Goal: Task Accomplishment & Management: Use online tool/utility

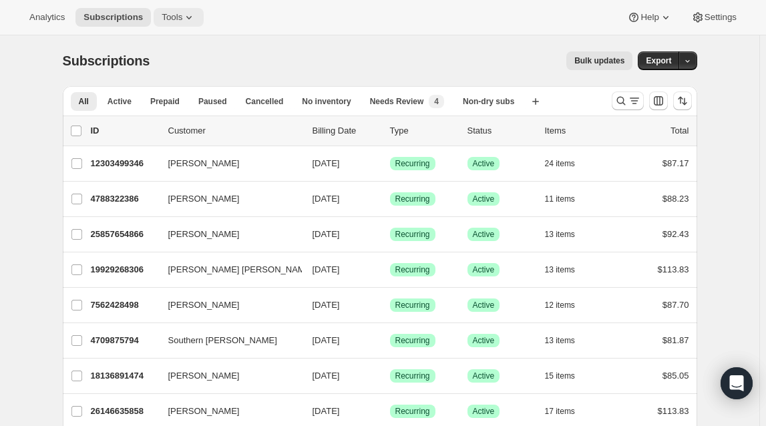
click at [182, 23] on icon at bounding box center [188, 17] width 13 height 13
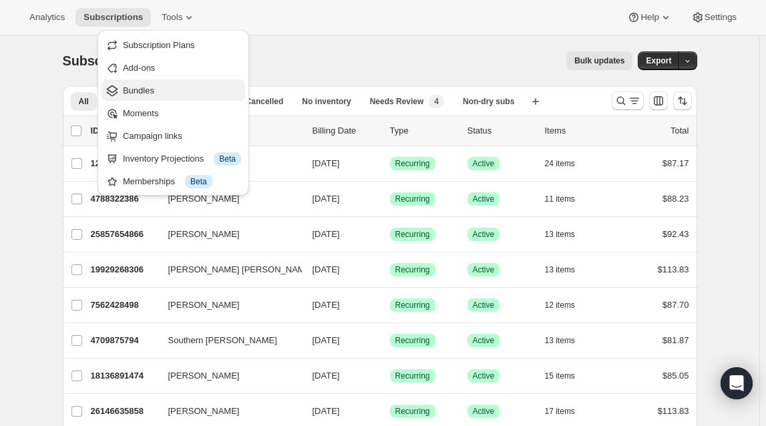
click at [153, 91] on span "Bundles" at bounding box center [182, 90] width 118 height 13
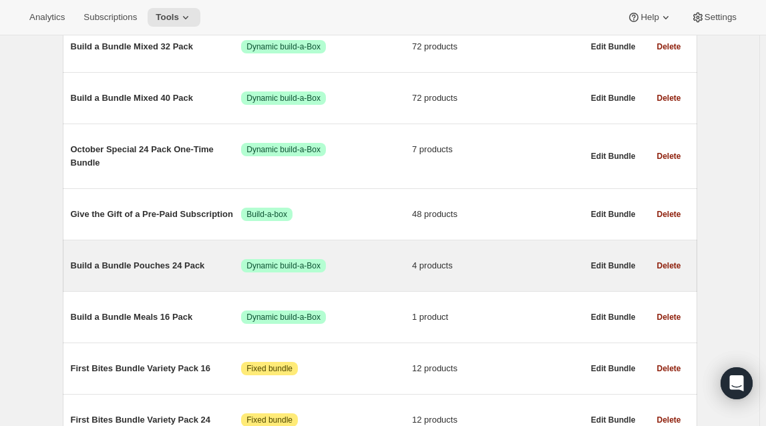
scroll to position [777, 0]
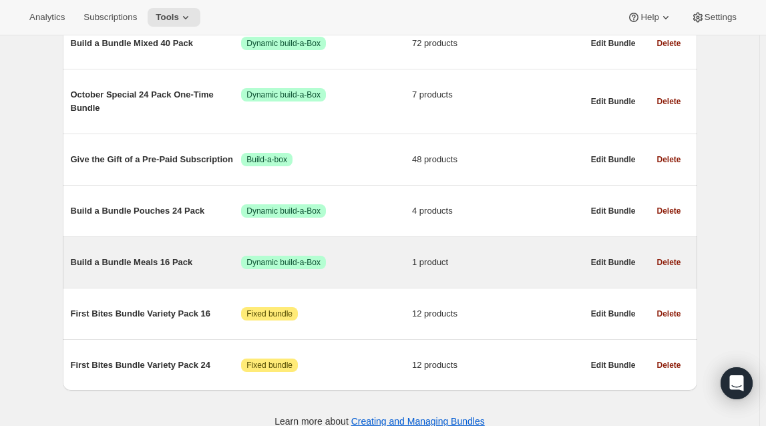
click at [168, 256] on span "Build a Bundle Meals 16 Pack" at bounding box center [156, 262] width 171 height 13
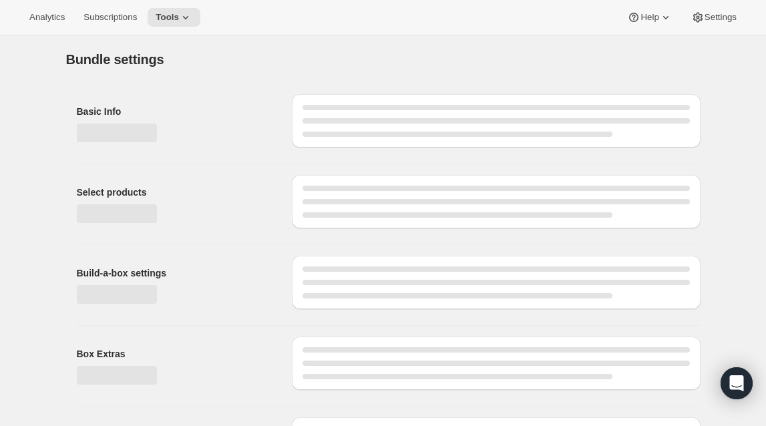
type input "Build a Bundle Meals 16 Pack"
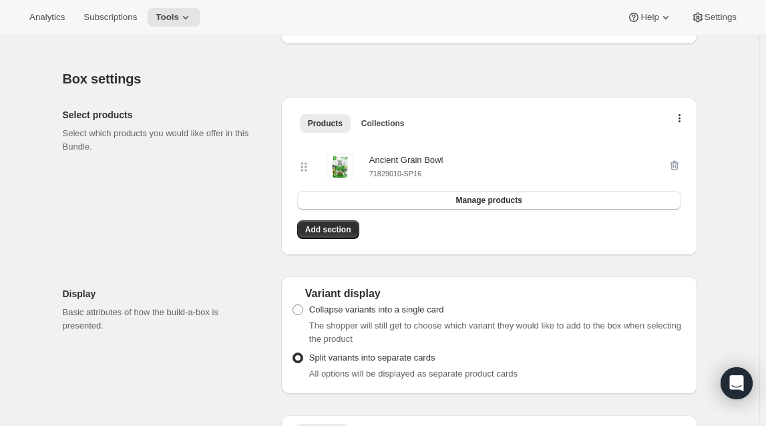
scroll to position [242, 0]
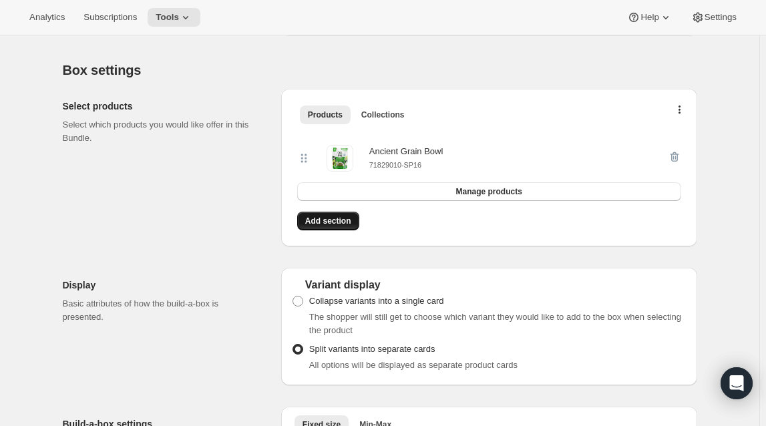
click at [331, 224] on span "Add section" at bounding box center [328, 221] width 46 height 11
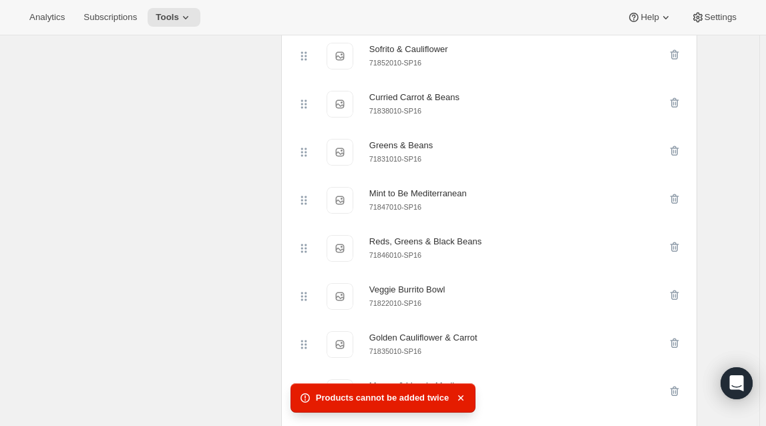
scroll to position [850, 0]
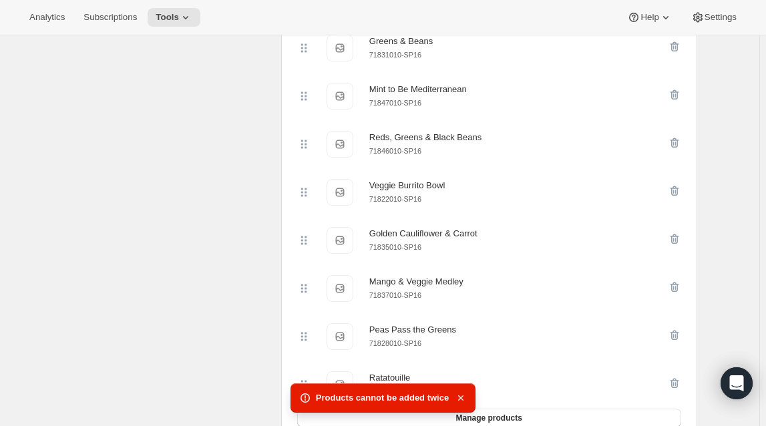
click at [458, 400] on icon "button" at bounding box center [460, 397] width 13 height 13
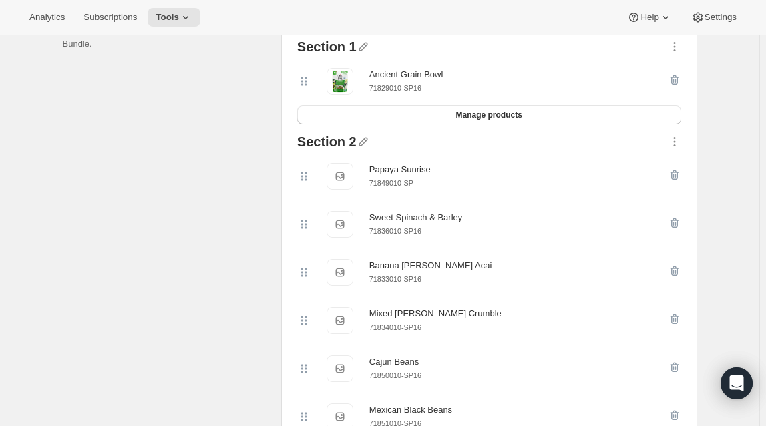
scroll to position [182, 0]
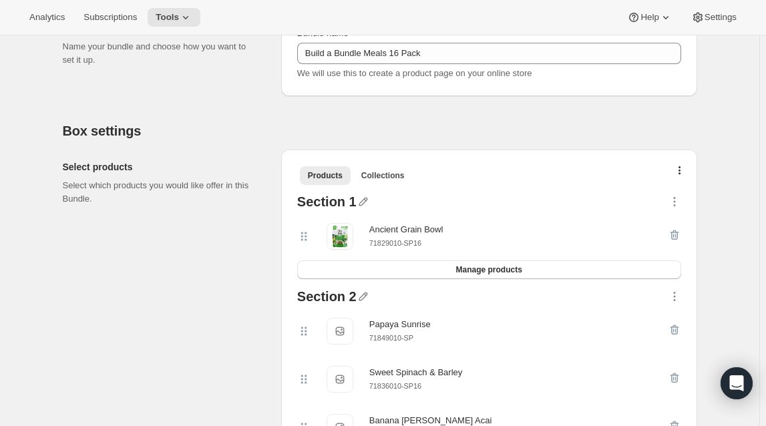
click at [340, 200] on div "Section 1" at bounding box center [326, 203] width 59 height 17
click at [359, 202] on icon "button" at bounding box center [363, 201] width 13 height 13
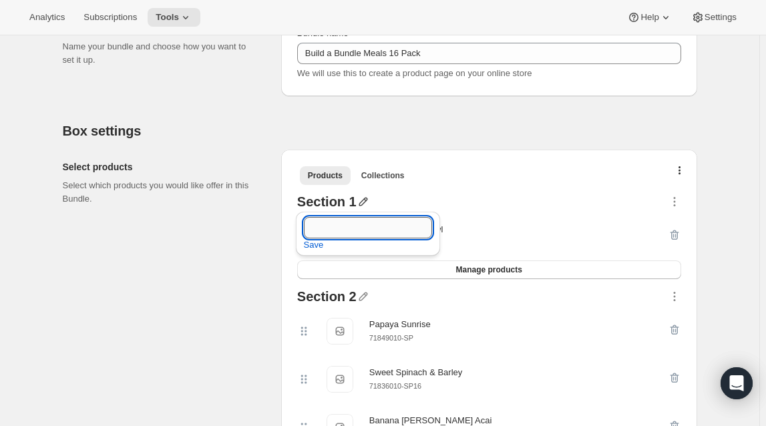
click at [347, 232] on input "text" at bounding box center [368, 227] width 128 height 21
type input "f"
type input "Featured"
click at [492, 191] on div "Section 1 Ancient Grain Bowl 71829010-SP16 Manage products" at bounding box center [489, 237] width 395 height 95
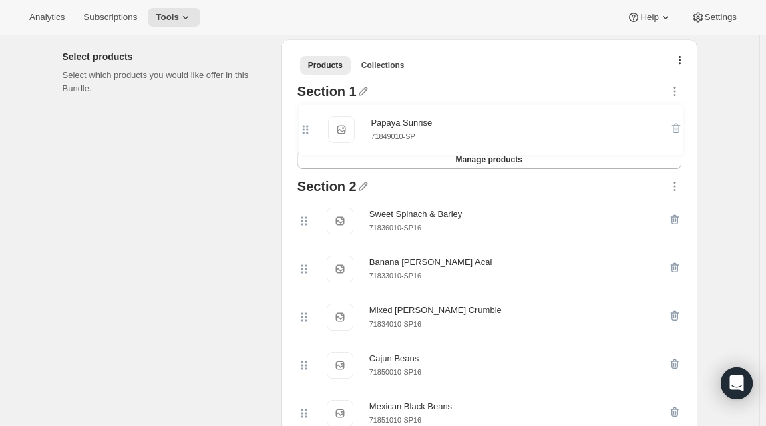
scroll to position [291, 0]
drag, startPoint x: 310, startPoint y: 212, endPoint x: 309, endPoint y: 128, distance: 84.8
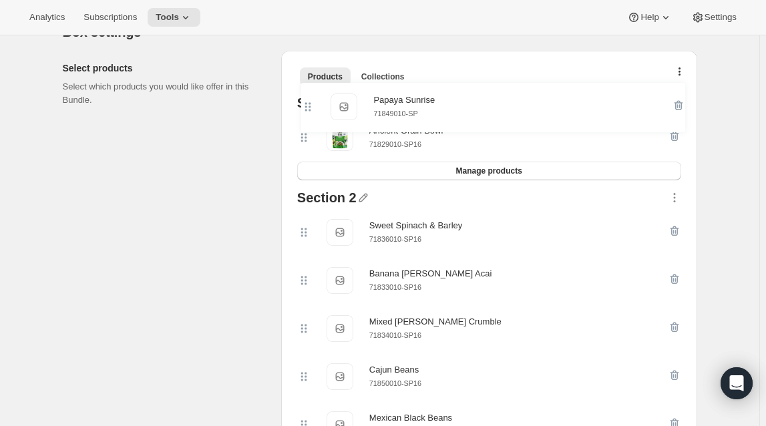
scroll to position [279, 0]
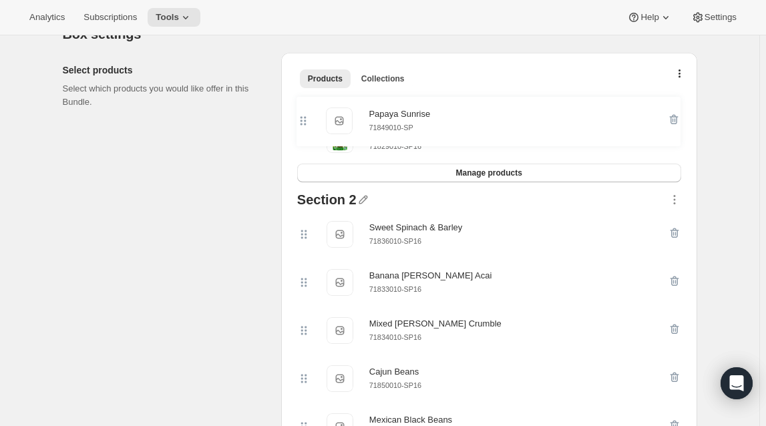
drag, startPoint x: 303, startPoint y: 221, endPoint x: 302, endPoint y: 115, distance: 106.2
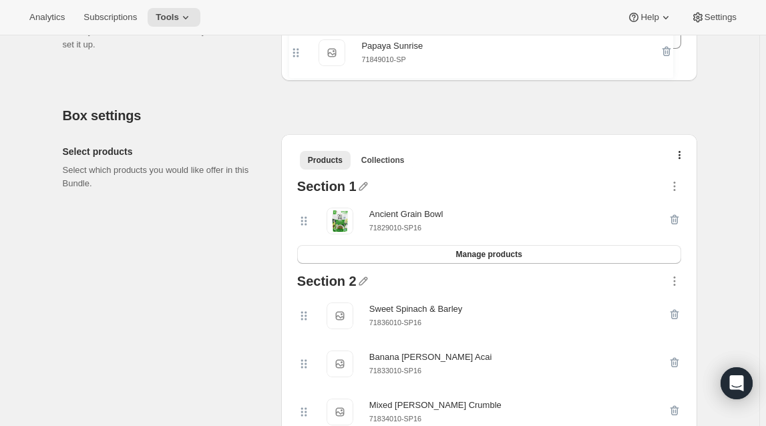
scroll to position [190, 0]
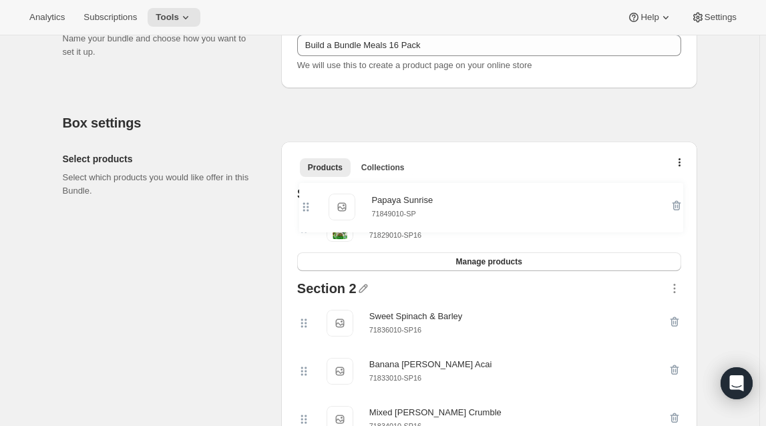
drag, startPoint x: 305, startPoint y: 231, endPoint x: 304, endPoint y: 202, distance: 29.4
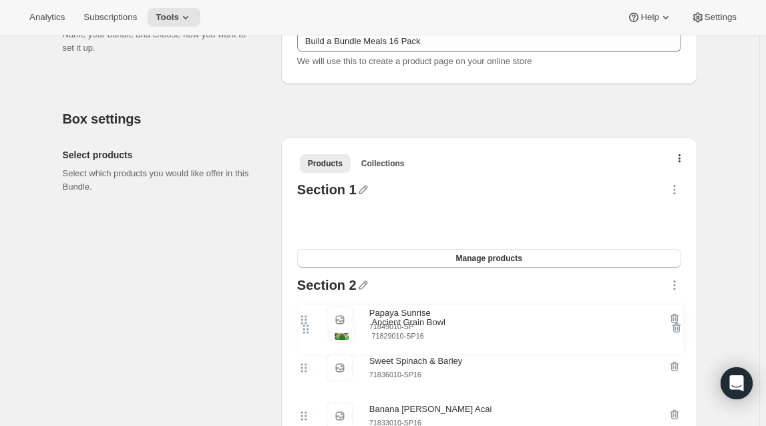
drag, startPoint x: 313, startPoint y: 225, endPoint x: 313, endPoint y: 332, distance: 106.9
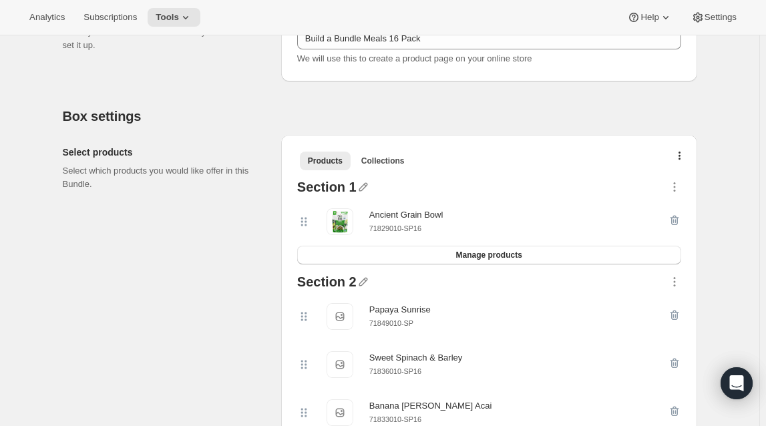
click at [306, 230] on div at bounding box center [303, 221] width 13 height 27
click at [359, 188] on icon "button" at bounding box center [363, 186] width 13 height 13
click at [671, 186] on icon "button" at bounding box center [674, 186] width 13 height 13
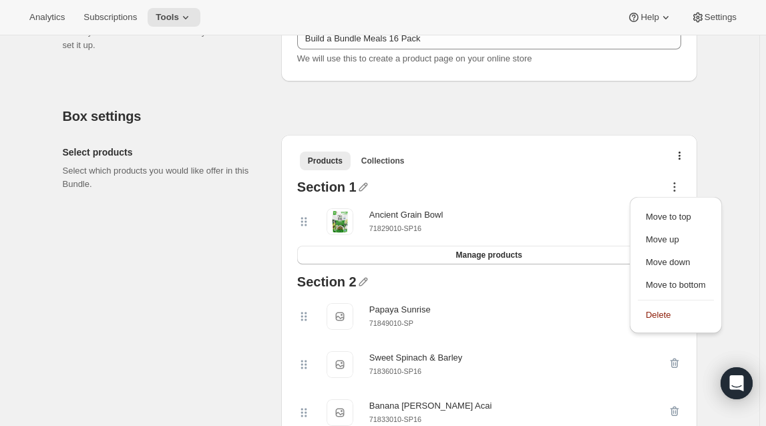
click at [673, 186] on icon "button" at bounding box center [674, 186] width 13 height 13
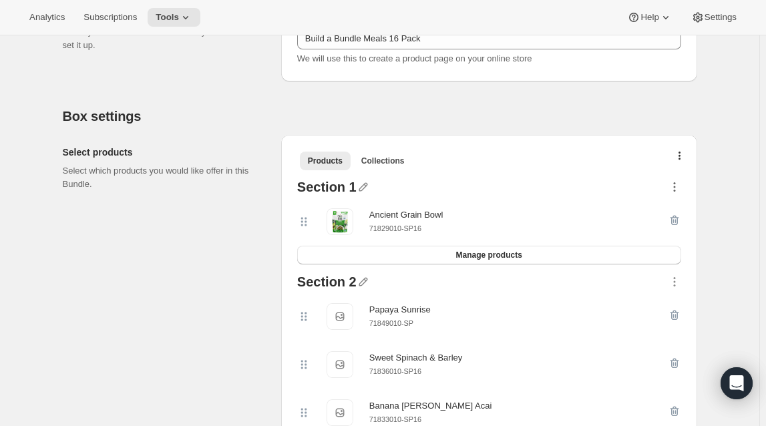
click at [673, 186] on icon "button" at bounding box center [674, 186] width 13 height 13
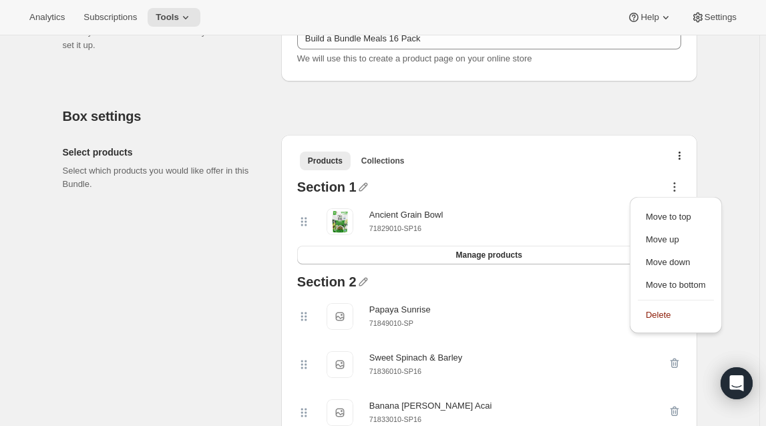
click at [572, 190] on div at bounding box center [512, 188] width 311 height 17
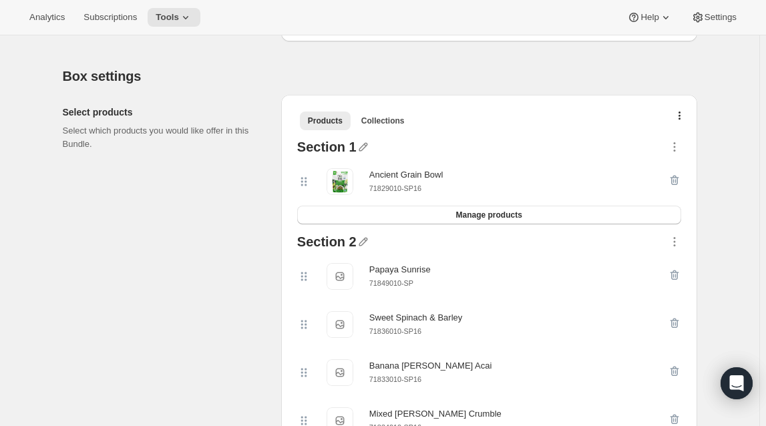
scroll to position [257, 0]
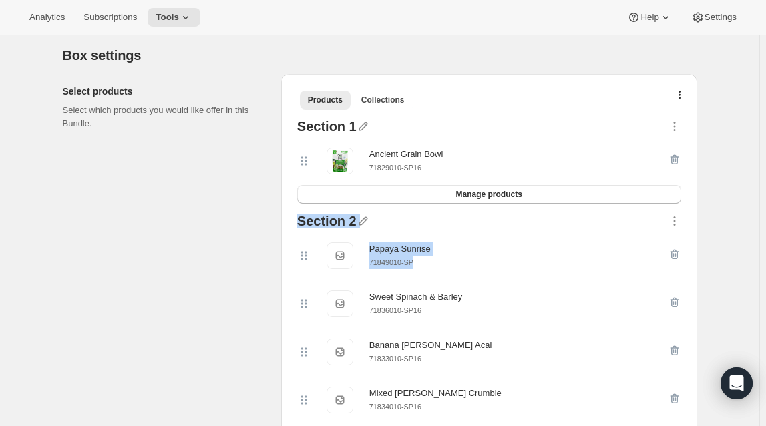
drag, startPoint x: 495, startPoint y: 260, endPoint x: 476, endPoint y: 168, distance: 94.2
click at [674, 253] on icon "button" at bounding box center [673, 255] width 1 height 4
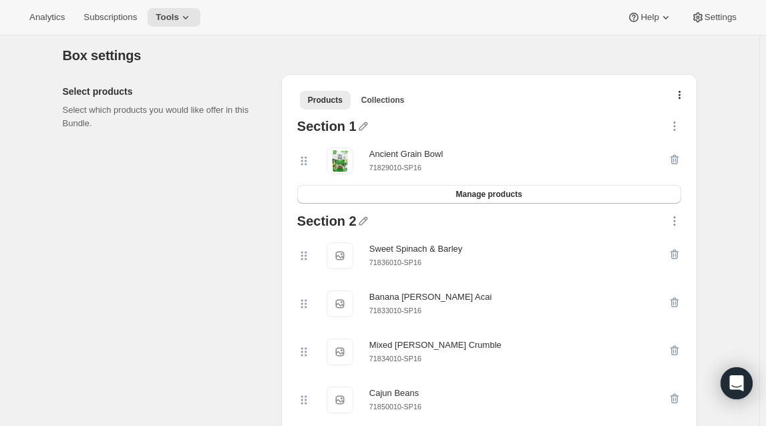
drag, startPoint x: 226, startPoint y: 223, endPoint x: 237, endPoint y: 221, distance: 11.5
drag, startPoint x: 311, startPoint y: 162, endPoint x: 310, endPoint y: 149, distance: 12.7
click at [310, 149] on div "Ancient Grain Bowl 71829010-SP16" at bounding box center [489, 161] width 384 height 49
click at [363, 218] on icon "button" at bounding box center [363, 221] width 9 height 9
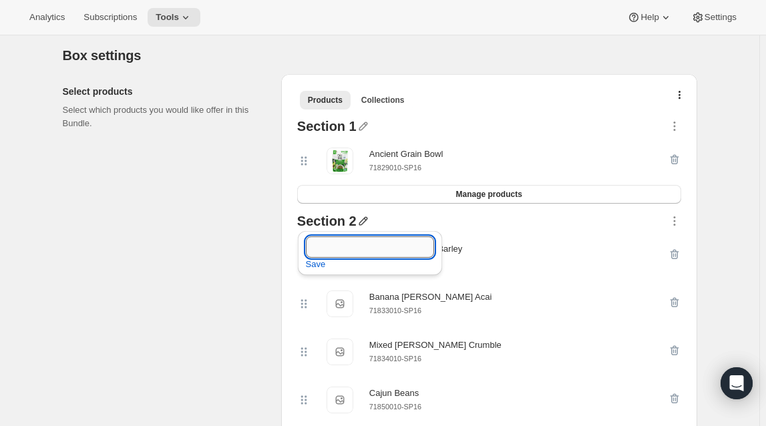
click at [337, 251] on input "text" at bounding box center [370, 246] width 128 height 21
type input "Legumes"
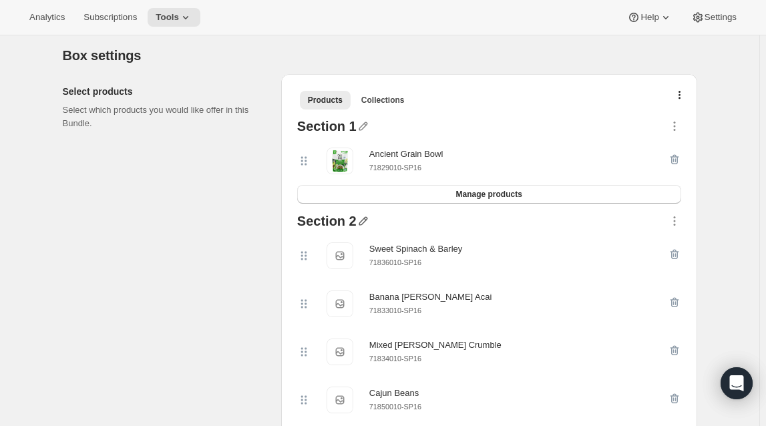
click at [364, 222] on icon "button" at bounding box center [363, 220] width 13 height 13
click at [306, 270] on span "Save" at bounding box center [316, 264] width 20 height 13
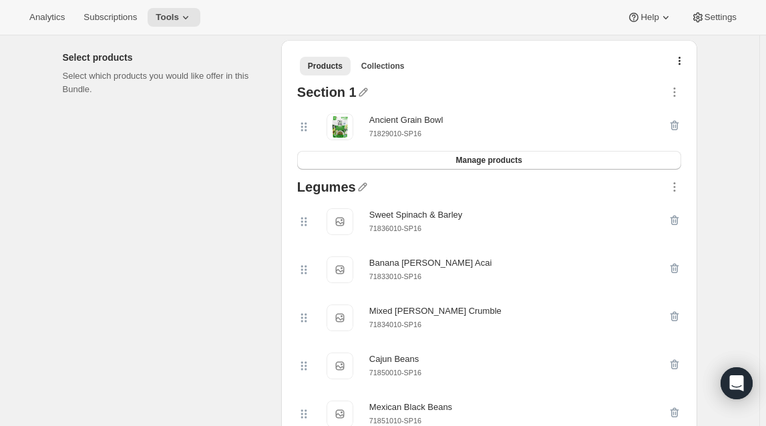
scroll to position [318, 0]
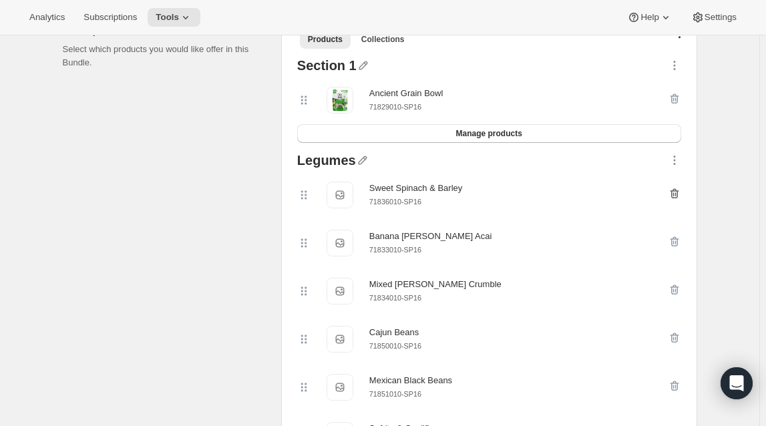
click at [676, 192] on icon "button" at bounding box center [675, 194] width 1 height 4
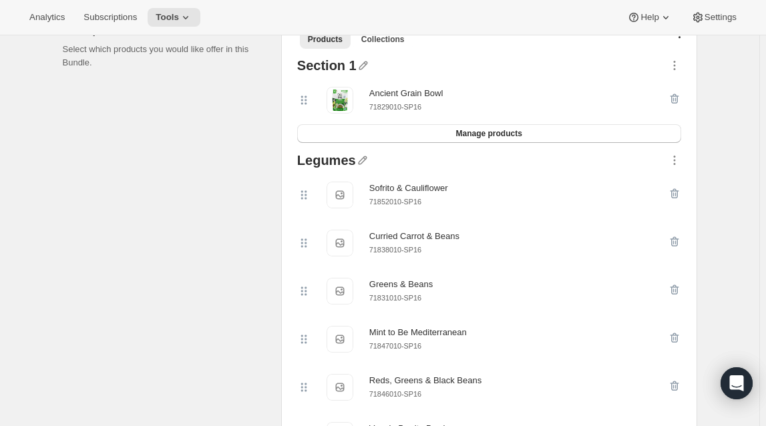
click at [676, 192] on icon "button" at bounding box center [675, 194] width 1 height 4
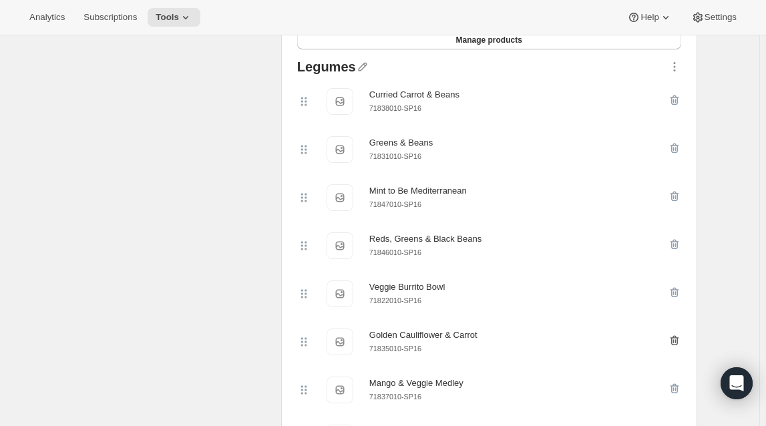
scroll to position [439, 0]
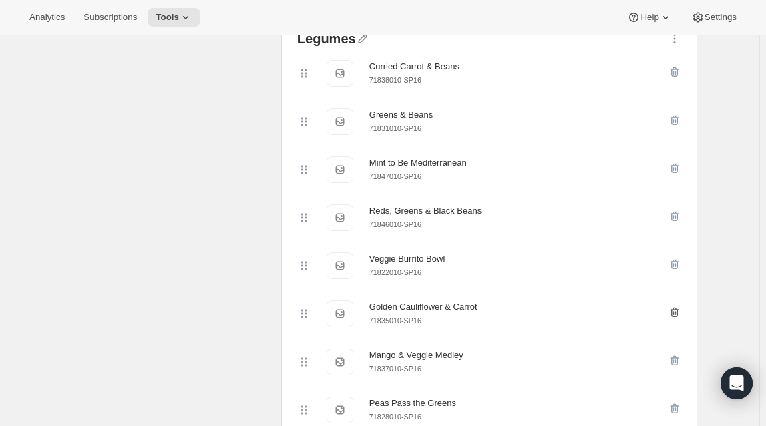
click at [677, 313] on icon "button" at bounding box center [674, 312] width 13 height 13
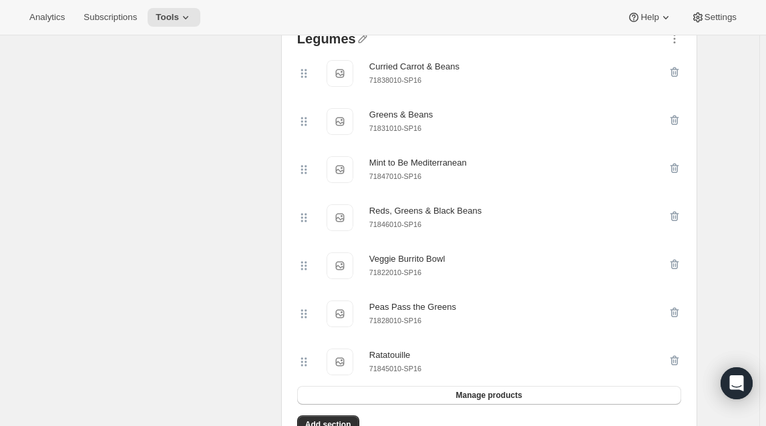
click at [677, 313] on icon "button" at bounding box center [674, 312] width 13 height 13
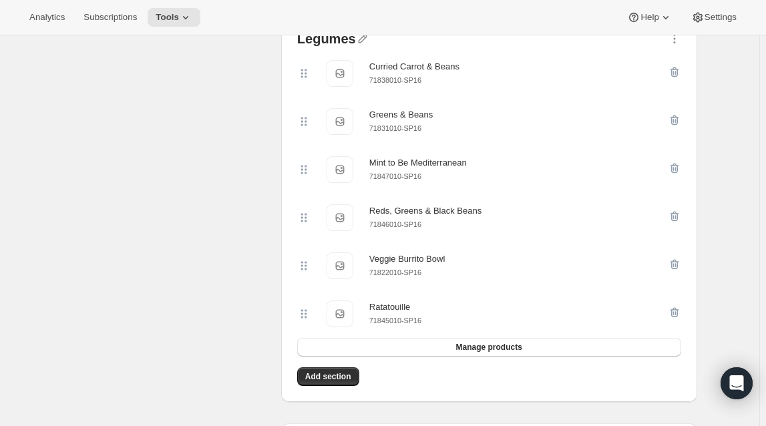
click at [677, 313] on icon "button" at bounding box center [674, 312] width 13 height 13
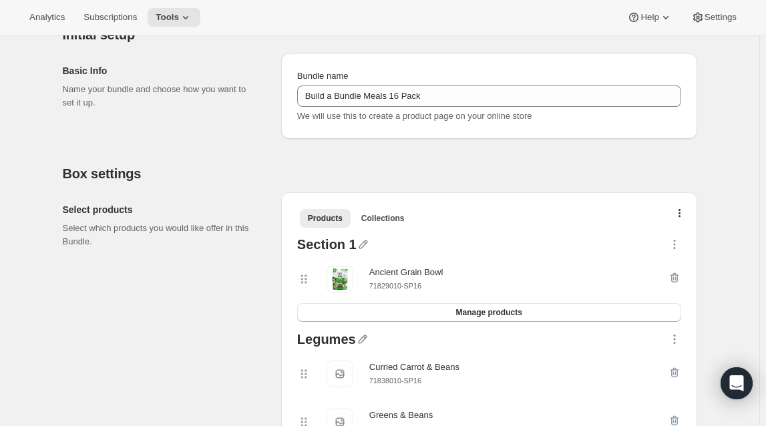
scroll to position [136, 0]
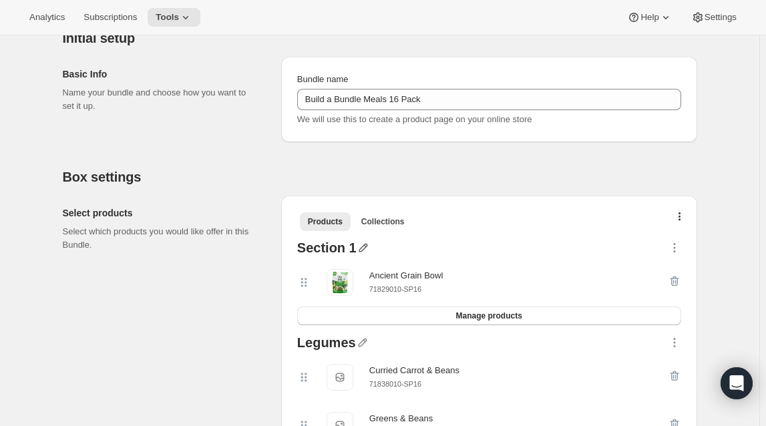
click at [361, 246] on icon "button" at bounding box center [363, 247] width 13 height 13
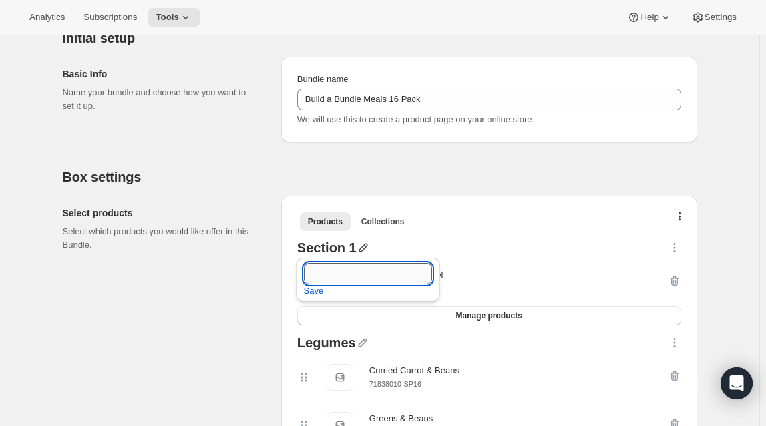
click at [339, 273] on input "text" at bounding box center [368, 273] width 128 height 21
type input "Grains"
click at [528, 260] on div "Ancient Grain Bowl 71829010-SP16" at bounding box center [489, 282] width 384 height 48
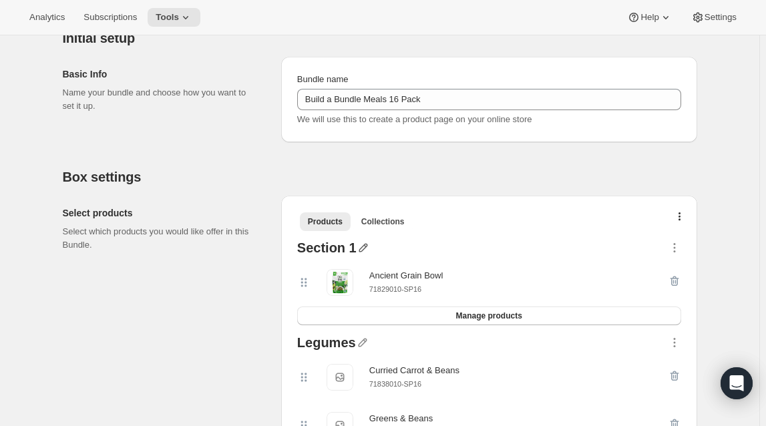
click at [361, 248] on icon "button" at bounding box center [363, 247] width 13 height 13
click at [305, 296] on span "Save" at bounding box center [314, 291] width 20 height 13
click at [674, 250] on icon "button" at bounding box center [674, 247] width 13 height 13
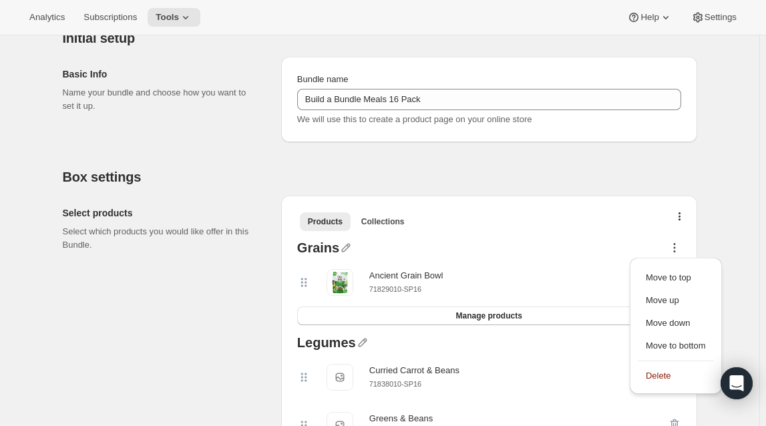
click at [508, 261] on div "Ancient Grain Bowl 71829010-SP16" at bounding box center [489, 282] width 384 height 48
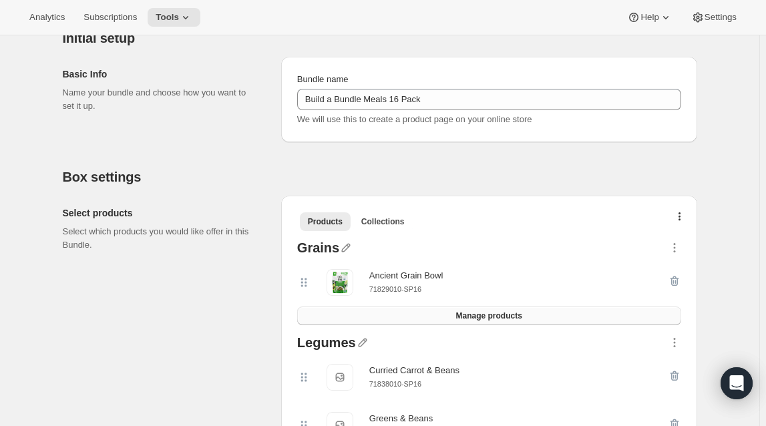
click at [494, 314] on span "Manage products" at bounding box center [489, 316] width 66 height 11
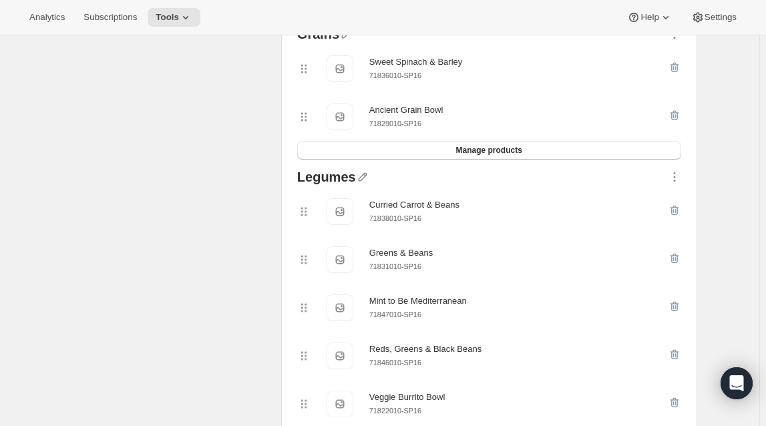
scroll to position [439, 0]
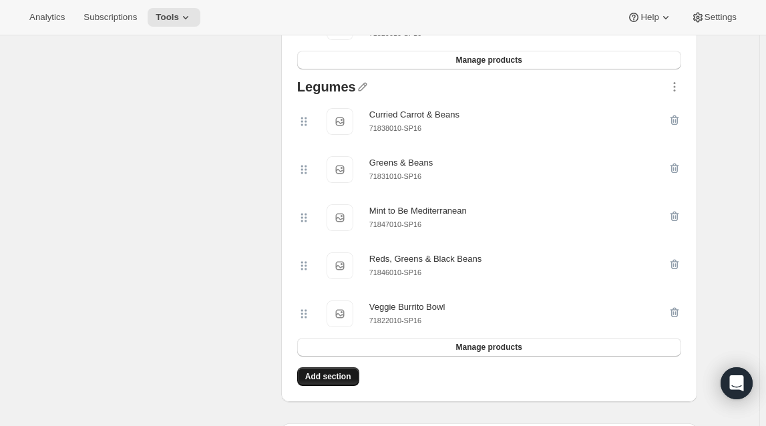
click at [337, 381] on span "Add section" at bounding box center [328, 376] width 46 height 11
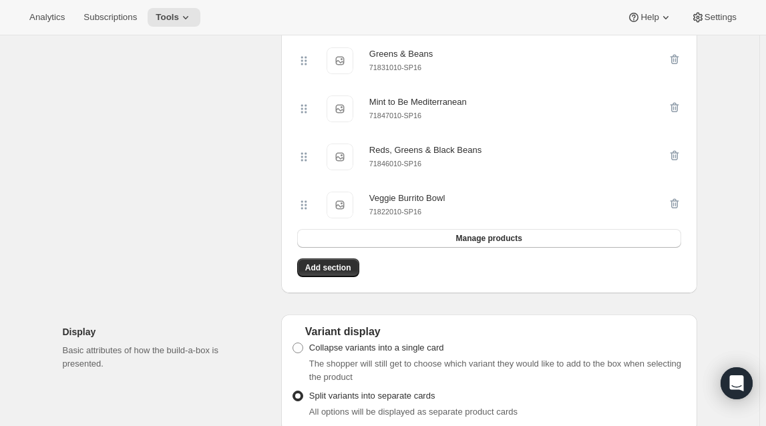
scroll to position [561, 0]
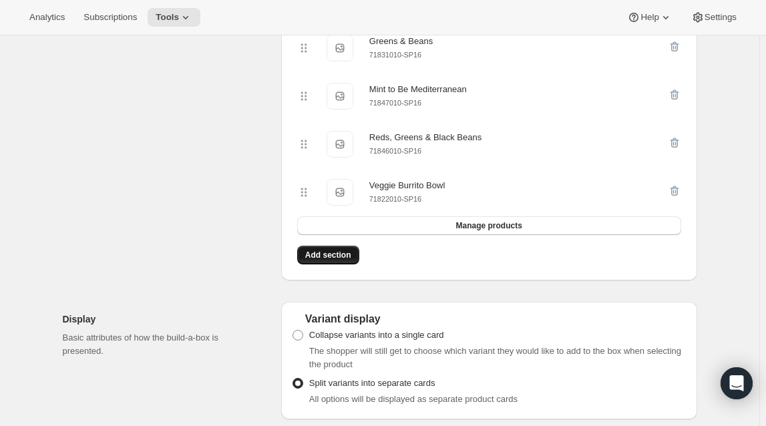
click at [331, 260] on span "Add section" at bounding box center [328, 255] width 46 height 11
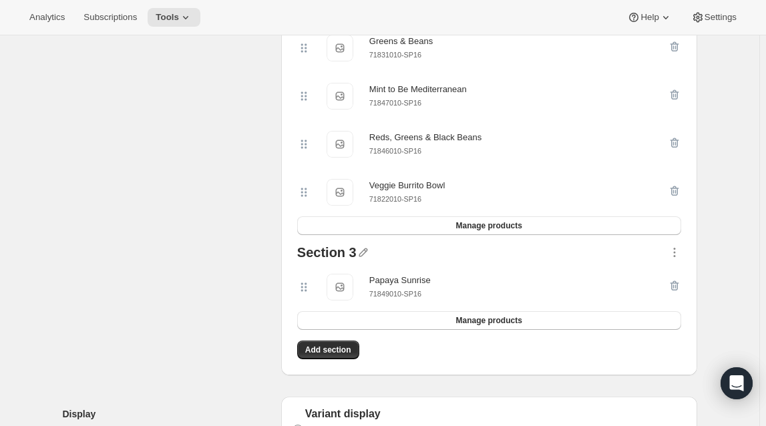
click at [370, 256] on div at bounding box center [512, 254] width 311 height 17
click at [361, 254] on icon "button" at bounding box center [363, 252] width 13 height 13
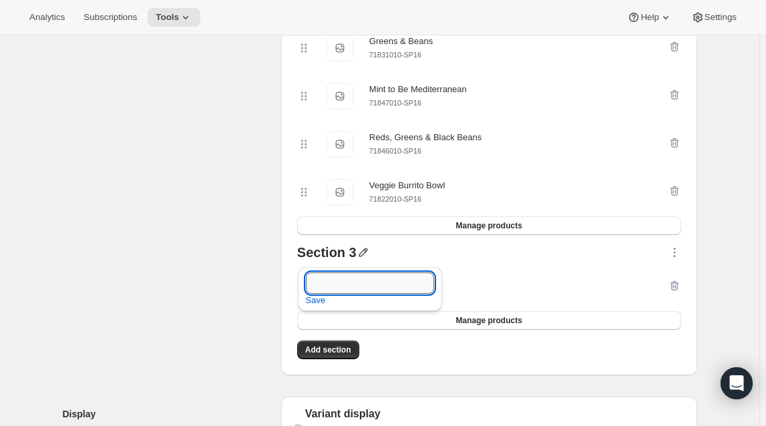
click at [353, 282] on input "text" at bounding box center [370, 283] width 128 height 21
type input "Featured"
click at [313, 306] on span "Save" at bounding box center [316, 300] width 20 height 13
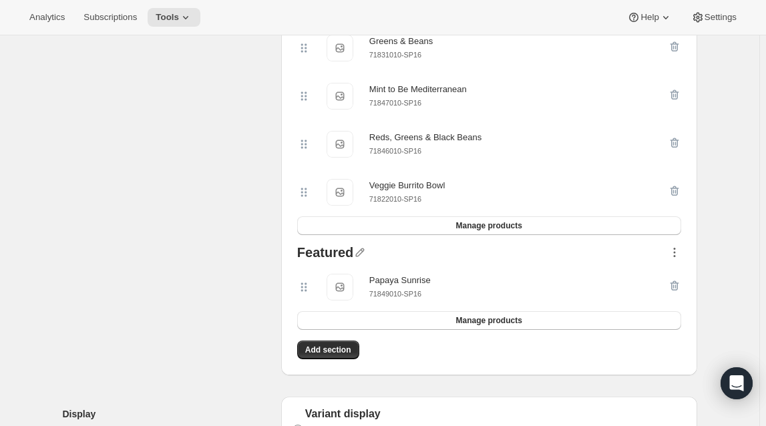
click at [677, 258] on icon "button" at bounding box center [674, 252] width 13 height 13
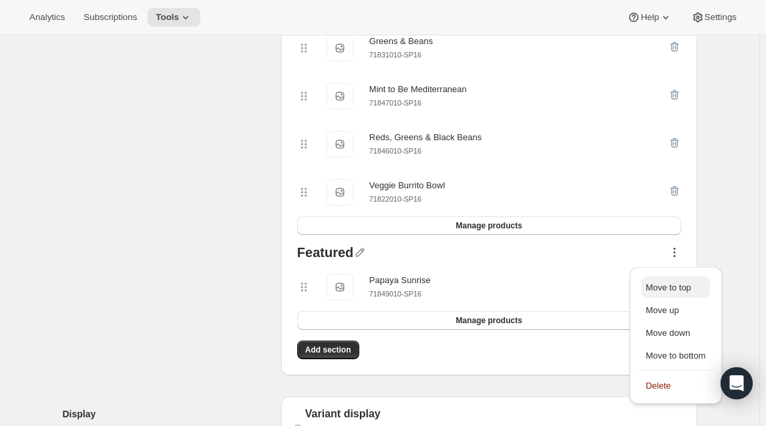
click at [683, 284] on span "Move to top" at bounding box center [668, 288] width 45 height 10
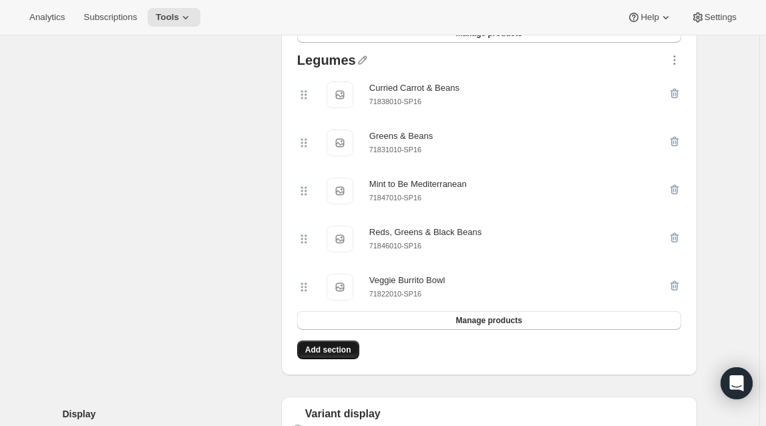
click at [341, 351] on span "Add section" at bounding box center [328, 350] width 46 height 11
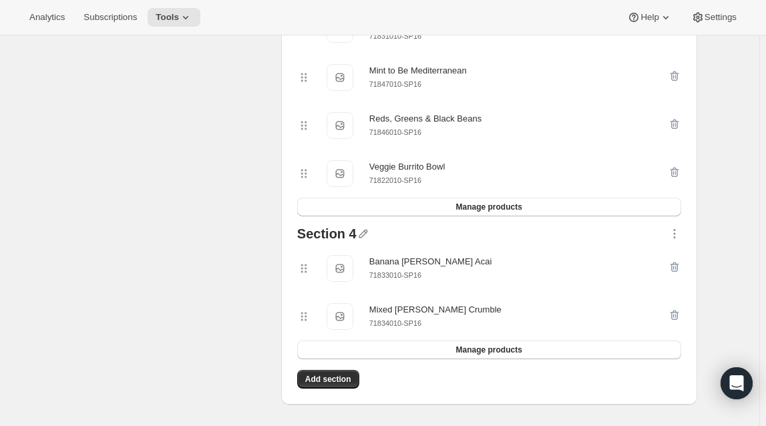
scroll to position [682, 0]
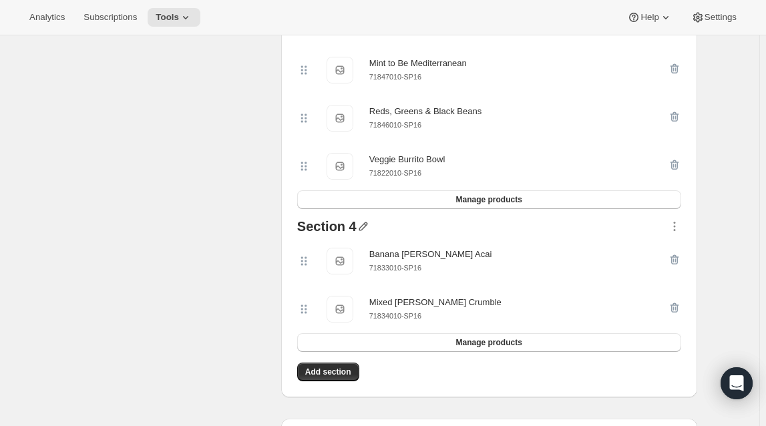
click at [365, 232] on icon "button" at bounding box center [363, 226] width 13 height 13
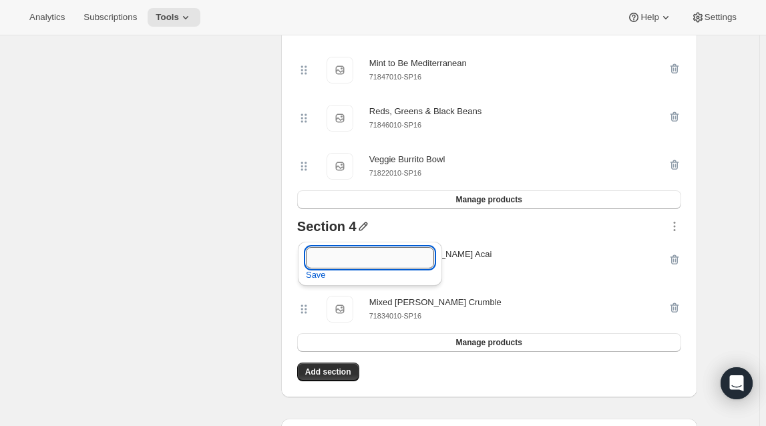
click at [345, 255] on input "text" at bounding box center [370, 257] width 128 height 21
type input "Oatmeal & Fruit"
click at [319, 275] on span "Save" at bounding box center [316, 274] width 20 height 13
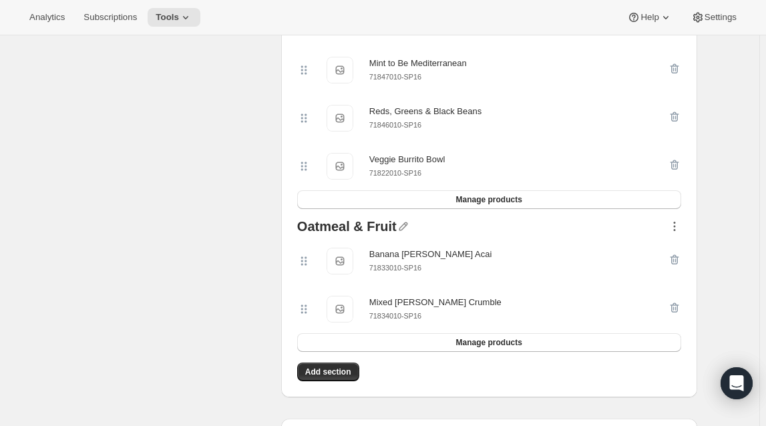
click at [675, 228] on icon "button" at bounding box center [674, 227] width 2 height 2
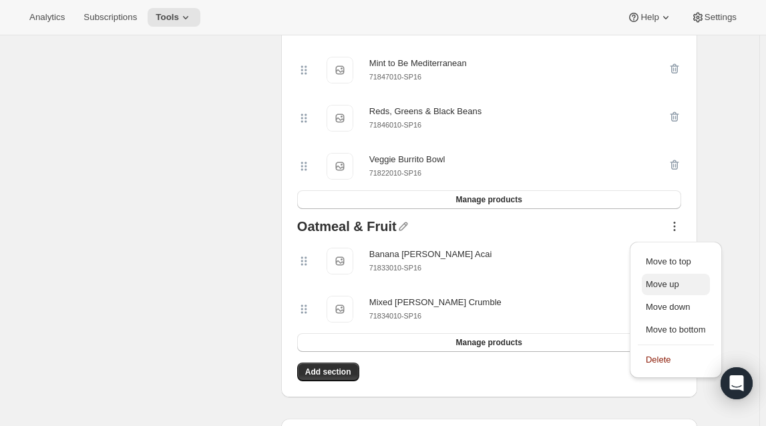
click at [682, 285] on span "Move up" at bounding box center [676, 284] width 60 height 13
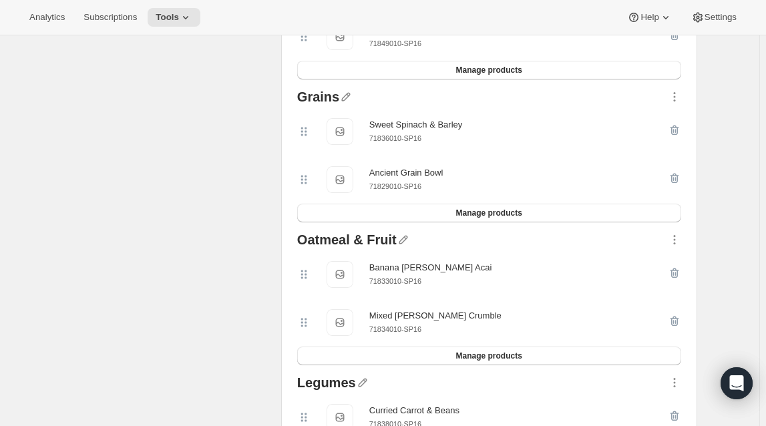
scroll to position [379, 0]
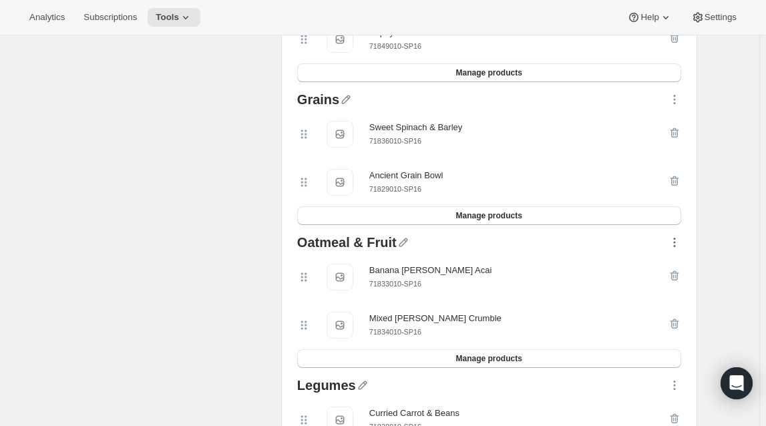
click at [674, 240] on icon "button" at bounding box center [674, 242] width 13 height 13
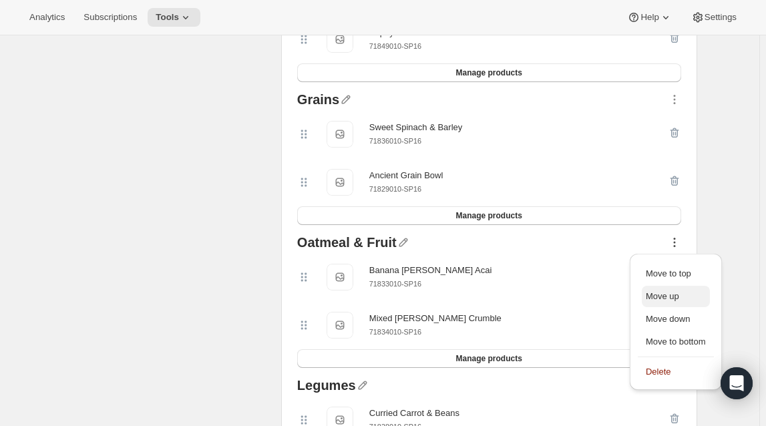
click at [682, 299] on span "Move up" at bounding box center [676, 296] width 60 height 13
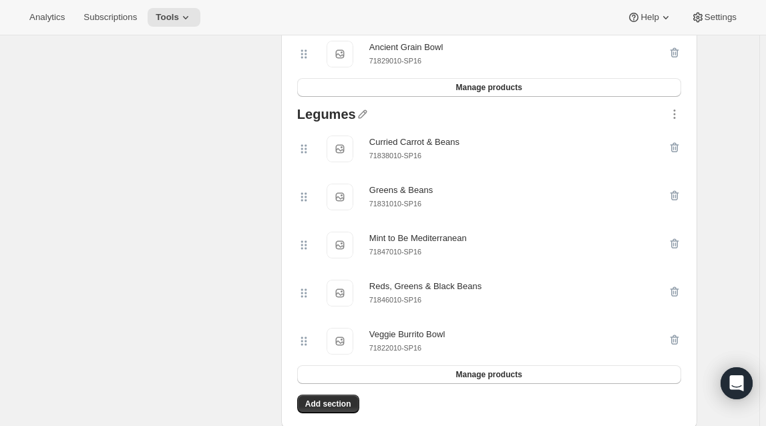
scroll to position [743, 0]
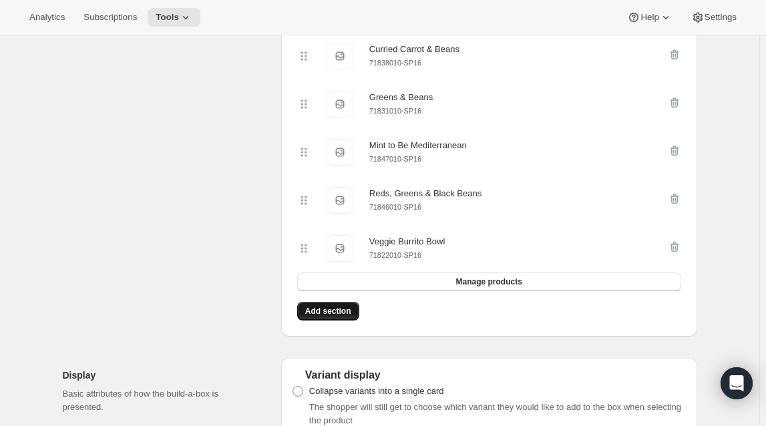
click at [320, 313] on span "Add section" at bounding box center [328, 311] width 46 height 11
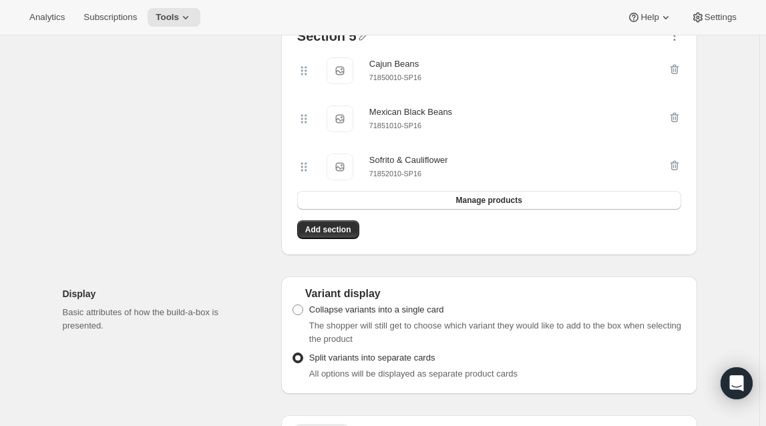
scroll to position [925, 0]
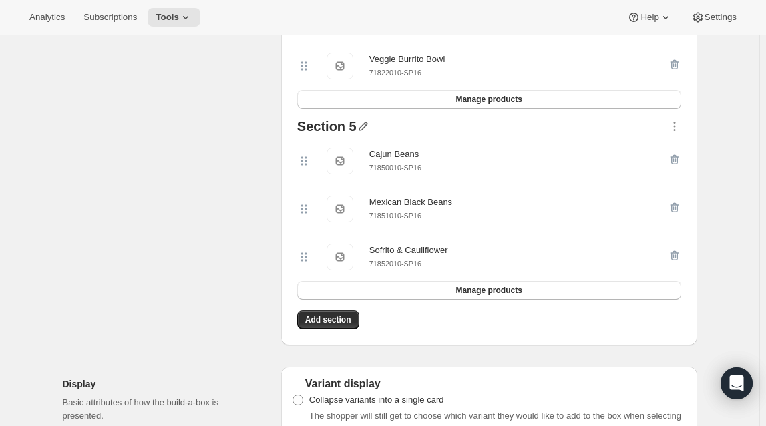
click at [364, 131] on icon "button" at bounding box center [363, 126] width 9 height 9
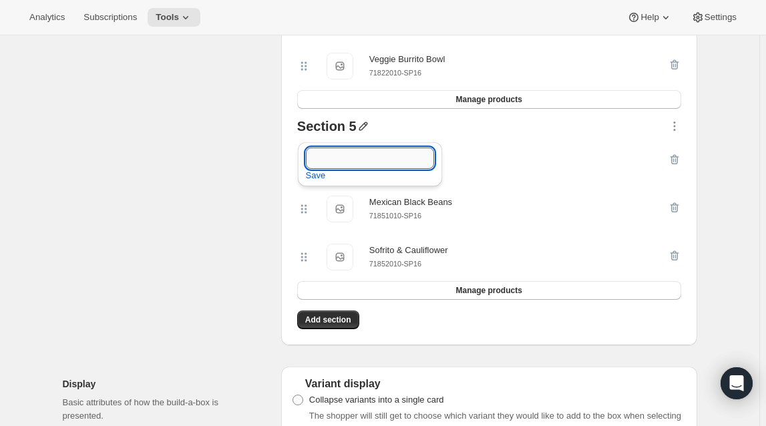
click at [342, 165] on input "text" at bounding box center [370, 158] width 128 height 21
type input "Little Foodie"
click at [310, 173] on span "Save" at bounding box center [316, 175] width 20 height 13
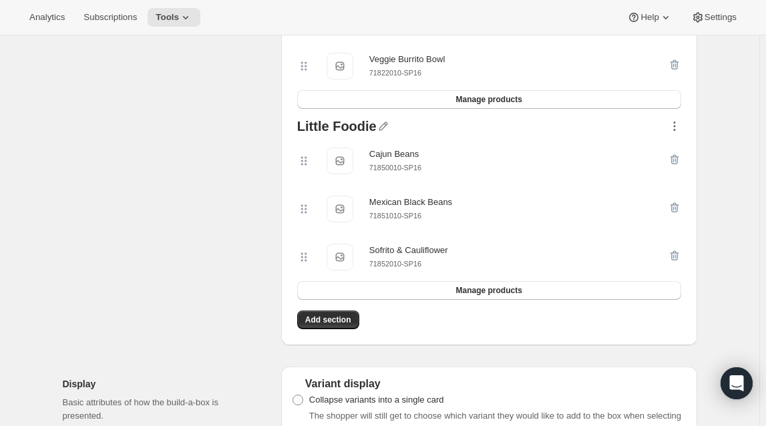
click at [679, 132] on icon "button" at bounding box center [674, 126] width 13 height 13
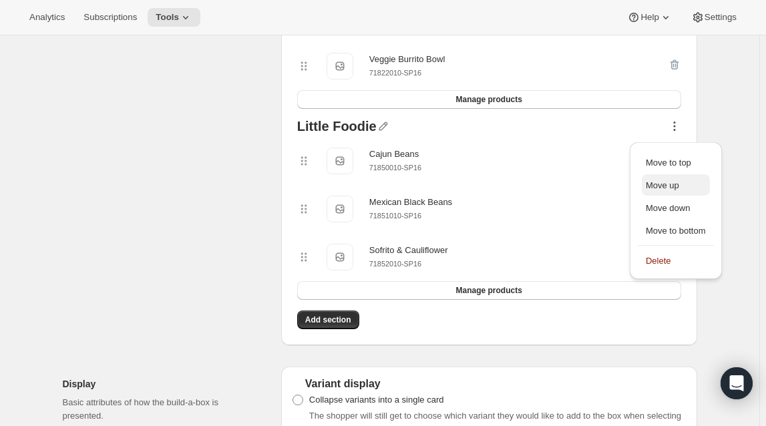
click at [683, 189] on span "Move up" at bounding box center [676, 185] width 60 height 13
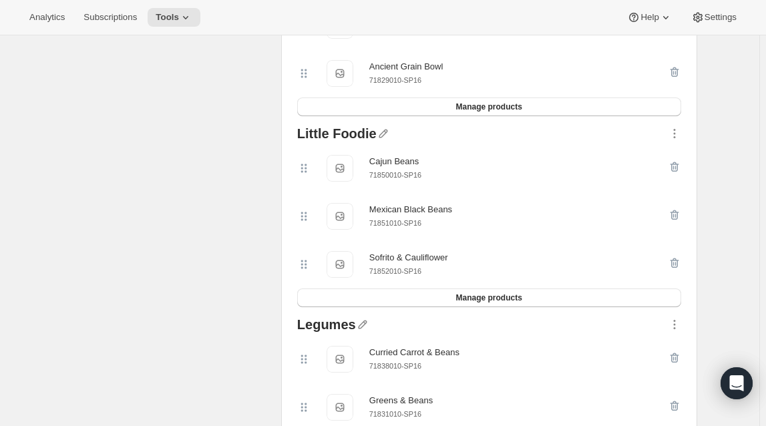
scroll to position [561, 0]
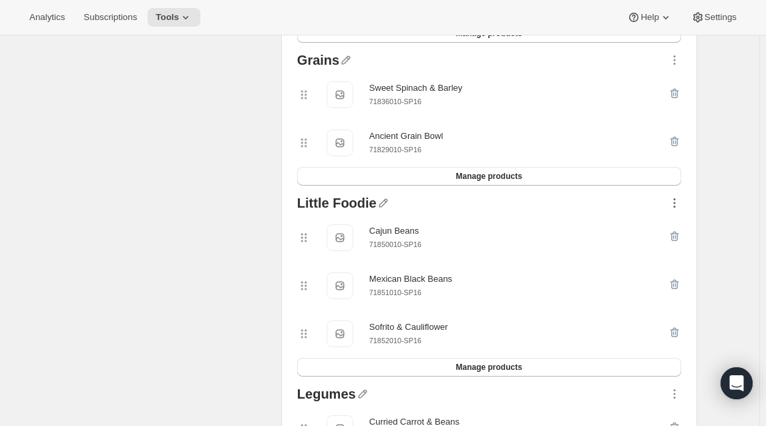
click at [681, 205] on icon "button" at bounding box center [674, 202] width 13 height 13
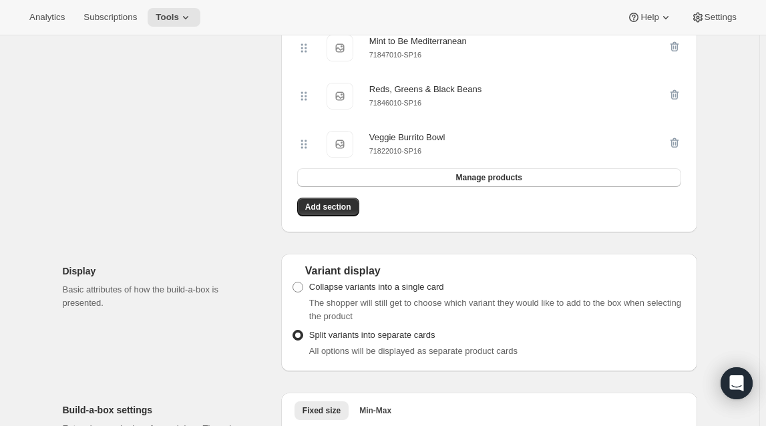
scroll to position [1047, 0]
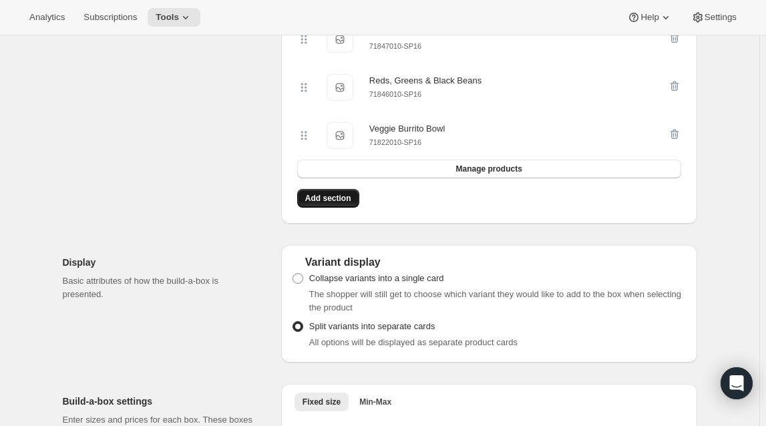
click at [333, 204] on span "Add section" at bounding box center [328, 198] width 46 height 11
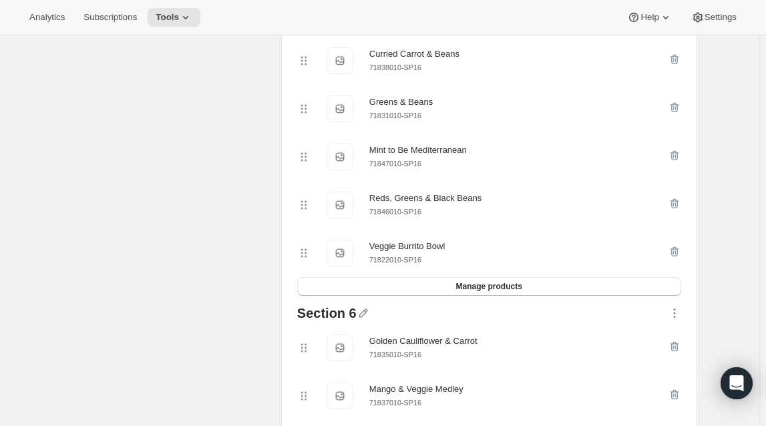
scroll to position [986, 0]
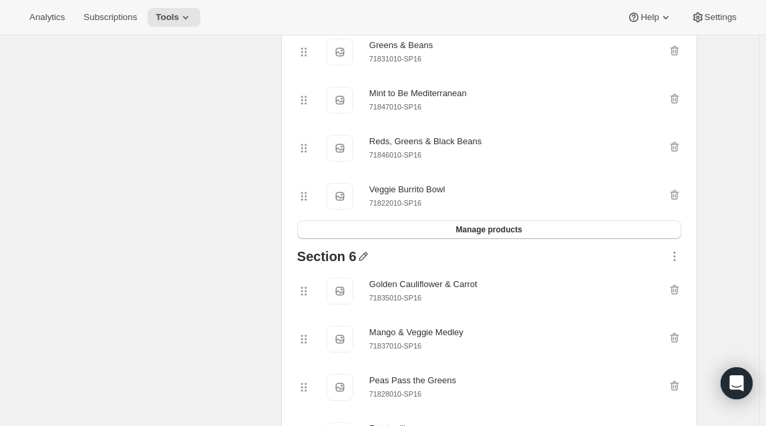
click at [357, 263] on icon "button" at bounding box center [363, 256] width 13 height 13
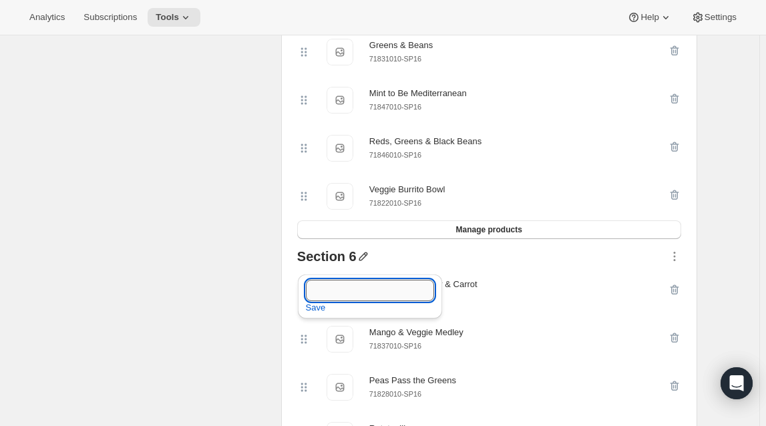
click at [354, 287] on input "text" at bounding box center [370, 290] width 128 height 21
type input "Veggies"
click at [319, 309] on span "Save" at bounding box center [316, 307] width 20 height 13
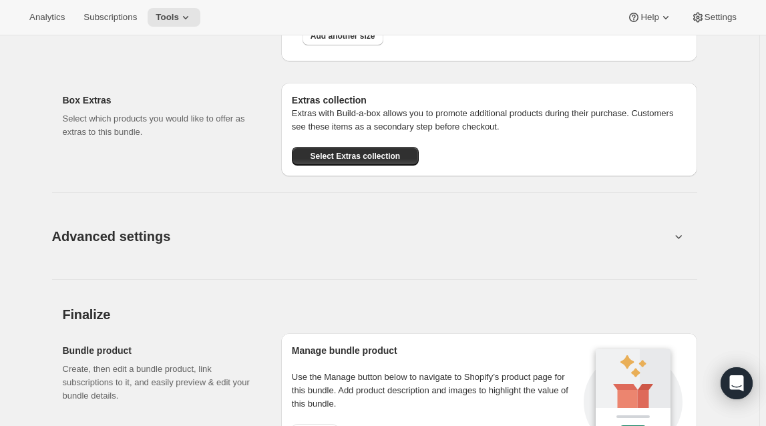
scroll to position [1857, 0]
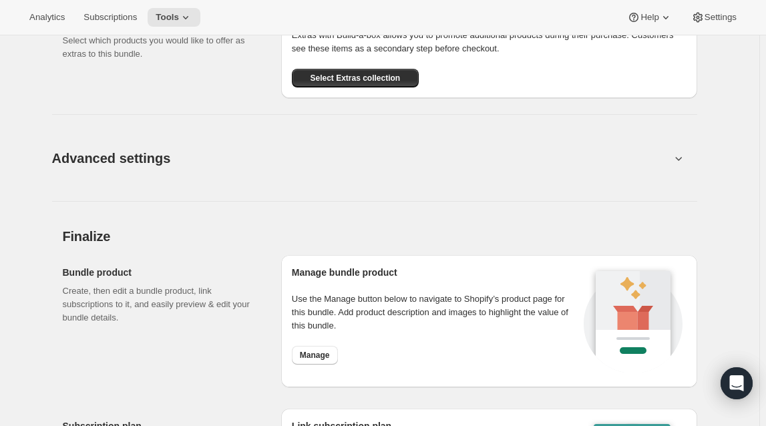
click at [679, 165] on icon at bounding box center [678, 158] width 13 height 13
click at [681, 165] on icon at bounding box center [678, 158] width 13 height 13
click at [138, 169] on span "Advanced settings" at bounding box center [111, 158] width 119 height 21
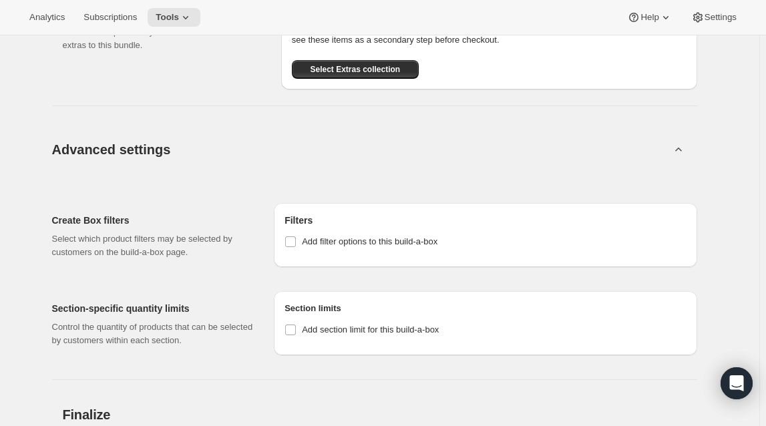
scroll to position [1918, 0]
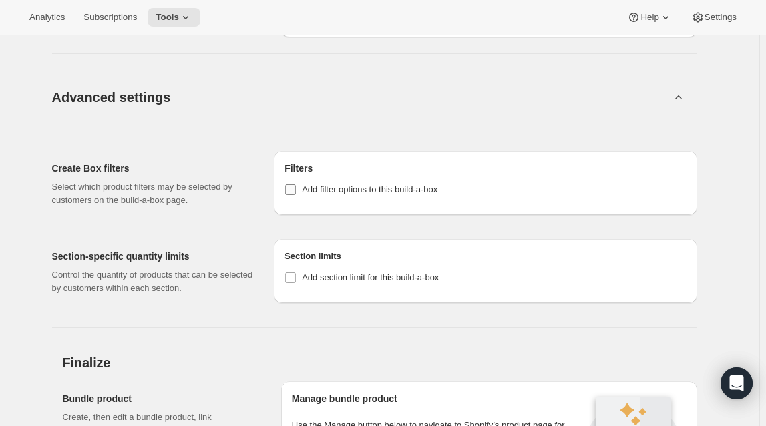
click at [295, 195] on input "Add filter options to this build-a-box" at bounding box center [290, 189] width 11 height 11
checkbox input "true"
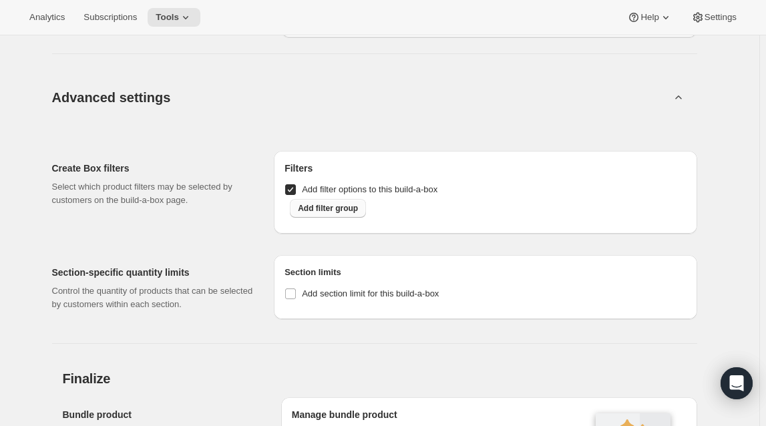
click at [340, 214] on span "Add filter group" at bounding box center [328, 208] width 60 height 11
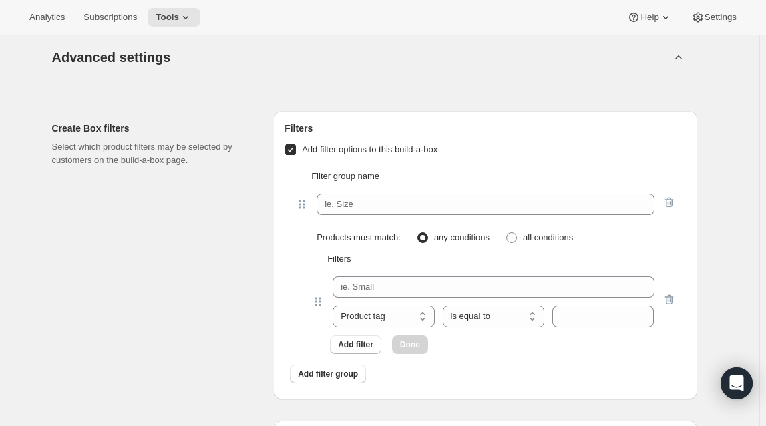
scroll to position [1979, 0]
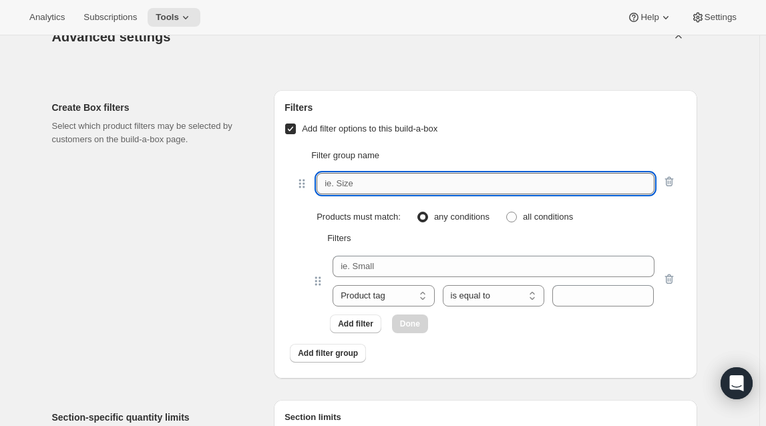
click at [409, 194] on input "text" at bounding box center [485, 183] width 337 height 21
paste input "Age Group"
type input "Age Group"
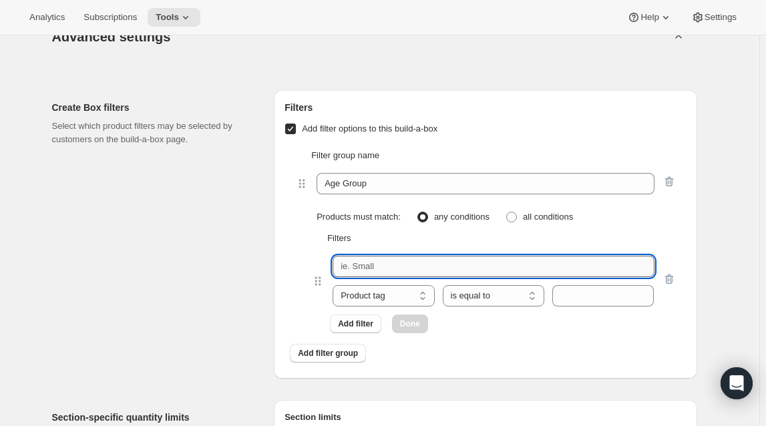
click at [407, 277] on input "text" at bounding box center [493, 266] width 321 height 21
paste input "Baby"
type input "Baby"
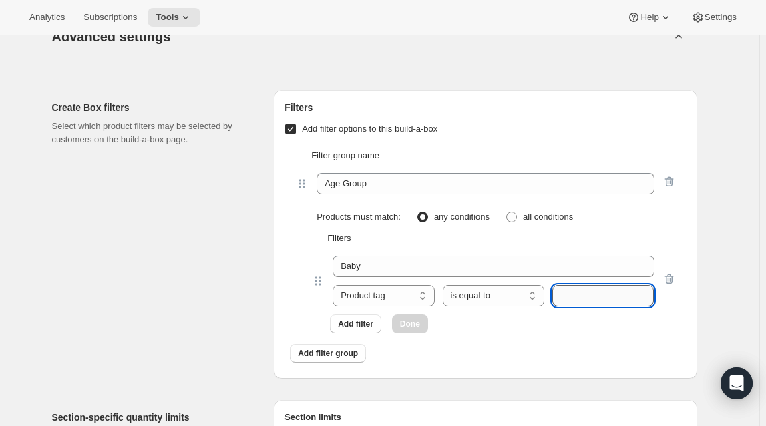
click at [573, 301] on input "text" at bounding box center [603, 295] width 102 height 21
paste input "age-baby"
type input "age-baby"
click at [418, 329] on span "Done" at bounding box center [410, 324] width 20 height 11
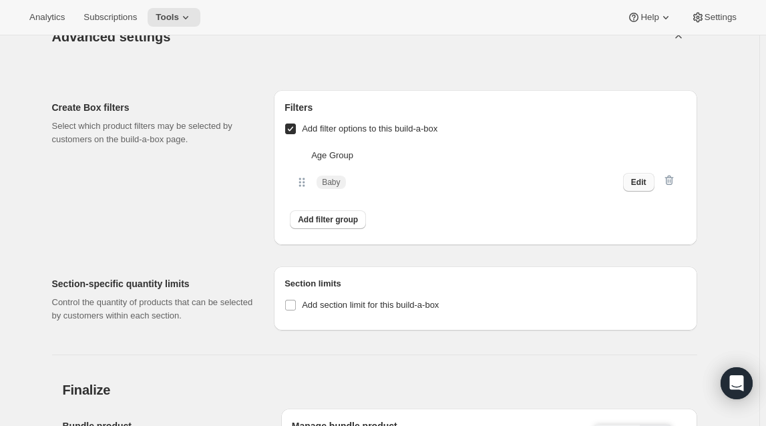
click at [645, 188] on span "Edit" at bounding box center [638, 182] width 15 height 11
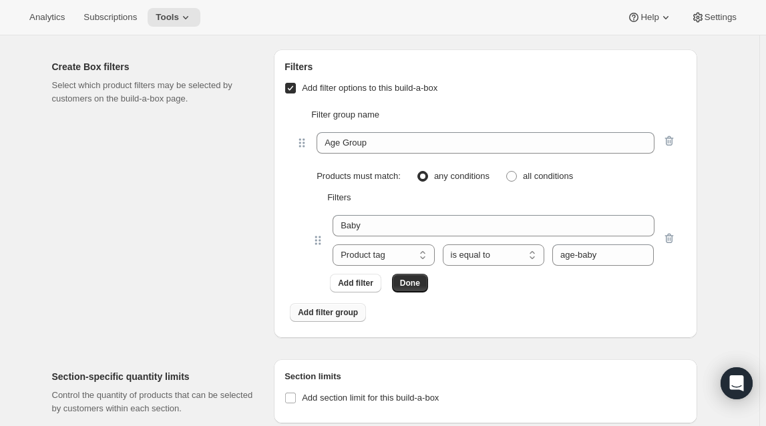
scroll to position [2040, 0]
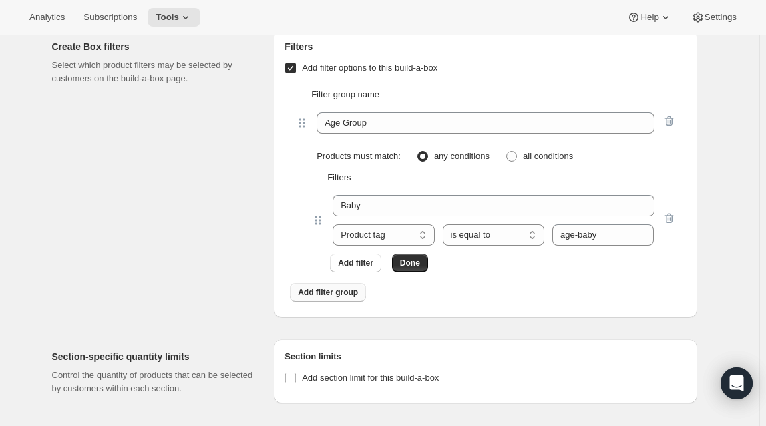
click at [344, 298] on span "Add filter group" at bounding box center [328, 292] width 60 height 11
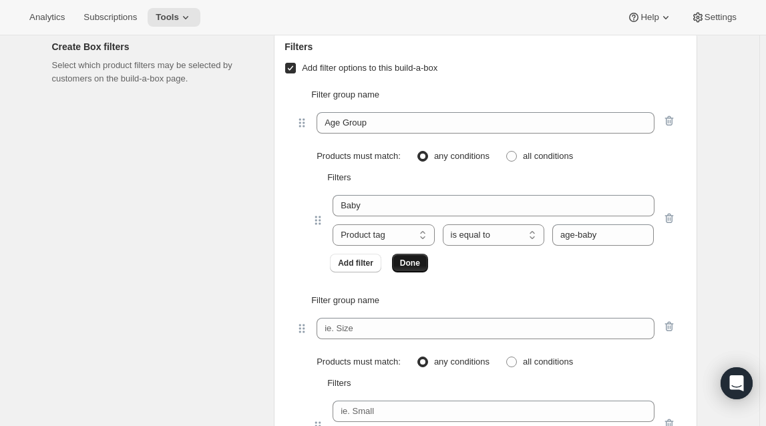
click at [413, 268] on span "Done" at bounding box center [410, 263] width 20 height 11
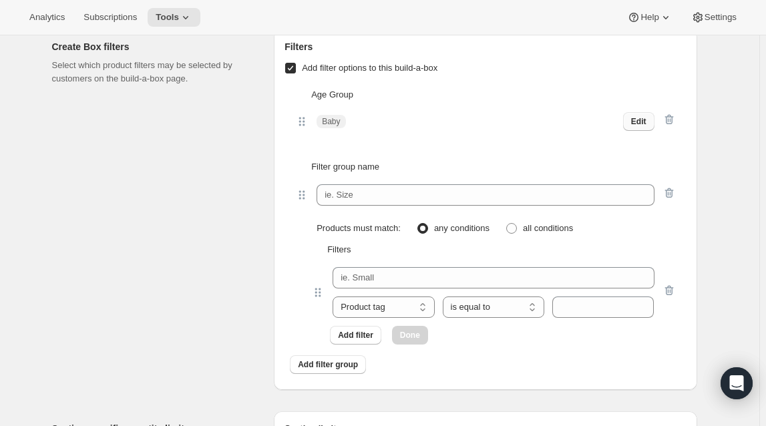
click at [637, 127] on span "Edit" at bounding box center [638, 121] width 15 height 11
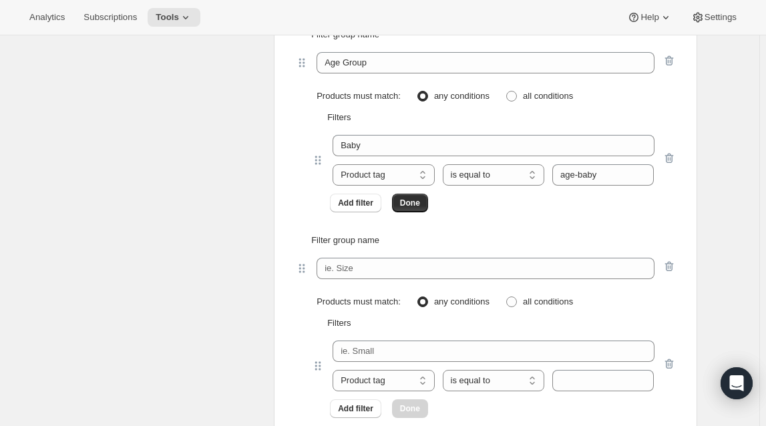
scroll to position [2101, 0]
click at [356, 208] on span "Add filter" at bounding box center [355, 202] width 35 height 11
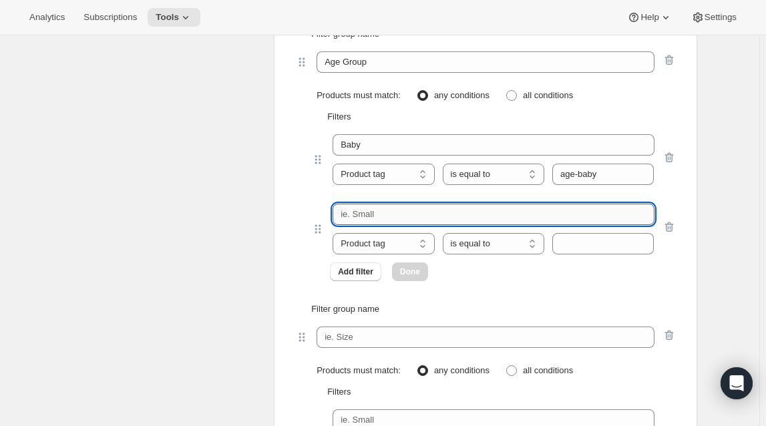
click at [402, 223] on input "text" at bounding box center [493, 214] width 321 height 21
paste input "Toddler"
type input "Toddler"
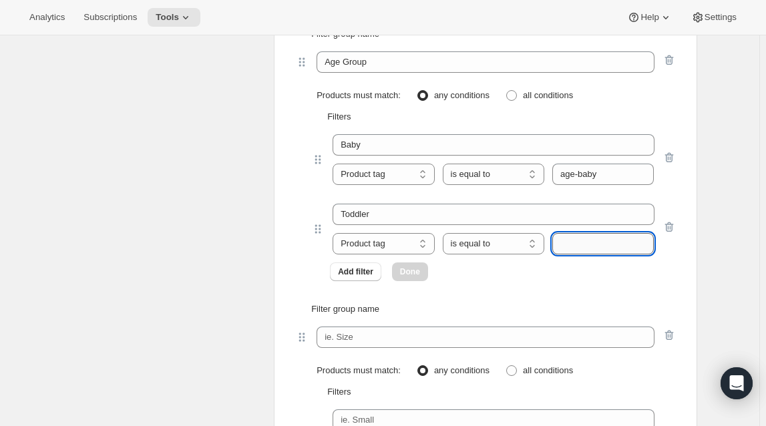
click at [588, 253] on input "text" at bounding box center [603, 243] width 102 height 21
paste input "age-toddler"
type input "age-toddler"
click at [395, 281] on button "Done" at bounding box center [410, 271] width 36 height 19
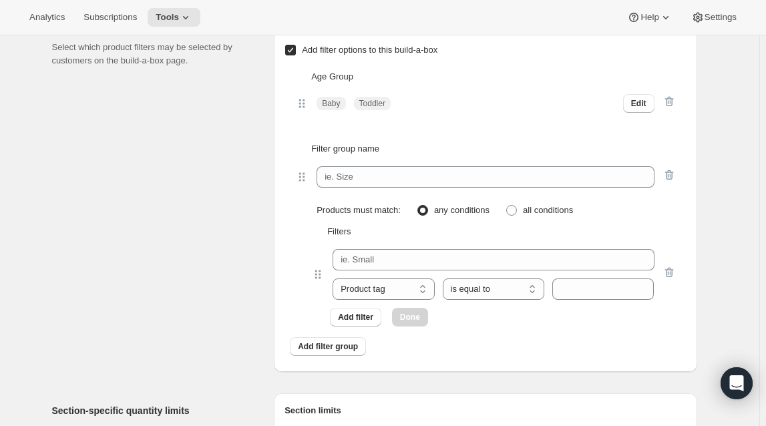
scroll to position [2040, 0]
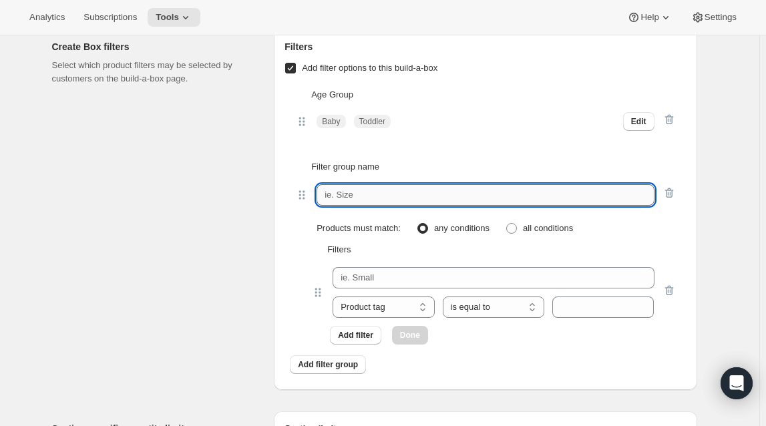
click at [380, 206] on input "text" at bounding box center [485, 194] width 337 height 21
paste input "Key Nutrients"
type input "Key Nutrients"
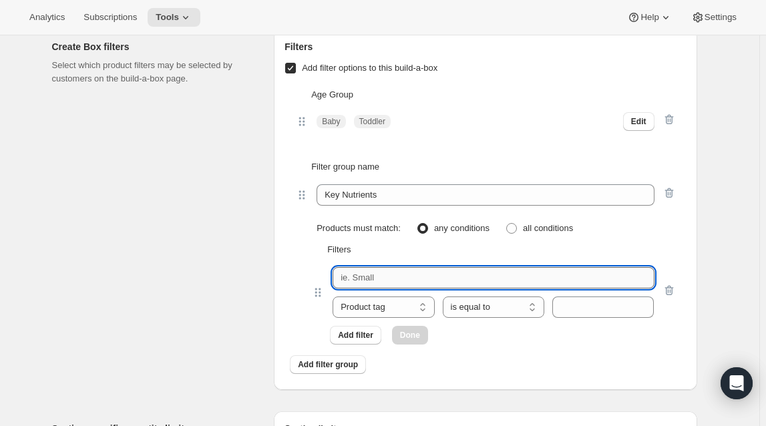
click at [407, 285] on input "text" at bounding box center [493, 277] width 321 height 21
paste input "Veggies"
type input "Veggies"
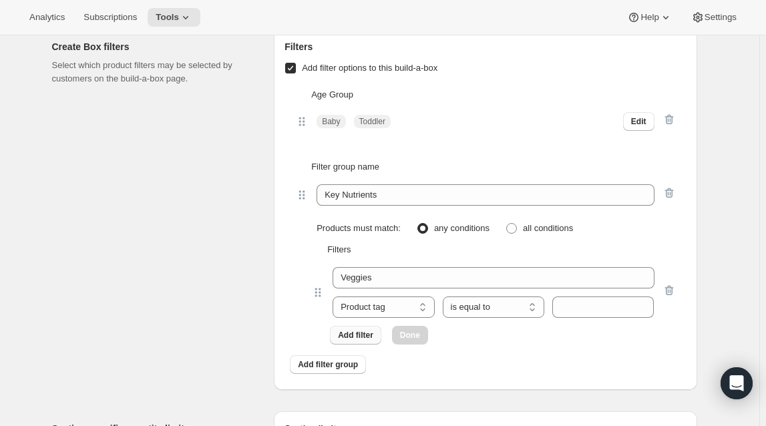
click at [364, 341] on span "Add filter" at bounding box center [355, 335] width 35 height 11
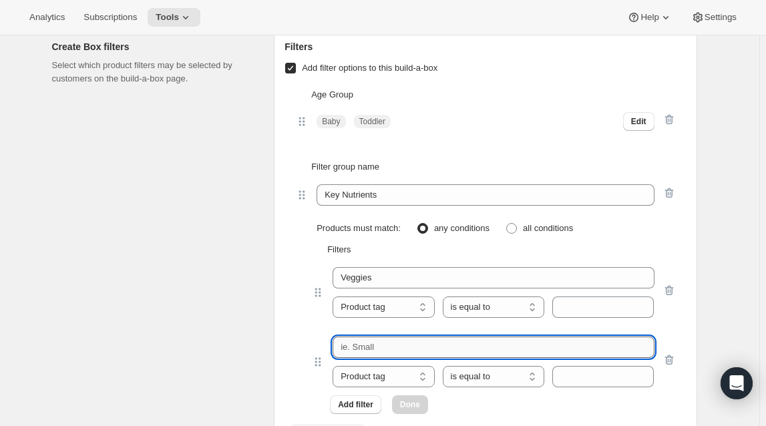
click at [373, 358] on input "text" at bounding box center [493, 347] width 321 height 21
paste input "Grains"
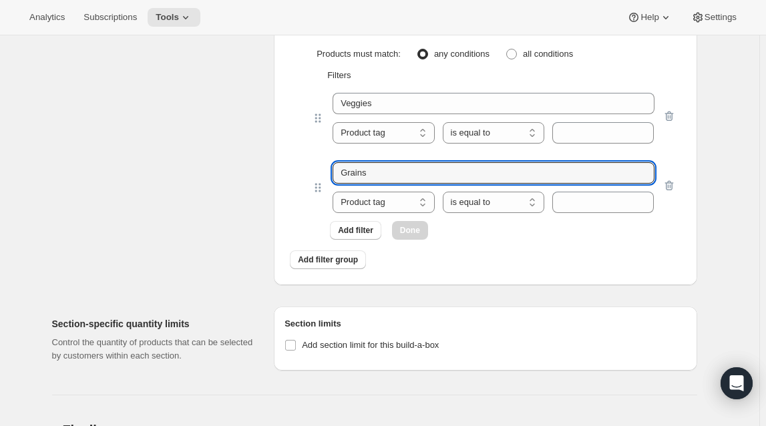
scroll to position [2222, 0]
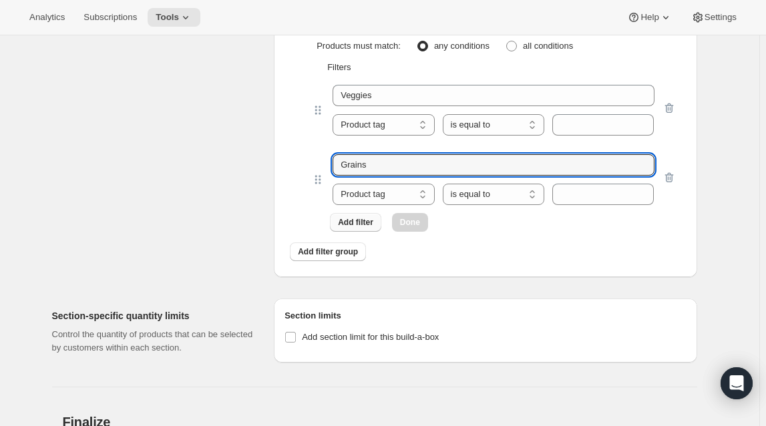
type input "Grains"
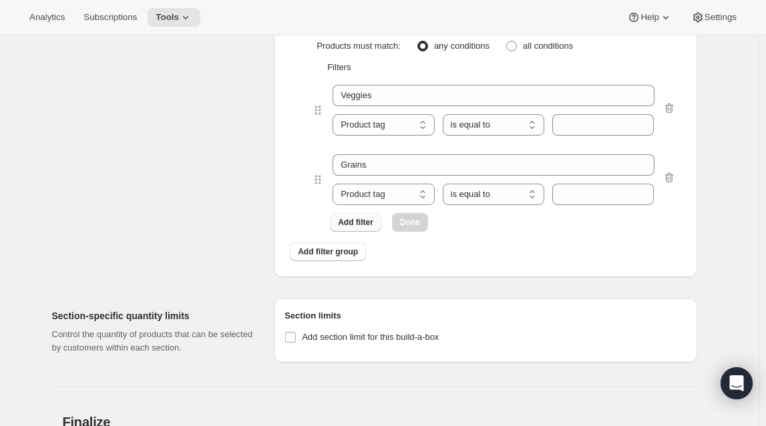
click at [361, 228] on span "Add filter" at bounding box center [355, 222] width 35 height 11
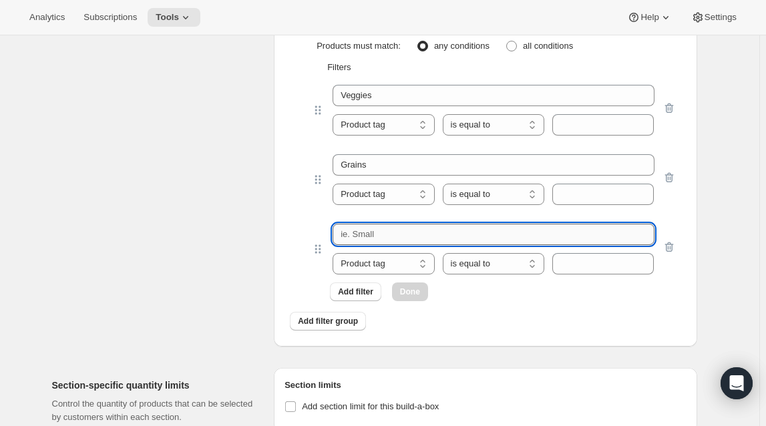
click at [369, 245] on input "text" at bounding box center [493, 234] width 321 height 21
paste input "Legumes"
type input "Legumes"
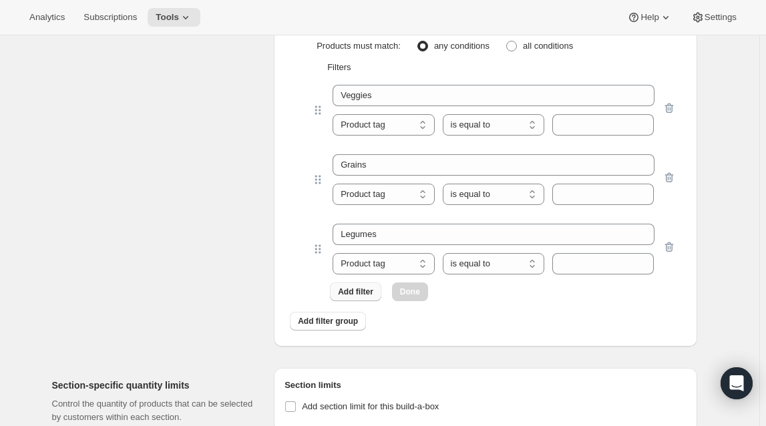
click at [354, 297] on span "Add filter" at bounding box center [355, 292] width 35 height 11
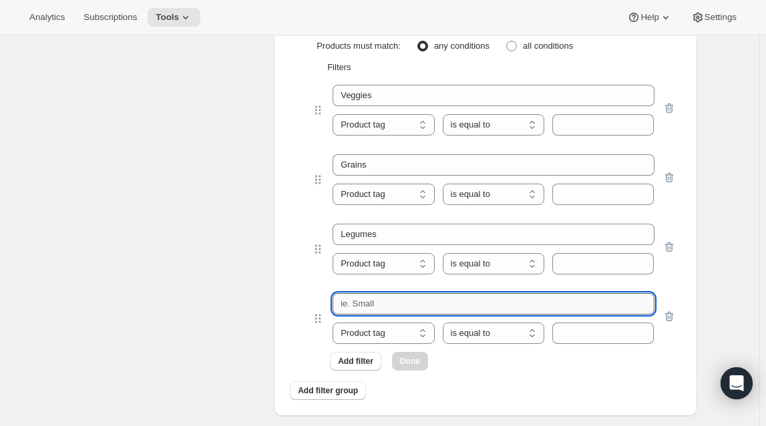
click at [417, 315] on input "text" at bounding box center [493, 303] width 321 height 21
paste input "Oatmeal & Fruit"
type input "Oatmeal & Fruit"
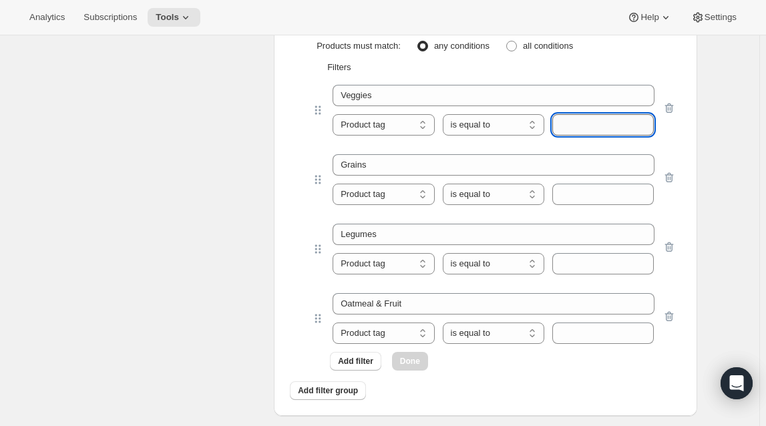
click at [608, 136] on input "text" at bounding box center [603, 124] width 102 height 21
paste input "ingredients-veggies"
type input "ingredients-veggies"
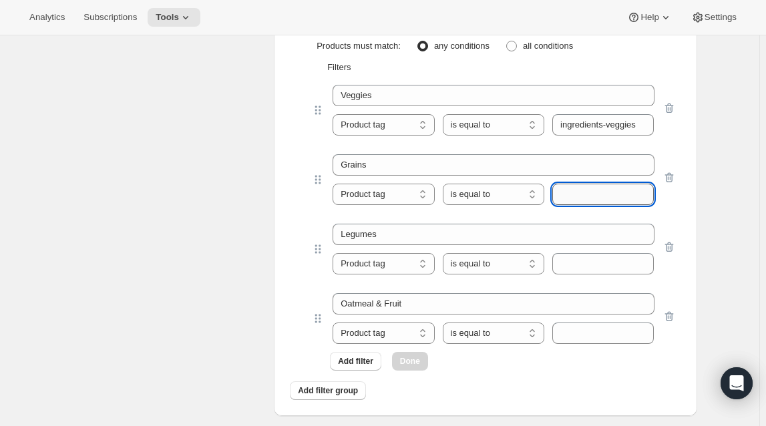
click at [610, 201] on input "text" at bounding box center [603, 194] width 102 height 21
paste input "ingredients-grains"
type input "ingredients-grains"
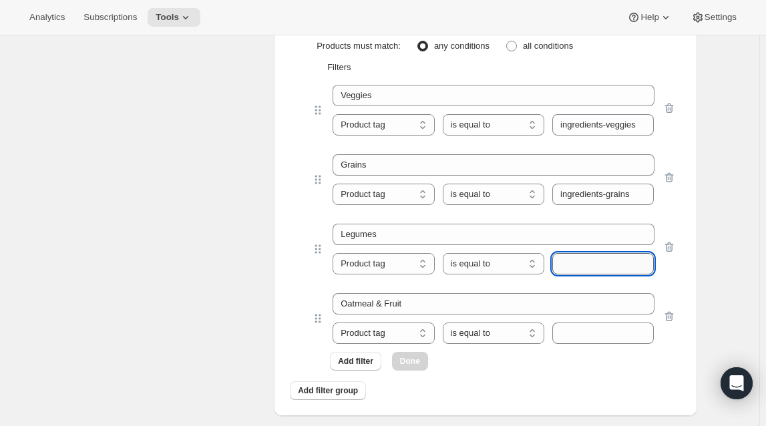
click at [602, 273] on input "text" at bounding box center [603, 263] width 102 height 21
paste input "ingredients-legumes"
type input "ingredients-legumes"
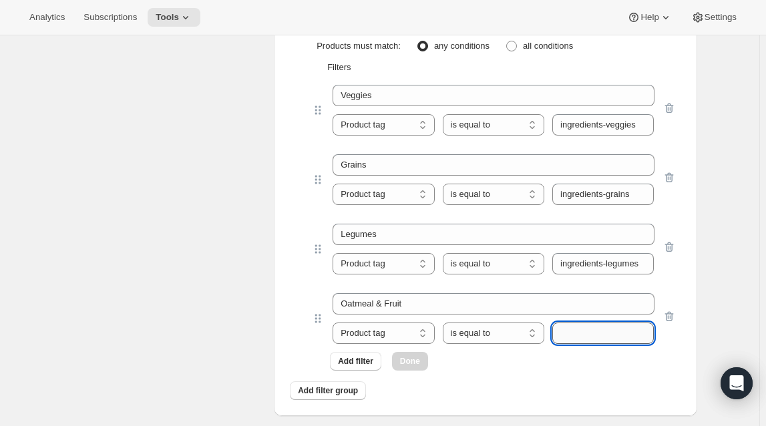
click at [582, 344] on input "text" at bounding box center [603, 333] width 102 height 21
paste input "ingredients-oatmeal&fruit"
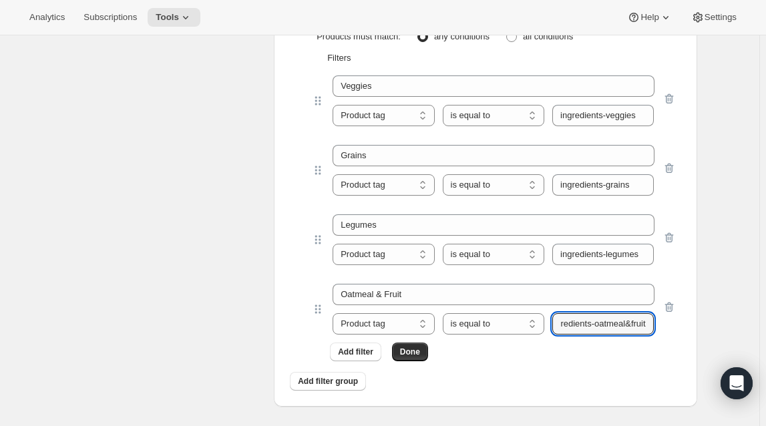
scroll to position [2283, 0]
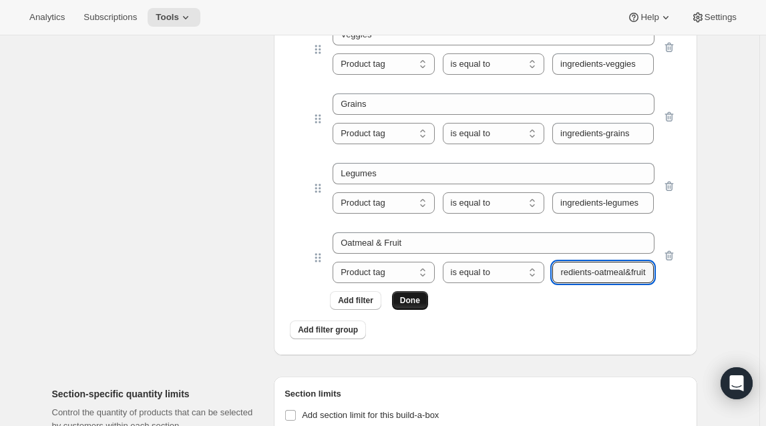
type input "ingredients-oatmeal&fruit"
click at [415, 306] on span "Done" at bounding box center [410, 300] width 20 height 11
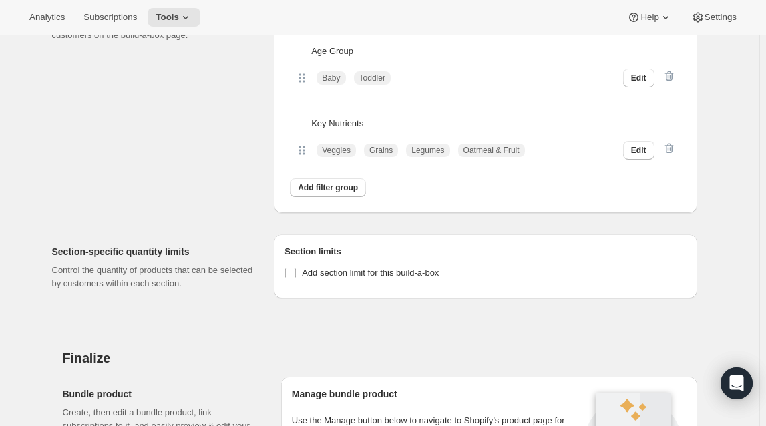
scroll to position [2040, 0]
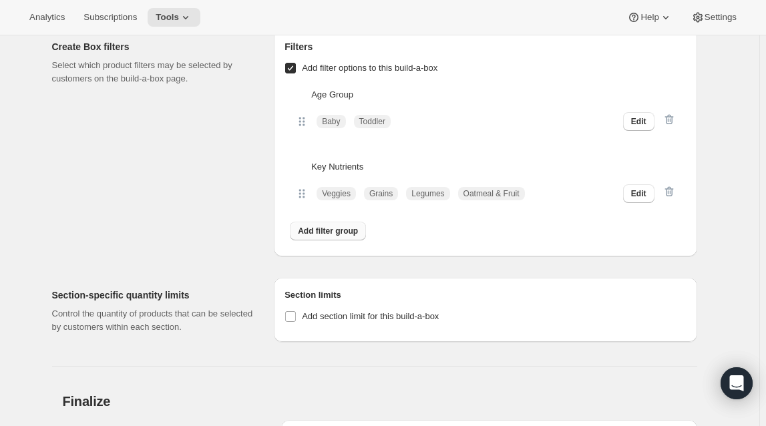
click at [325, 236] on span "Add filter group" at bounding box center [328, 231] width 60 height 11
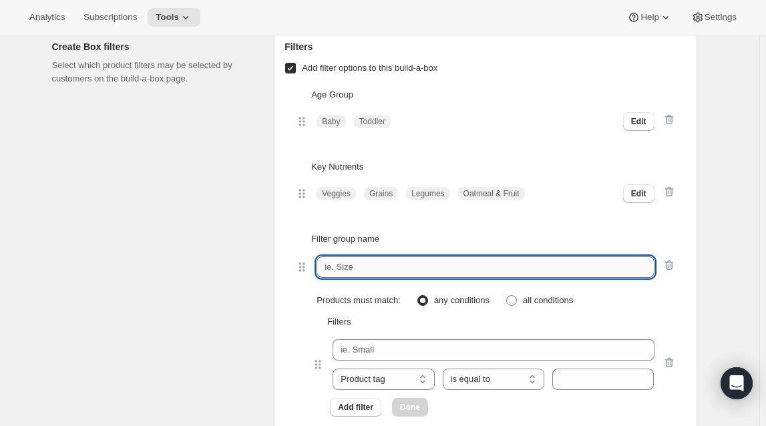
click at [354, 277] on input "text" at bounding box center [485, 266] width 337 height 21
paste input "Key Ingredients"
type input "Key Ingredients"
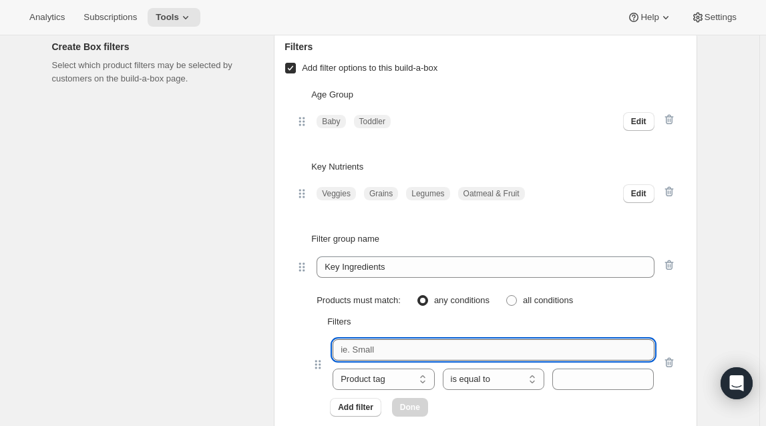
drag, startPoint x: 409, startPoint y: 362, endPoint x: 422, endPoint y: 360, distance: 12.8
click at [409, 361] on input "text" at bounding box center [493, 349] width 321 height 21
paste input "Protein"
type input "Protein"
click at [577, 388] on input "text" at bounding box center [603, 379] width 102 height 21
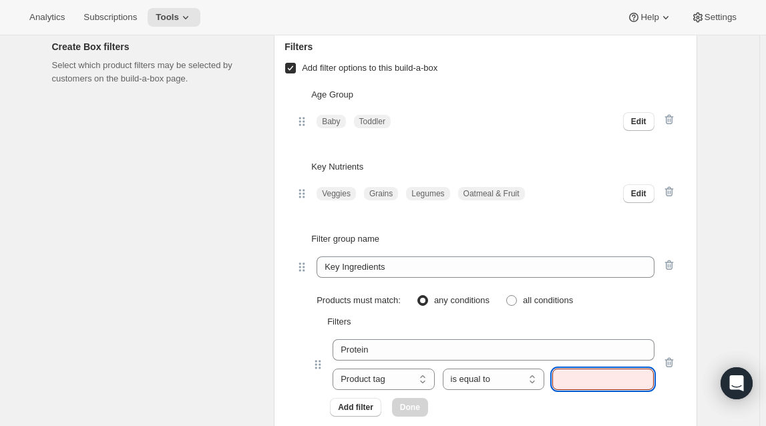
click at [603, 387] on input "text" at bounding box center [603, 379] width 102 height 21
paste input "Ingredients-Protein"
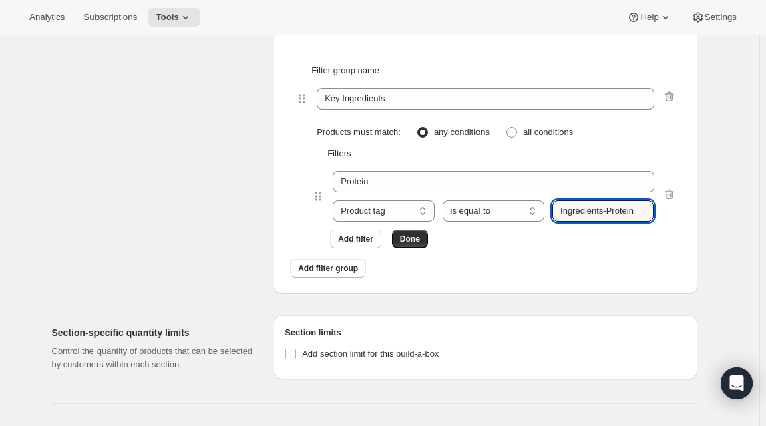
scroll to position [2222, 0]
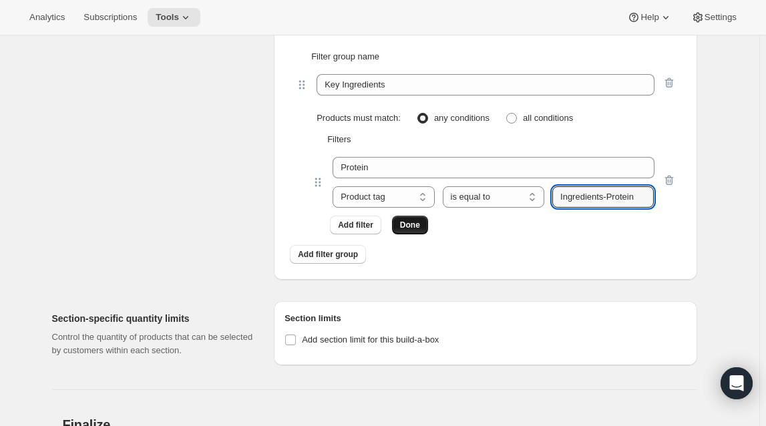
type input "Ingredients-Protein"
click at [409, 230] on span "Done" at bounding box center [410, 225] width 20 height 11
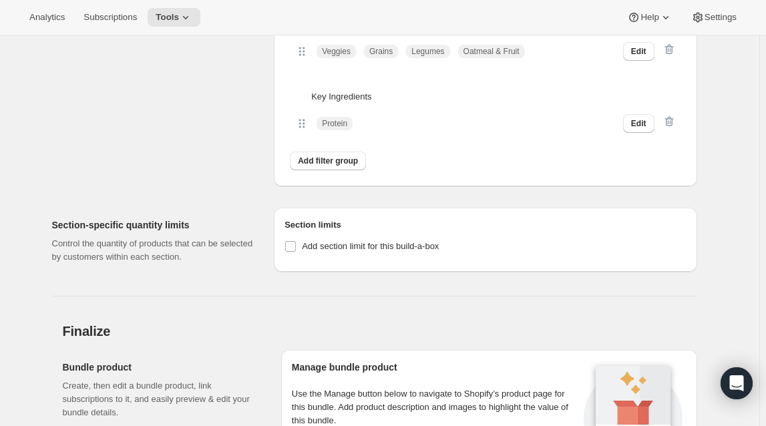
scroll to position [2101, 0]
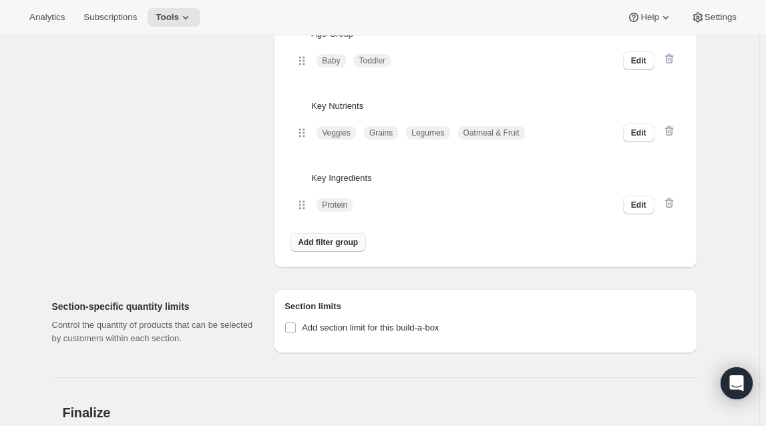
click at [333, 252] on button "Add filter group" at bounding box center [328, 242] width 76 height 19
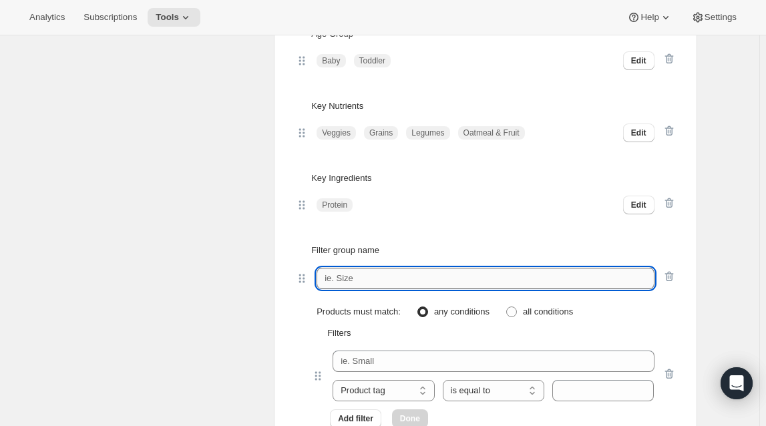
click at [359, 287] on input "text" at bounding box center [485, 278] width 337 height 21
paste input "Dietary Need"
type input "Dietary Need"
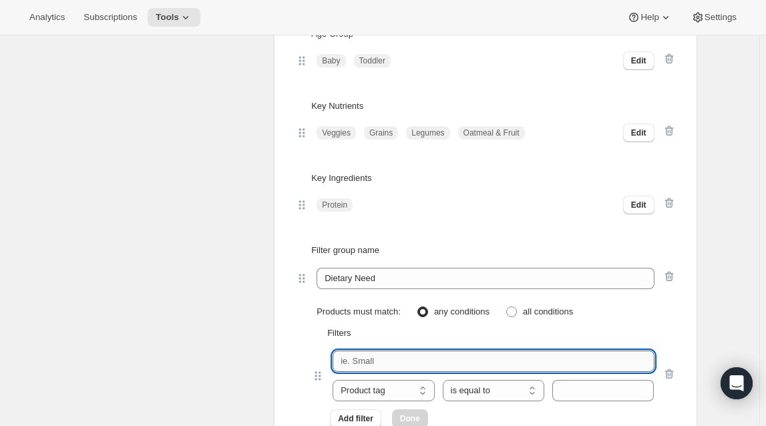
click at [369, 371] on input "text" at bounding box center [493, 361] width 321 height 21
paste input "Dairy Free"
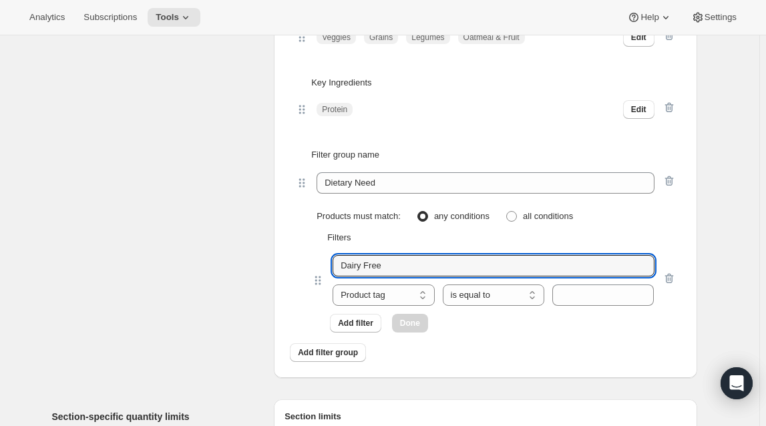
scroll to position [2283, 0]
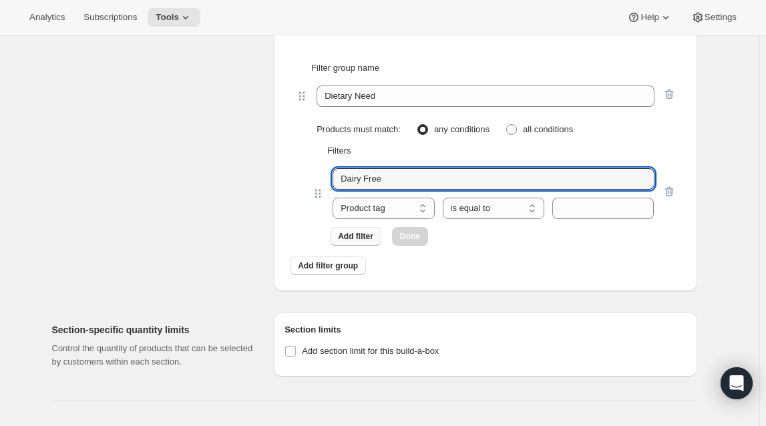
type input "Dairy Free"
click at [368, 242] on span "Add filter" at bounding box center [355, 236] width 35 height 11
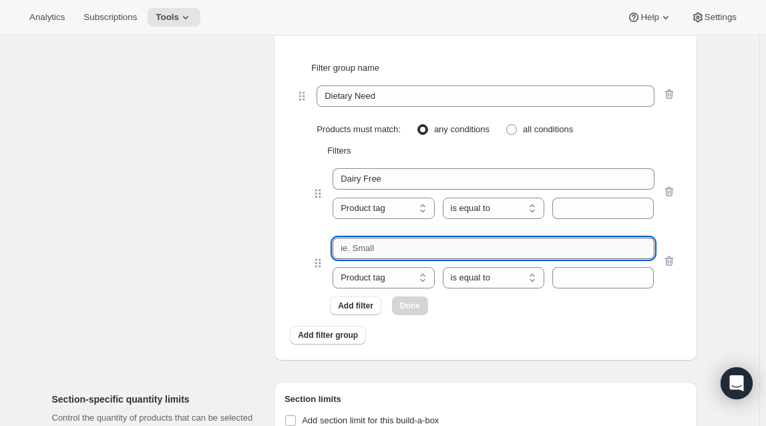
click at [381, 259] on input "text" at bounding box center [493, 248] width 321 height 21
paste input "Coconut Free"
type input "Coconut Free"
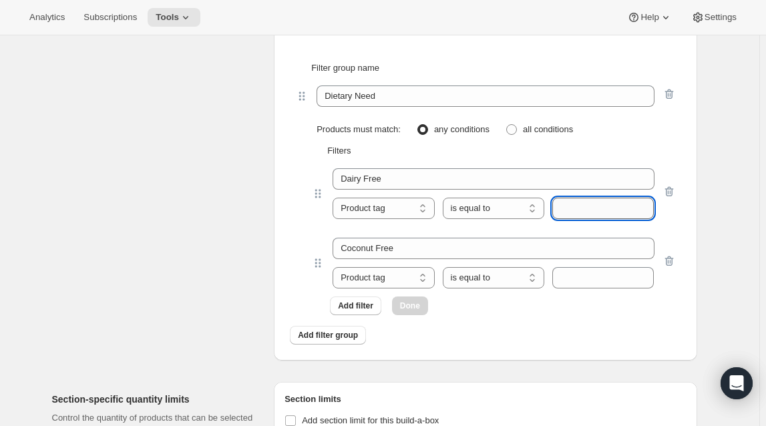
click at [596, 218] on input "text" at bounding box center [603, 208] width 102 height 21
paste input "Dairy-Free"
type input "Dairy-Free"
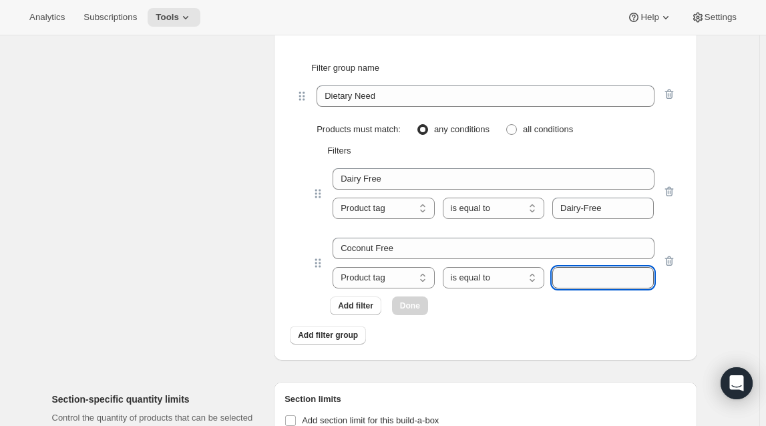
click at [588, 289] on input "text" at bounding box center [603, 277] width 102 height 21
paste input "Coconut-Free"
type input "Coconut-Free"
click at [411, 311] on span "Done" at bounding box center [410, 306] width 20 height 11
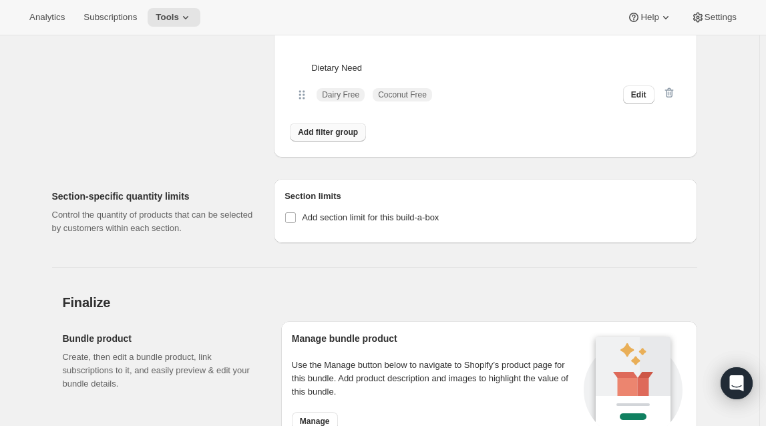
click at [329, 138] on span "Add filter group" at bounding box center [328, 132] width 60 height 11
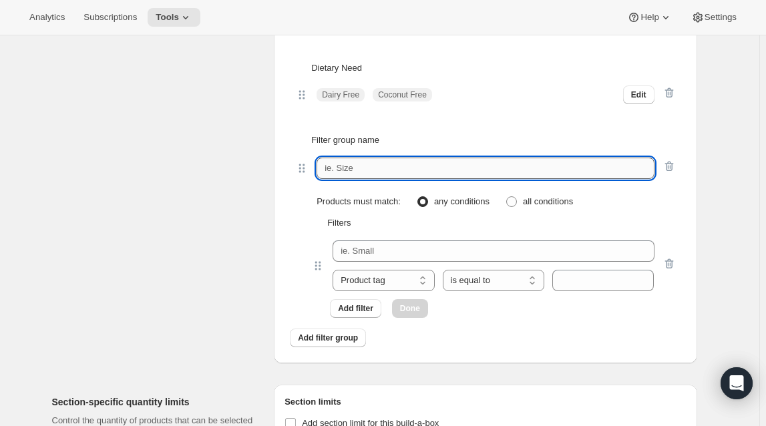
click at [411, 179] on input "text" at bounding box center [485, 168] width 337 height 21
paste input "Trending"
type input "Trending"
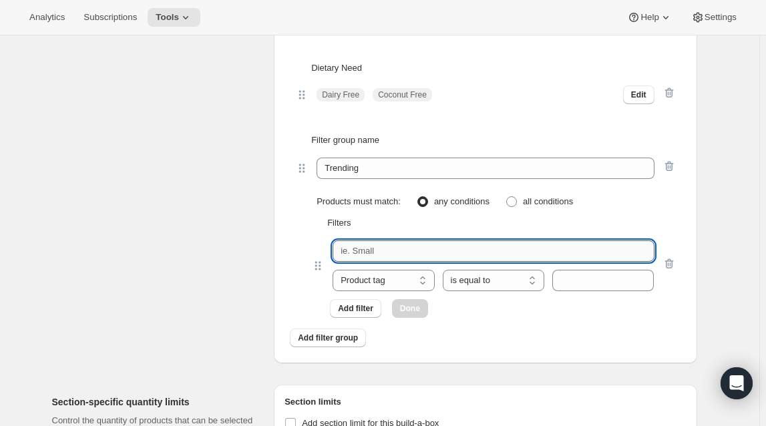
click at [367, 262] on input "text" at bounding box center [493, 250] width 321 height 21
paste input "New Arrivals"
type input "New Arrivals"
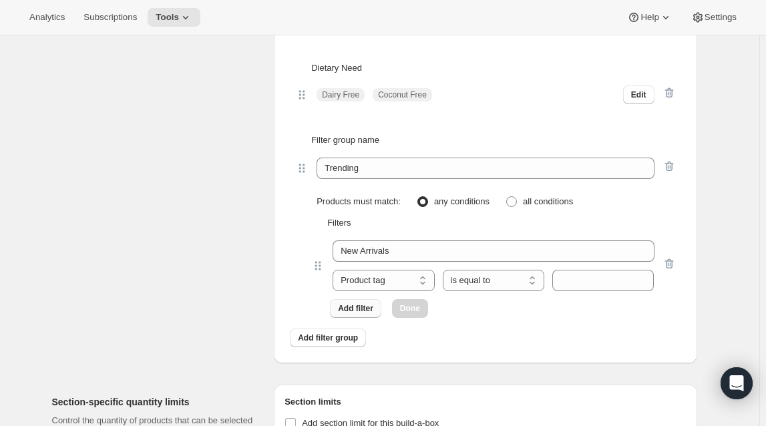
click at [363, 314] on button "Add filter" at bounding box center [355, 308] width 51 height 19
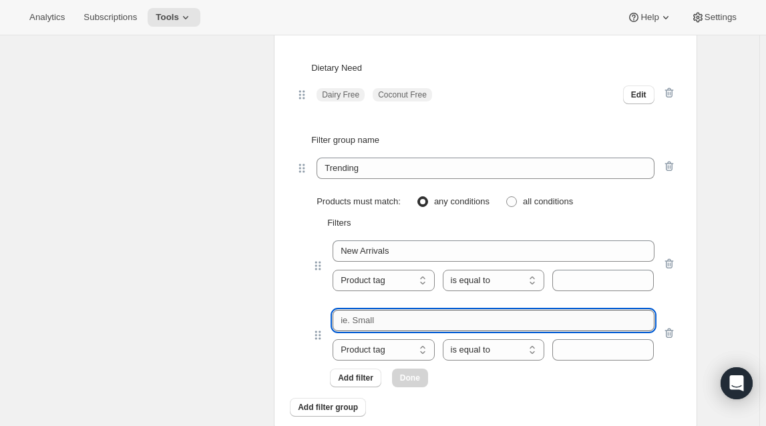
click at [393, 323] on input "text" at bounding box center [493, 320] width 321 height 21
paste input "Best Seller"
type input "Best Seller"
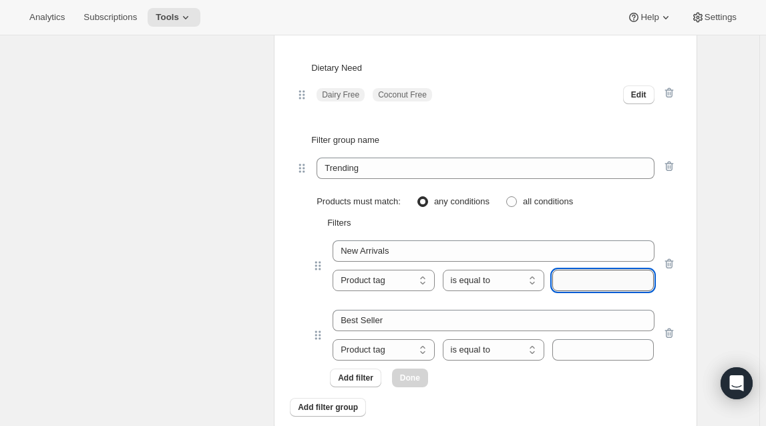
click at [590, 291] on input "text" at bounding box center [603, 280] width 102 height 21
paste input "Badge Text_NEW!"
type input "Badge Text_NEW!"
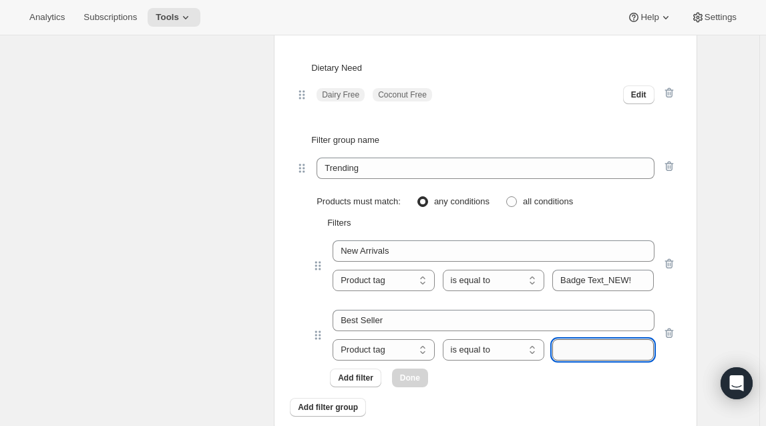
click at [578, 361] on input "text" at bounding box center [603, 349] width 102 height 21
paste input "best-seller"
type input "best-seller"
click at [413, 383] on span "Done" at bounding box center [410, 378] width 20 height 11
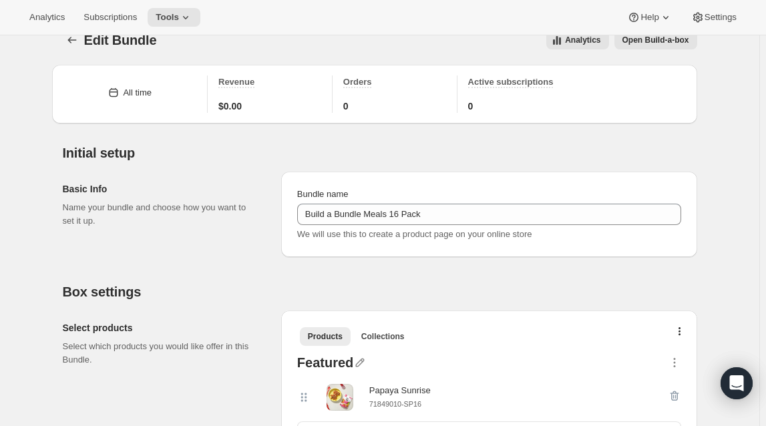
scroll to position [0, 0]
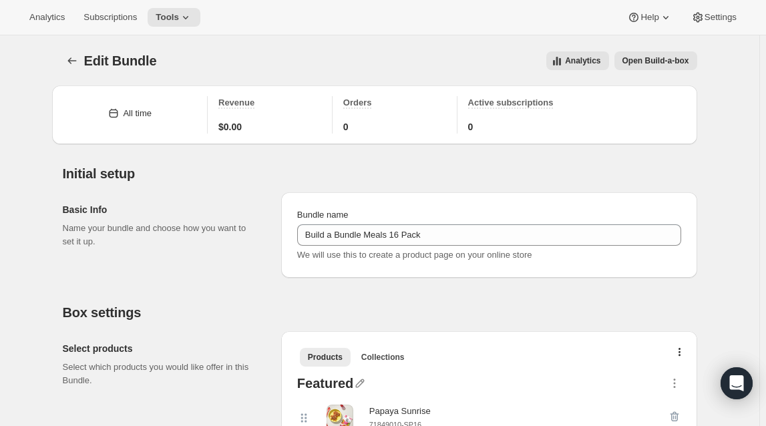
click at [655, 60] on span "Open Build-a-box" at bounding box center [655, 60] width 67 height 11
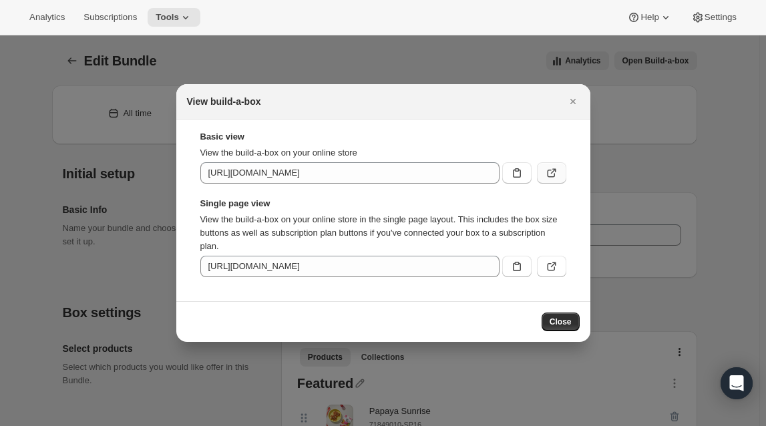
click at [552, 173] on icon ":rd9:" at bounding box center [551, 172] width 13 height 13
click at [568, 323] on span "Close" at bounding box center [561, 322] width 22 height 11
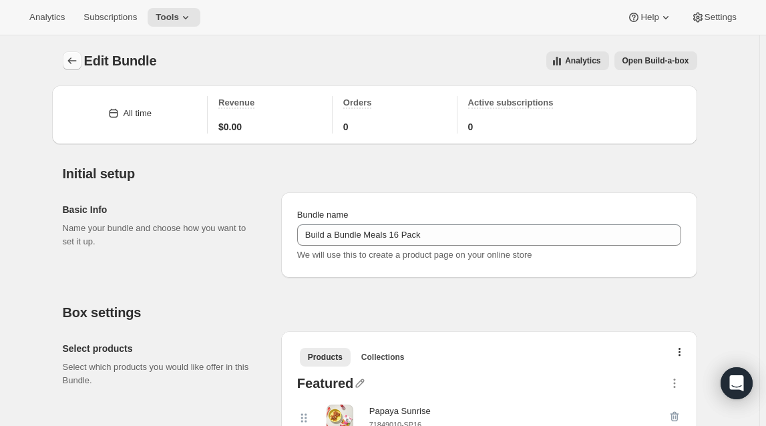
click at [65, 65] on button "Bundles" at bounding box center [72, 60] width 19 height 19
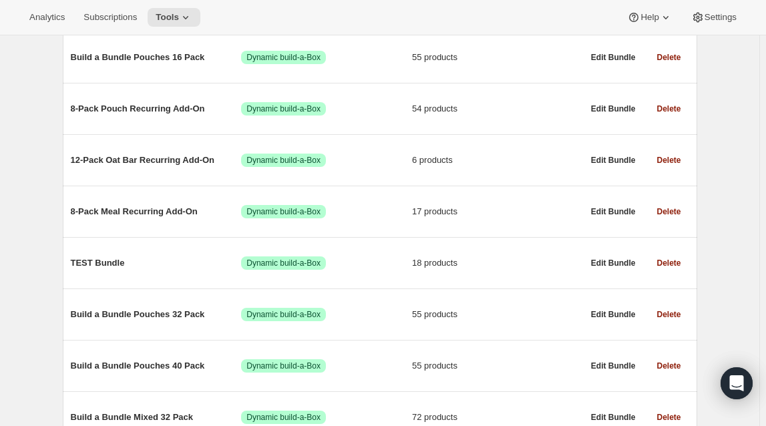
scroll to position [303, 0]
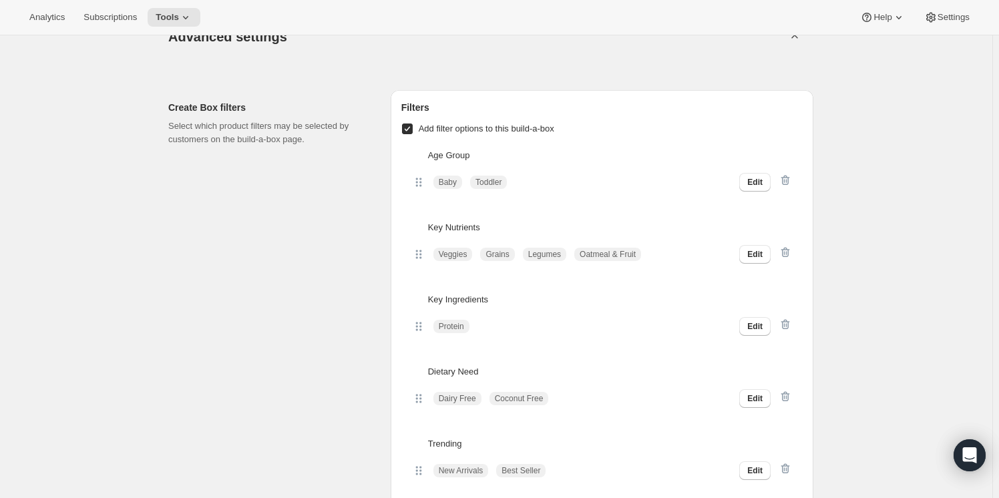
scroll to position [2064, 0]
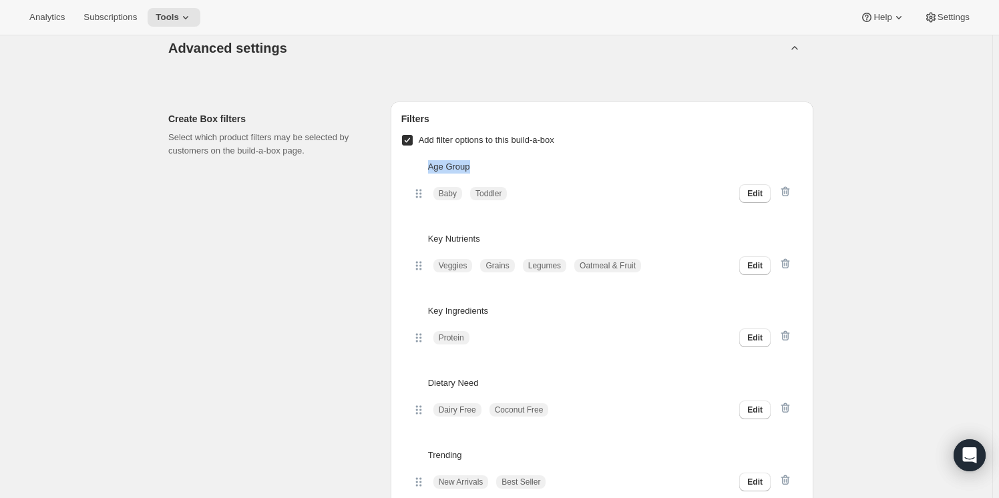
drag, startPoint x: 478, startPoint y: 162, endPoint x: 433, endPoint y: 165, distance: 44.9
click at [432, 165] on p "Age Group" at bounding box center [610, 166] width 364 height 13
copy p "Age Group"
click at [749, 187] on button "Edit" at bounding box center [754, 193] width 31 height 19
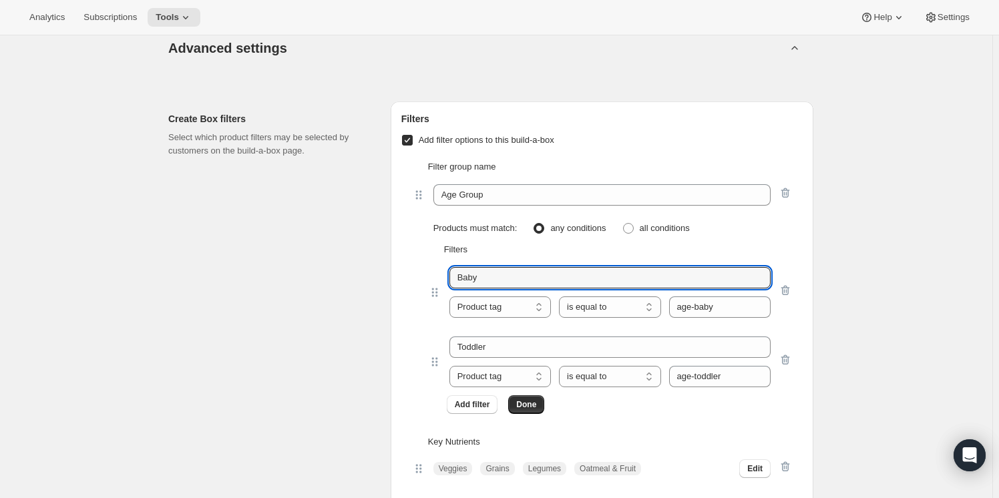
drag, startPoint x: 506, startPoint y: 279, endPoint x: 423, endPoint y: 275, distance: 82.2
click at [423, 275] on div "Baby Product tag Variant's title Product tag is equal to is not equal to contai…" at bounding box center [602, 290] width 380 height 69
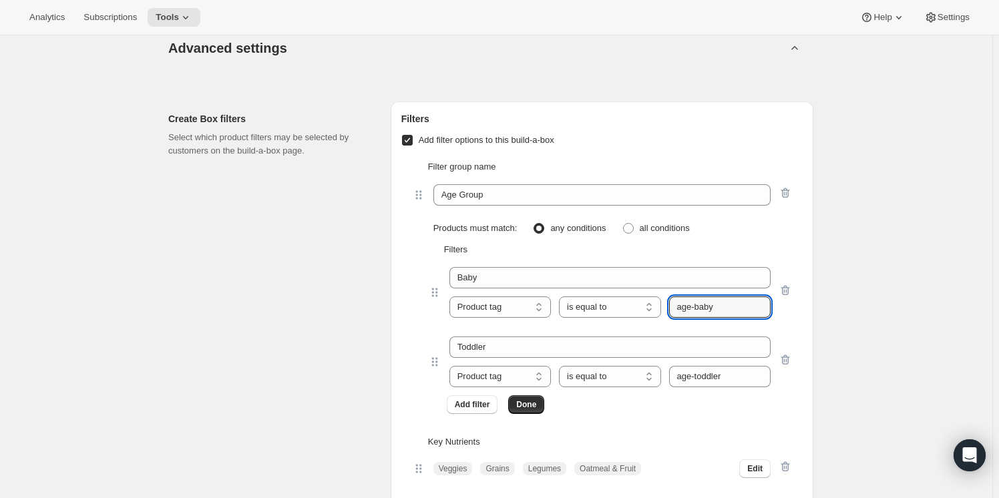
drag, startPoint x: 741, startPoint y: 307, endPoint x: 664, endPoint y: 310, distance: 76.9
click at [664, 310] on div "Product tag Variant's title Product tag is equal to is not equal to contains do…" at bounding box center [609, 307] width 321 height 21
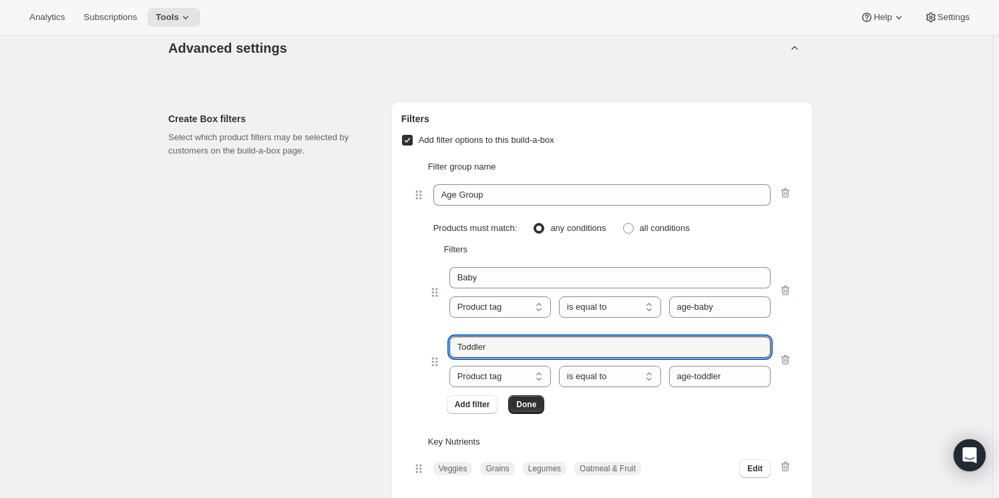
drag, startPoint x: 508, startPoint y: 345, endPoint x: 415, endPoint y: 336, distance: 92.6
click at [415, 336] on div "Toddler Product tag Variant's title Product tag is equal to is not equal to con…" at bounding box center [602, 360] width 380 height 69
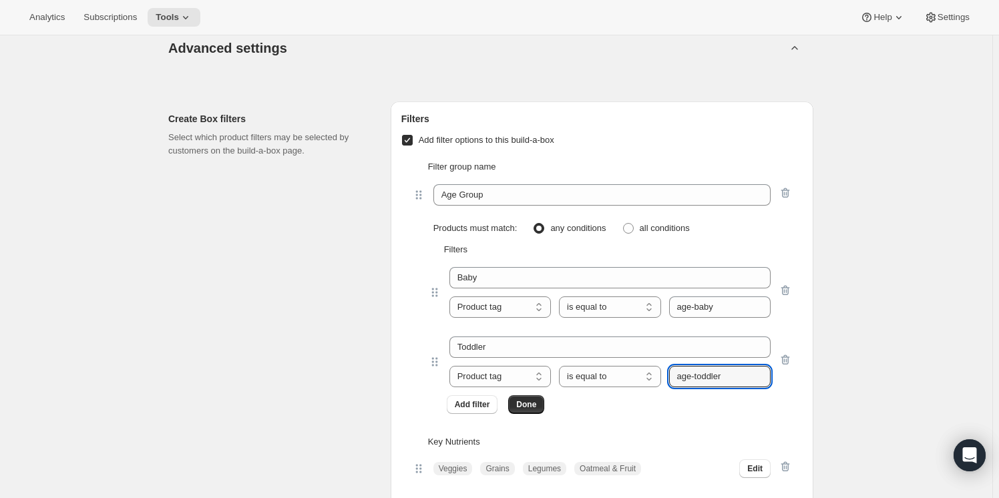
drag, startPoint x: 737, startPoint y: 371, endPoint x: 603, endPoint y: 361, distance: 134.6
click at [603, 361] on div "Toddler Product tag Variant's title Product tag is equal to is not equal to con…" at bounding box center [609, 362] width 321 height 51
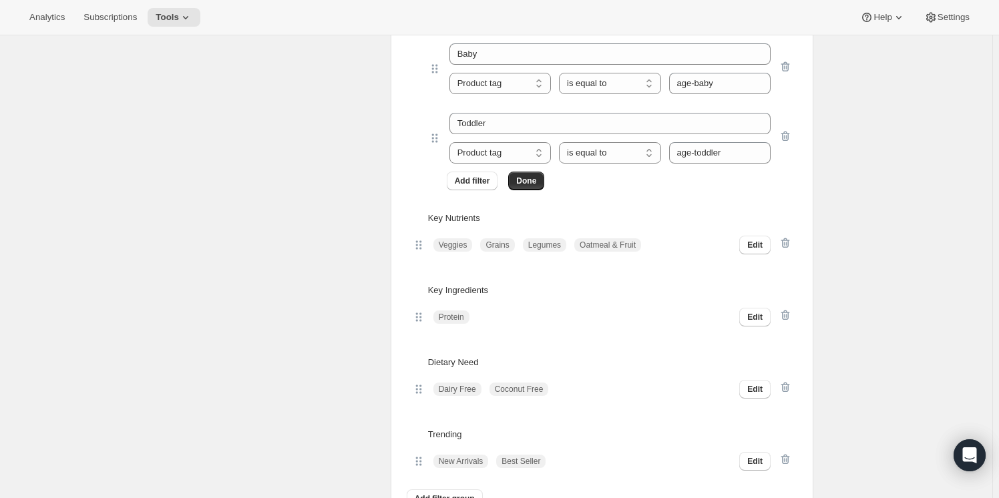
scroll to position [2307, 0]
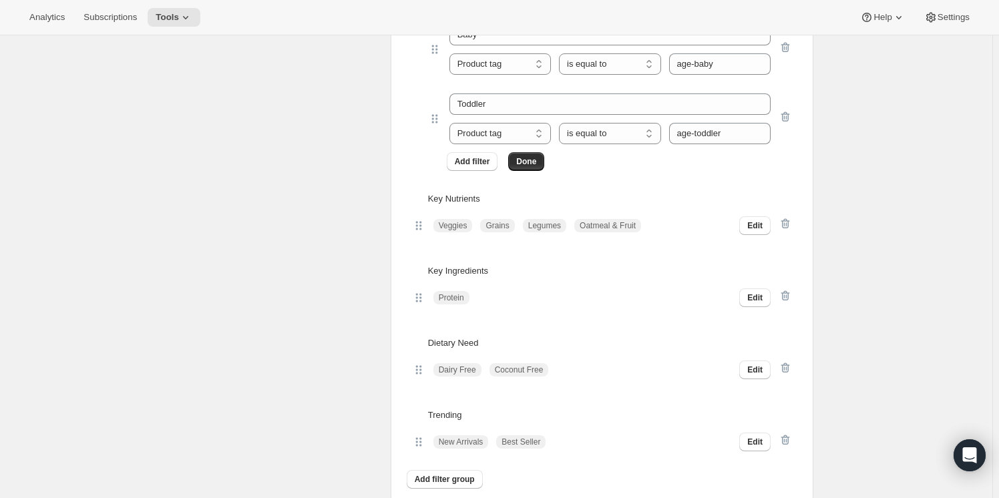
click at [462, 199] on p "Key Nutrients" at bounding box center [610, 198] width 364 height 13
click at [766, 222] on button "Edit" at bounding box center [754, 225] width 31 height 19
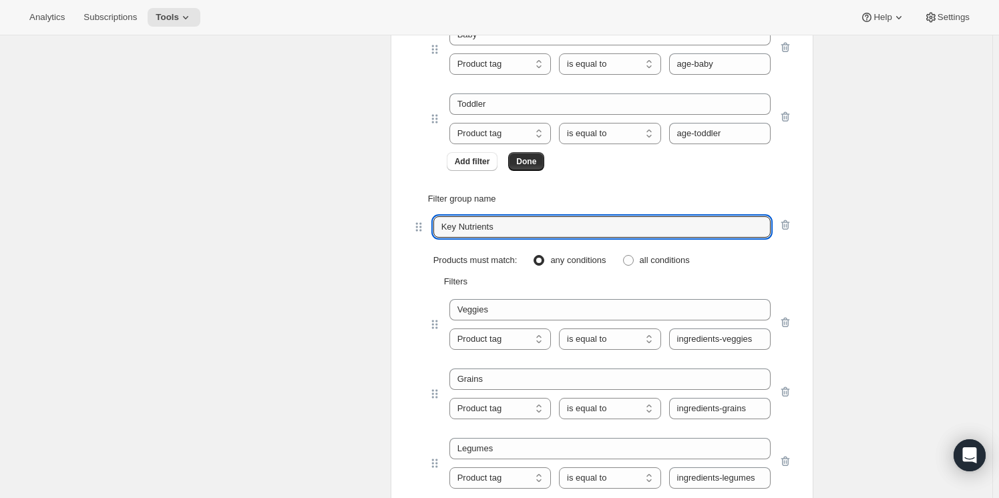
drag, startPoint x: 520, startPoint y: 234, endPoint x: 403, endPoint y: 233, distance: 116.9
click at [403, 233] on div "Filter group name Key Nutrients Products must match: any conditions all conditi…" at bounding box center [601, 389] width 401 height 414
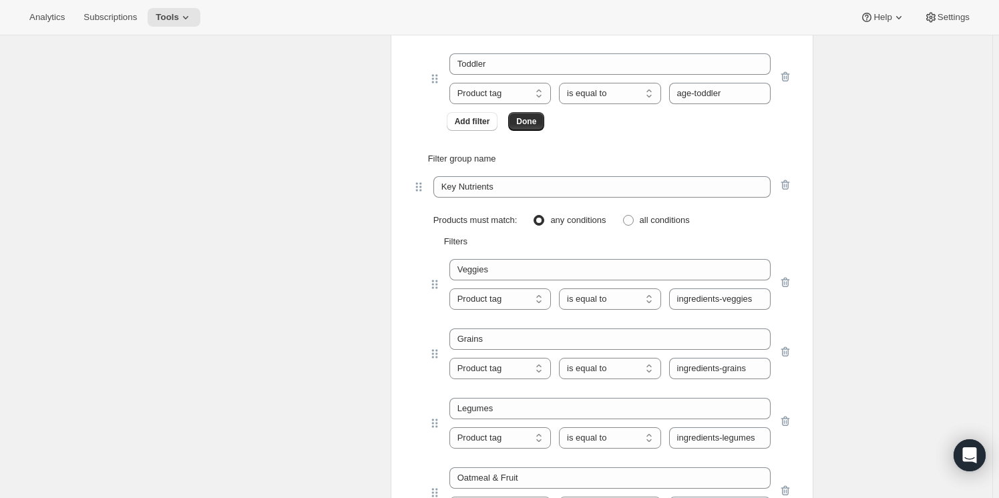
scroll to position [2368, 0]
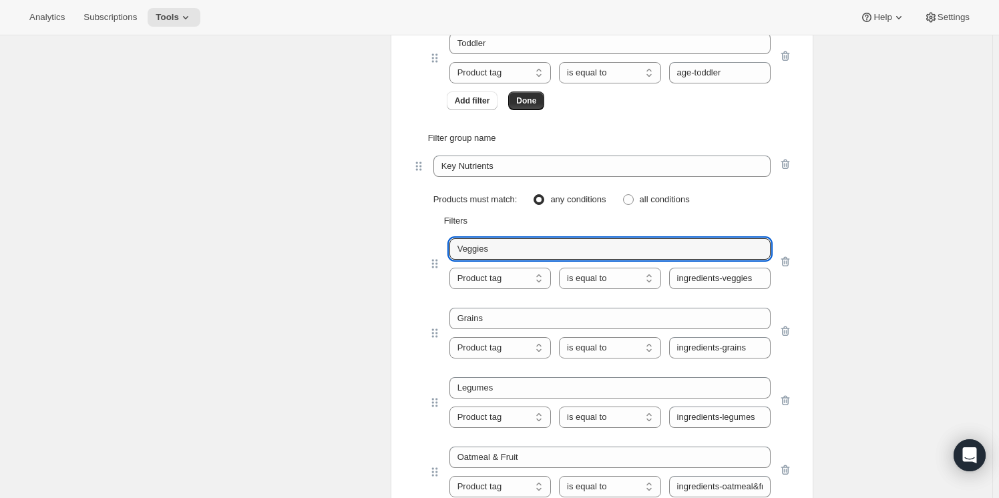
drag, startPoint x: 526, startPoint y: 242, endPoint x: 437, endPoint y: 243, distance: 88.8
click at [437, 243] on div "Veggies Product tag Variant's title Product tag is equal to is not equal to con…" at bounding box center [610, 263] width 364 height 51
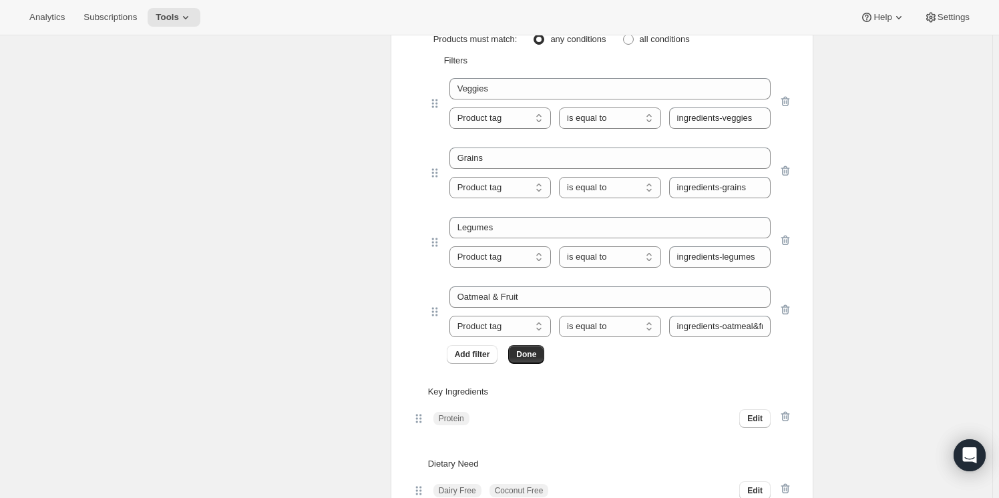
scroll to position [2550, 0]
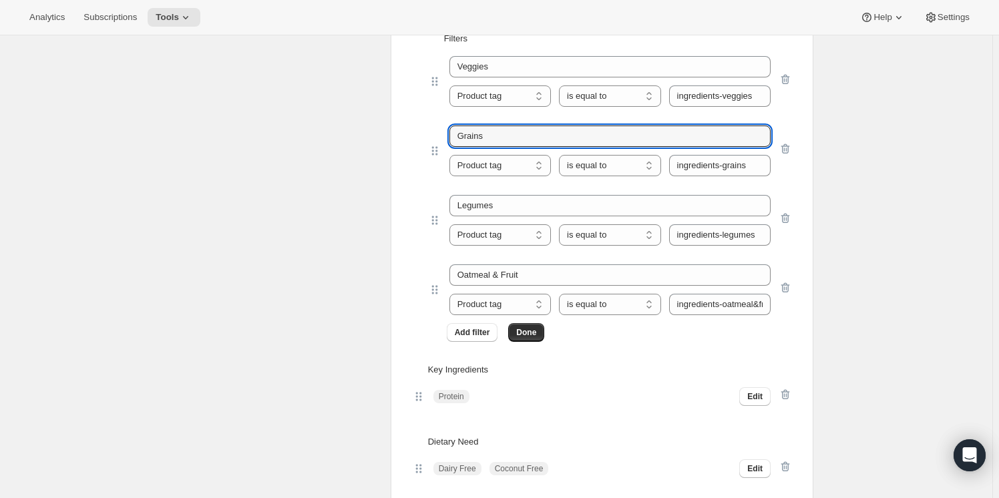
drag, startPoint x: 510, startPoint y: 128, endPoint x: 406, endPoint y: 131, distance: 104.2
click at [406, 131] on div "Filter group name Key Nutrients Products must match: any conditions all conditi…" at bounding box center [601, 146] width 401 height 414
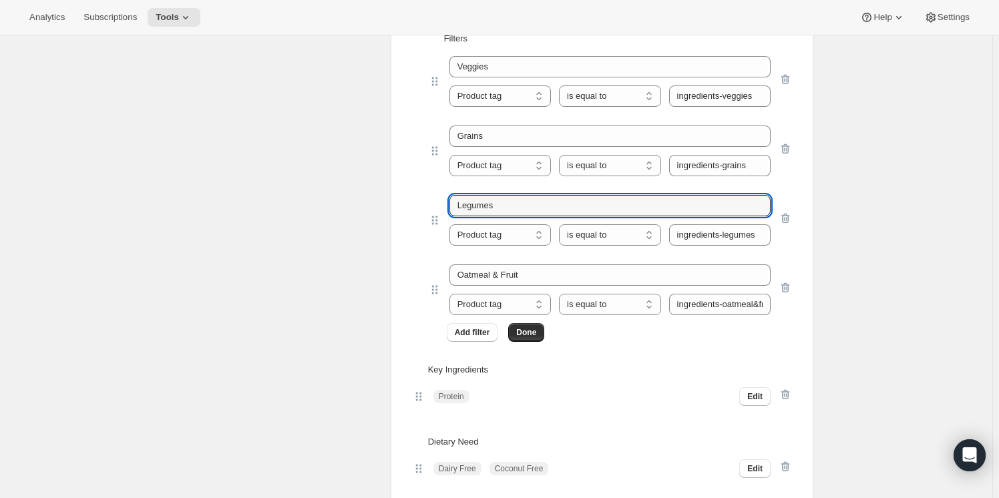
drag, startPoint x: 513, startPoint y: 206, endPoint x: 390, endPoint y: 210, distance: 123.0
click at [390, 210] on div "Create Box filters Select which product filters may be selected by customers on…" at bounding box center [490, 104] width 645 height 999
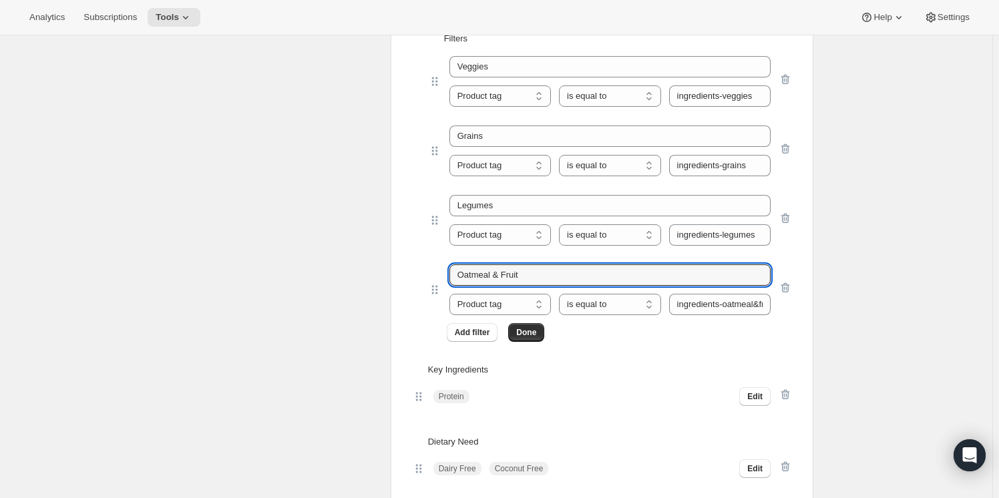
drag, startPoint x: 407, startPoint y: 271, endPoint x: 371, endPoint y: 271, distance: 36.1
click at [371, 271] on div "Create Box filters Select which product filters may be selected by customers on…" at bounding box center [490, 104] width 645 height 999
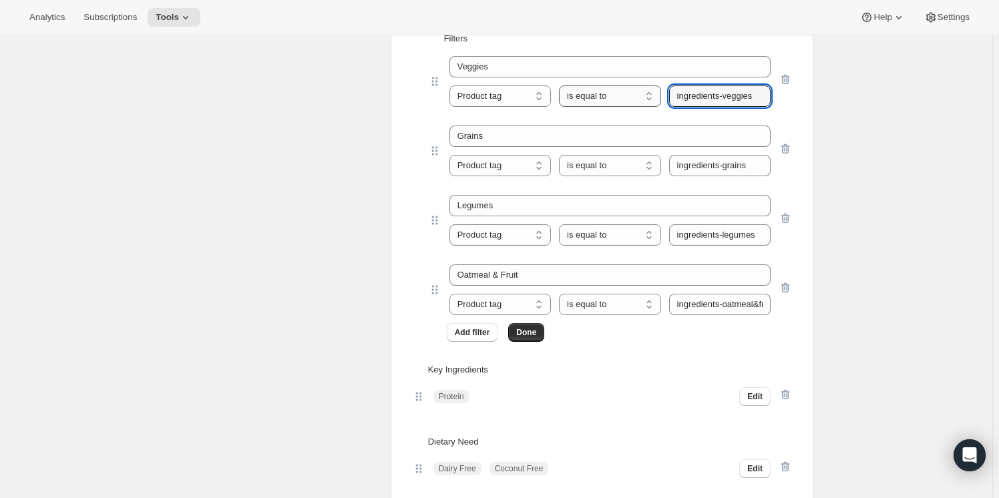
drag, startPoint x: 761, startPoint y: 93, endPoint x: 612, endPoint y: 90, distance: 149.0
click at [612, 90] on div "Product tag Variant's title Product tag is equal to is not equal to contains do…" at bounding box center [609, 95] width 321 height 21
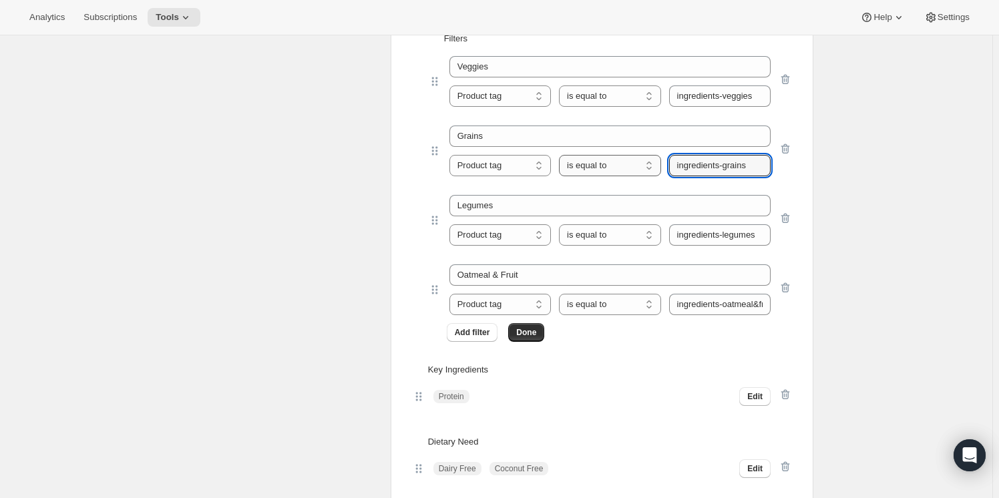
drag, startPoint x: 729, startPoint y: 162, endPoint x: 656, endPoint y: 159, distance: 73.5
click at [656, 159] on div "Product tag Variant's title Product tag is equal to is not equal to contains do…" at bounding box center [609, 165] width 321 height 21
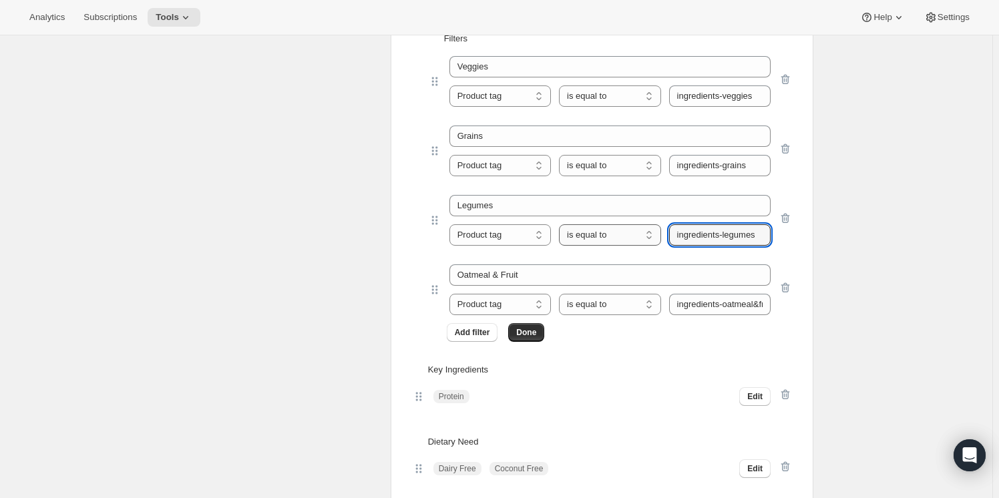
drag, startPoint x: 765, startPoint y: 233, endPoint x: 579, endPoint y: 232, distance: 186.3
click at [579, 232] on div "Product tag Variant's title Product tag is equal to is not equal to contains do…" at bounding box center [609, 234] width 321 height 21
click at [751, 306] on input "ingredients-oatmeal&fruit" at bounding box center [720, 304] width 102 height 21
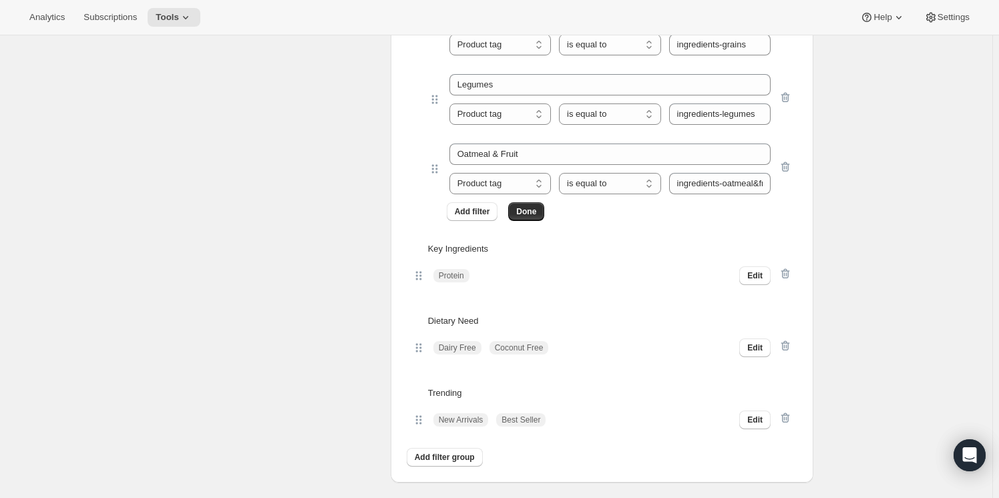
scroll to position [2672, 0]
click at [528, 207] on span "Done" at bounding box center [526, 211] width 20 height 11
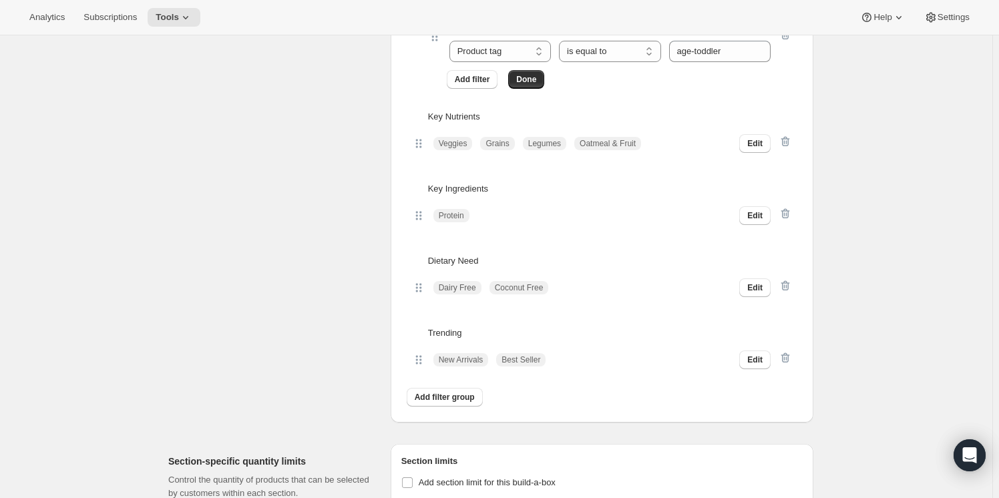
scroll to position [2368, 0]
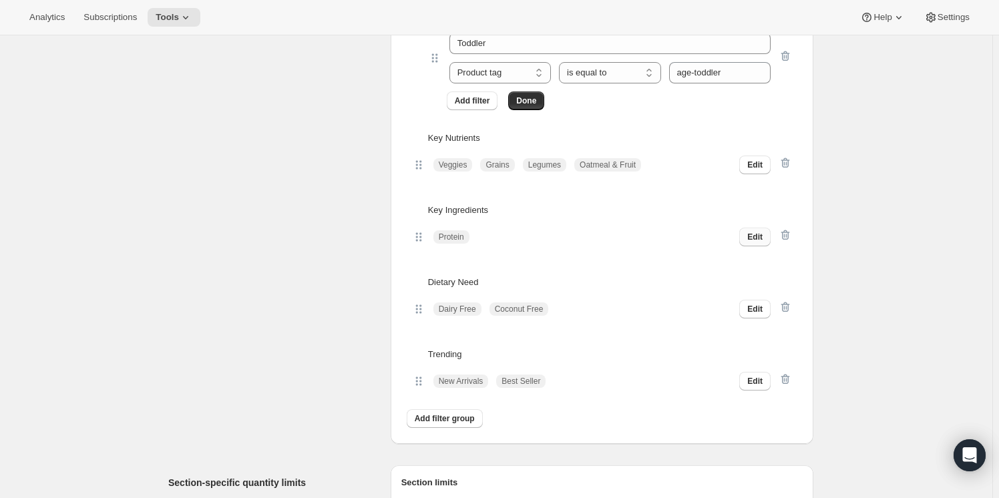
click at [756, 236] on span "Edit" at bounding box center [754, 237] width 15 height 11
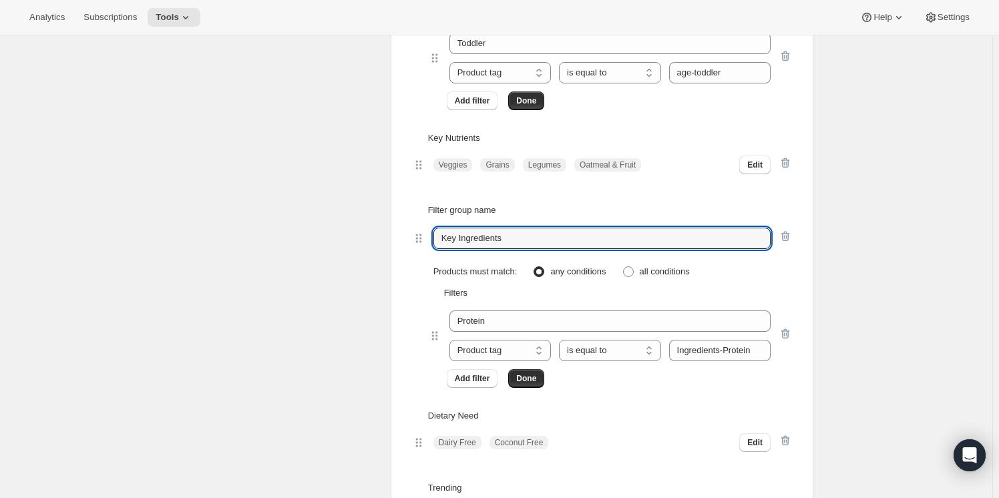
drag, startPoint x: 513, startPoint y: 239, endPoint x: 414, endPoint y: 239, distance: 98.8
click at [414, 239] on div "Key Ingredients" at bounding box center [602, 238] width 380 height 21
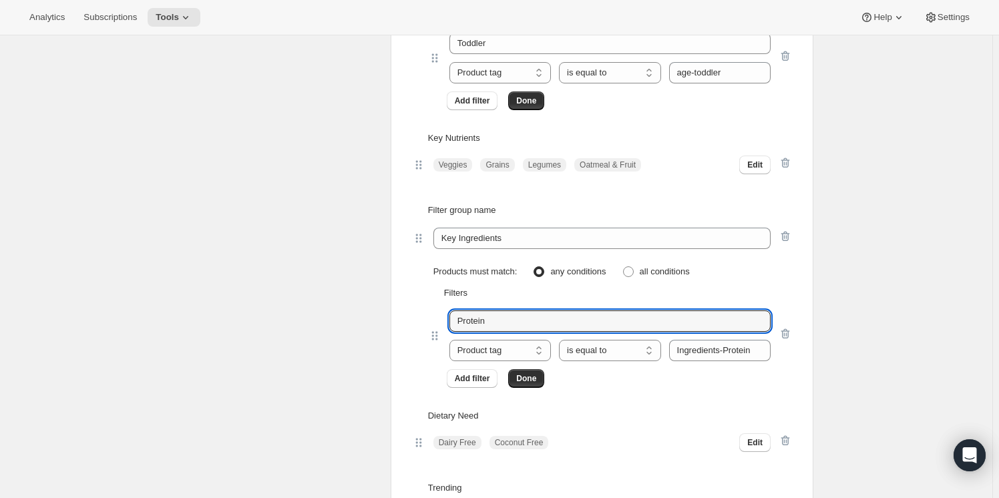
drag, startPoint x: 504, startPoint y: 315, endPoint x: 371, endPoint y: 311, distance: 133.6
click at [371, 311] on div "Create Box filters Select which product filters may be selected by customers on…" at bounding box center [490, 182] width 645 height 791
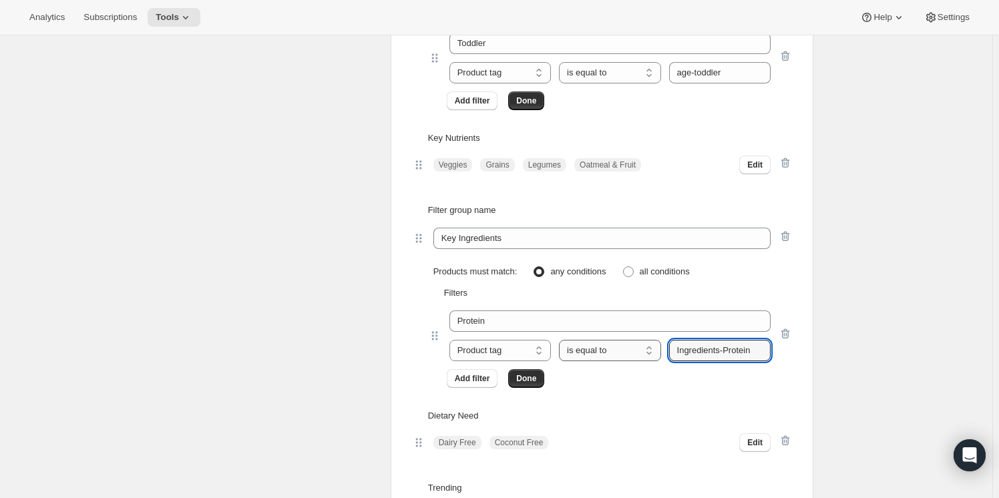
drag, startPoint x: 756, startPoint y: 347, endPoint x: 659, endPoint y: 348, distance: 96.8
click at [659, 348] on div "Product tag Variant's title Product tag is equal to is not equal to contains do…" at bounding box center [609, 350] width 321 height 21
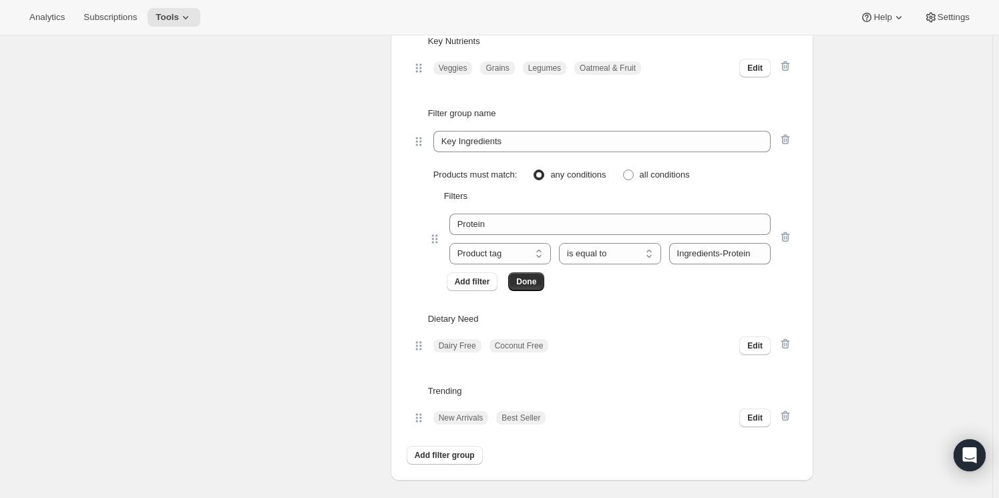
scroll to position [2489, 0]
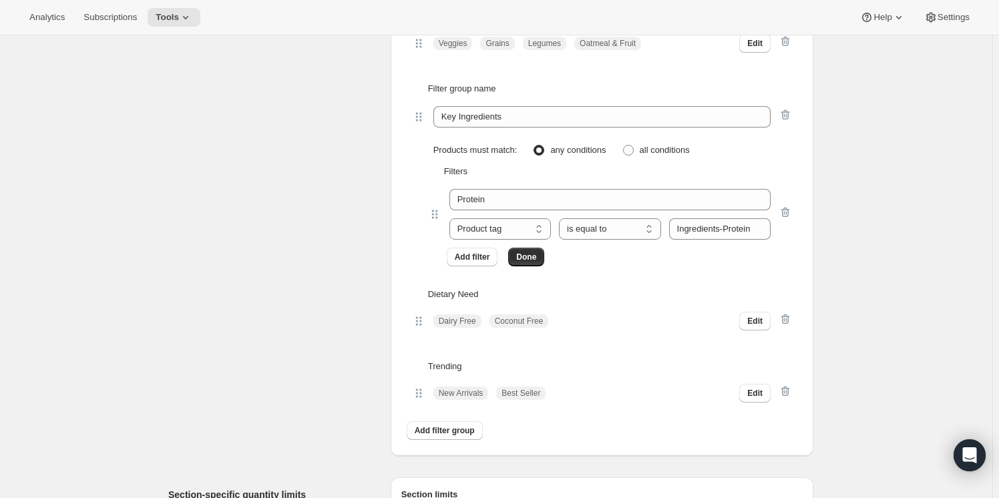
click at [452, 290] on p "Dietary Need" at bounding box center [610, 294] width 364 height 13
click at [761, 317] on span "Edit" at bounding box center [754, 321] width 15 height 11
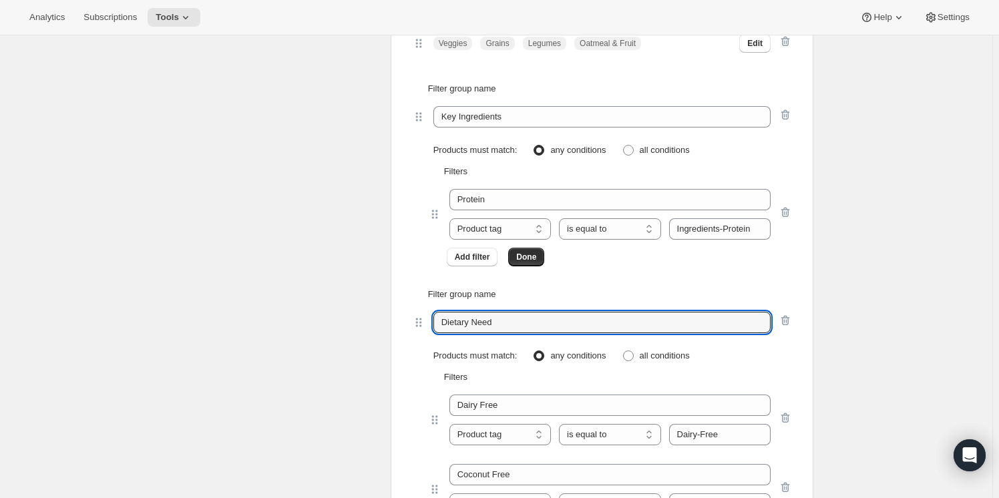
drag, startPoint x: 511, startPoint y: 319, endPoint x: 383, endPoint y: 316, distance: 127.6
click at [383, 316] on div "Create Box filters Select which product filters may be selected by customers on…" at bounding box center [490, 162] width 645 height 994
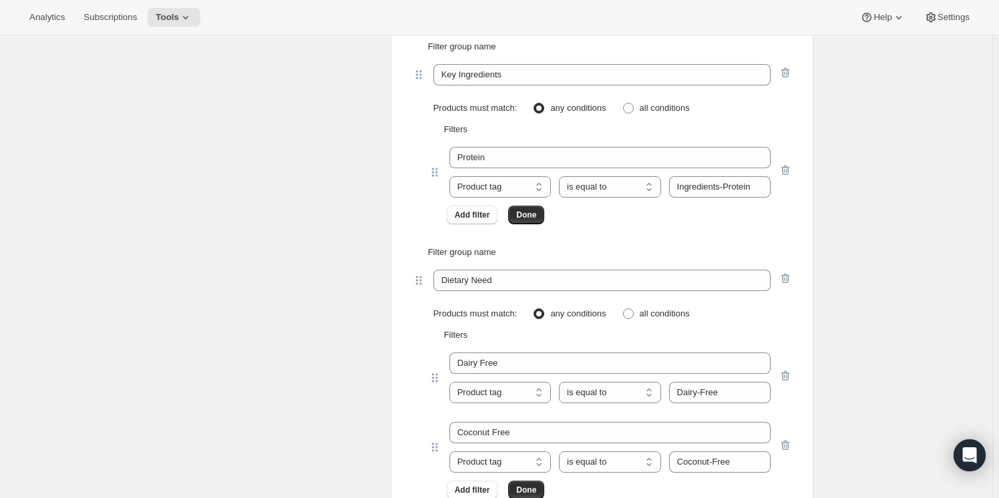
scroll to position [2611, 0]
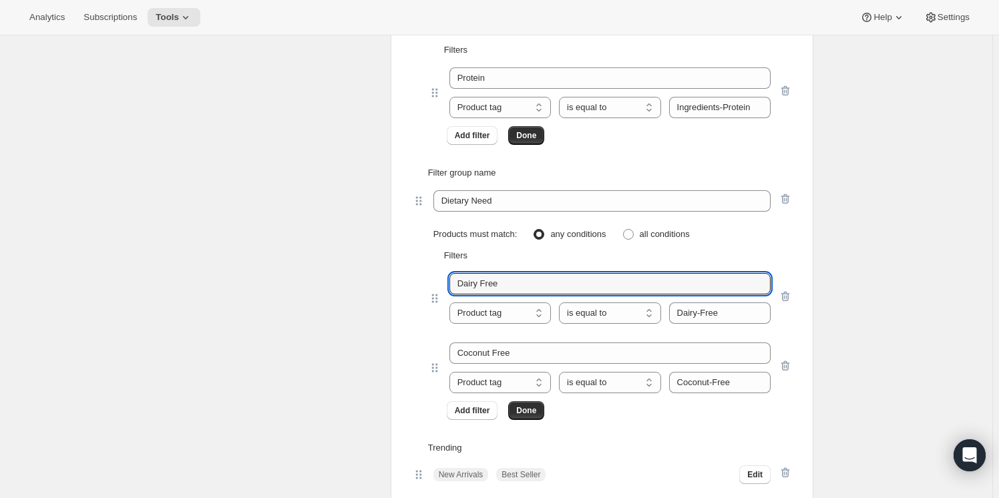
drag, startPoint x: 510, startPoint y: 281, endPoint x: 428, endPoint y: 281, distance: 81.5
click at [428, 281] on div "Dairy Free Product tag Variant's title Product tag is equal to is not equal to …" at bounding box center [602, 296] width 380 height 69
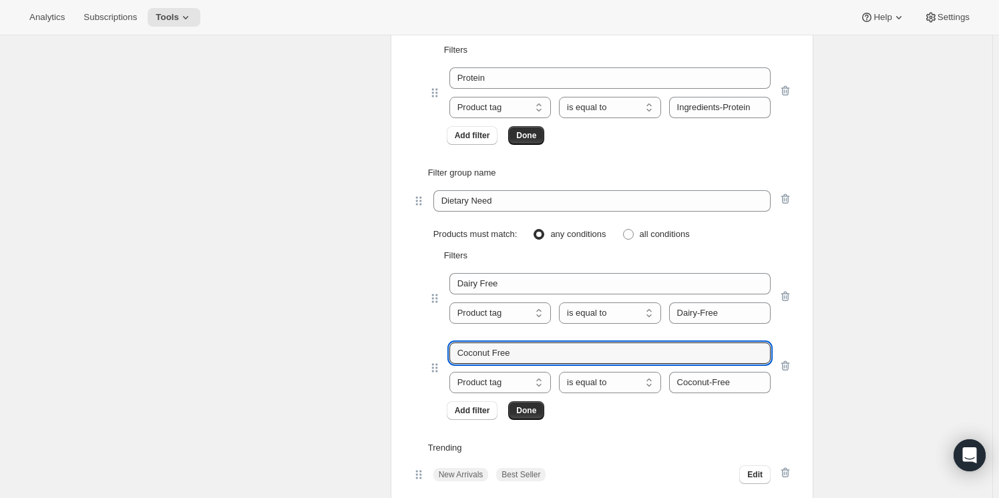
drag, startPoint x: 527, startPoint y: 349, endPoint x: 383, endPoint y: 345, distance: 143.7
click at [383, 345] on div "Create Box filters Select which product filters may be selected by customers on…" at bounding box center [490, 41] width 645 height 994
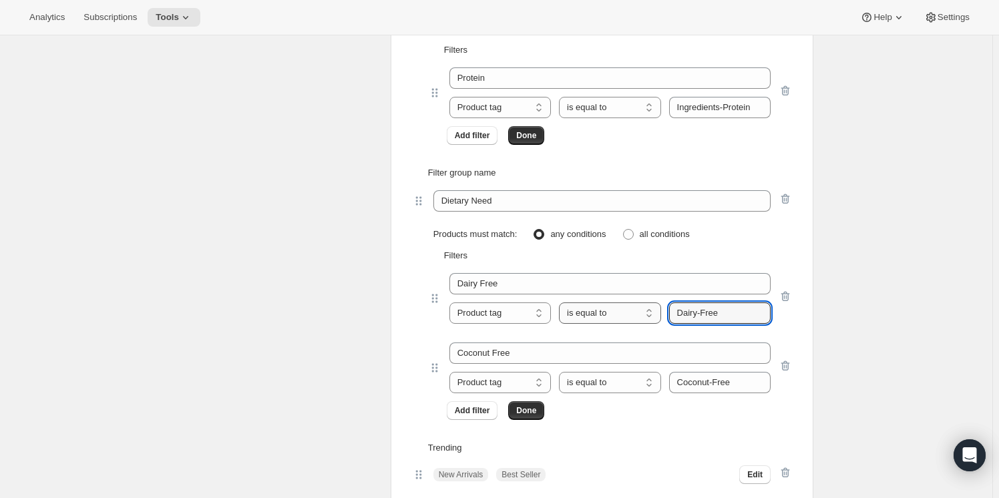
drag, startPoint x: 735, startPoint y: 309, endPoint x: 649, endPoint y: 308, distance: 85.5
click at [649, 308] on div "Product tag Variant's title Product tag is equal to is not equal to contains do…" at bounding box center [609, 313] width 321 height 21
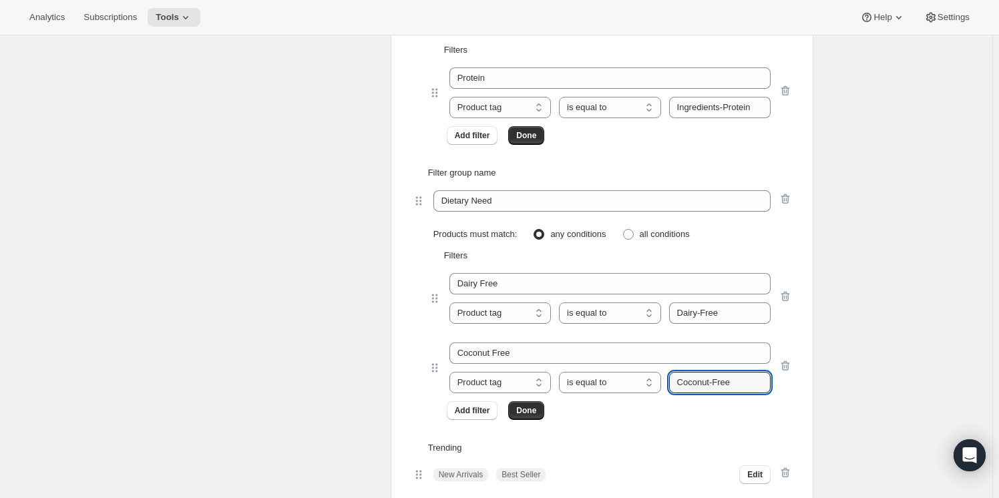
drag, startPoint x: 693, startPoint y: 370, endPoint x: 606, endPoint y: 367, distance: 86.9
click at [606, 367] on div "Coconut Free Product tag Variant's title Product tag is equal to is not equal t…" at bounding box center [609, 368] width 321 height 51
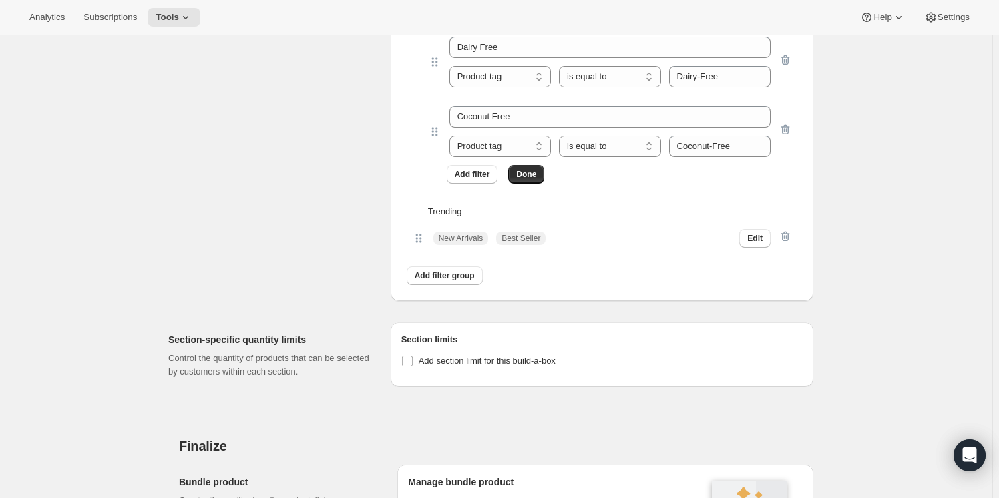
scroll to position [2853, 0]
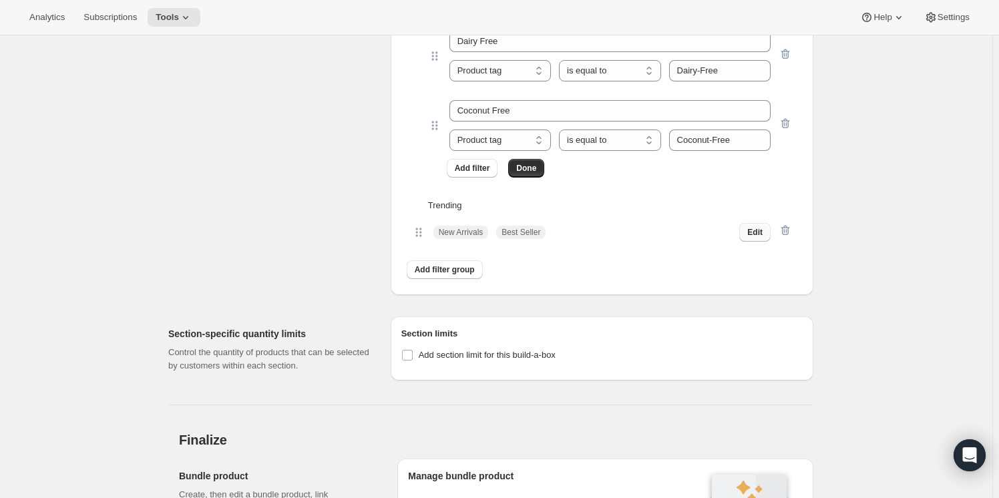
click at [747, 228] on button "Edit" at bounding box center [754, 232] width 31 height 19
select select "contains"
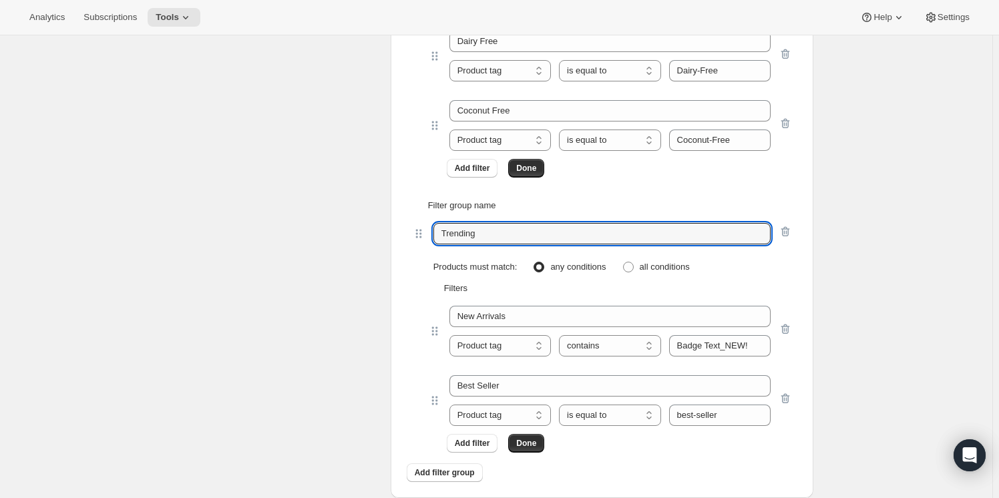
drag, startPoint x: 494, startPoint y: 228, endPoint x: 399, endPoint y: 228, distance: 94.2
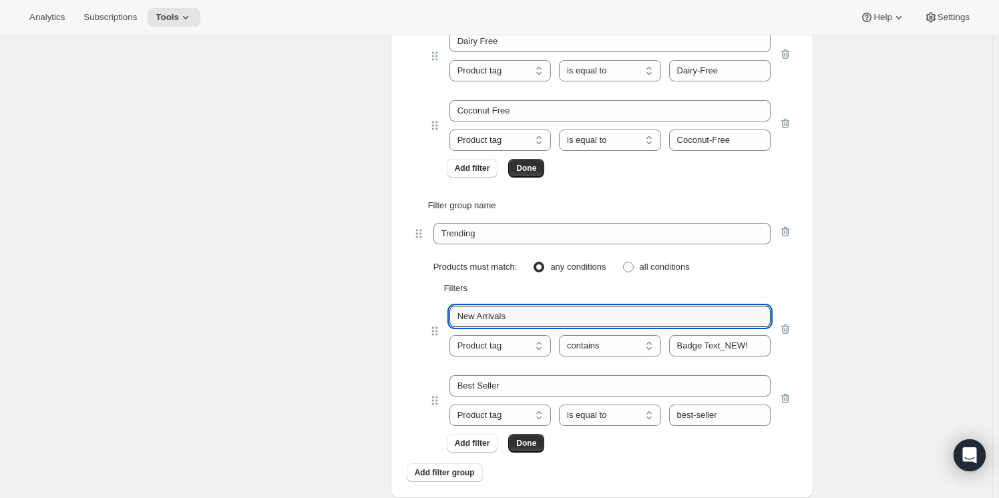
drag, startPoint x: 530, startPoint y: 311, endPoint x: 311, endPoint y: 306, distance: 218.5
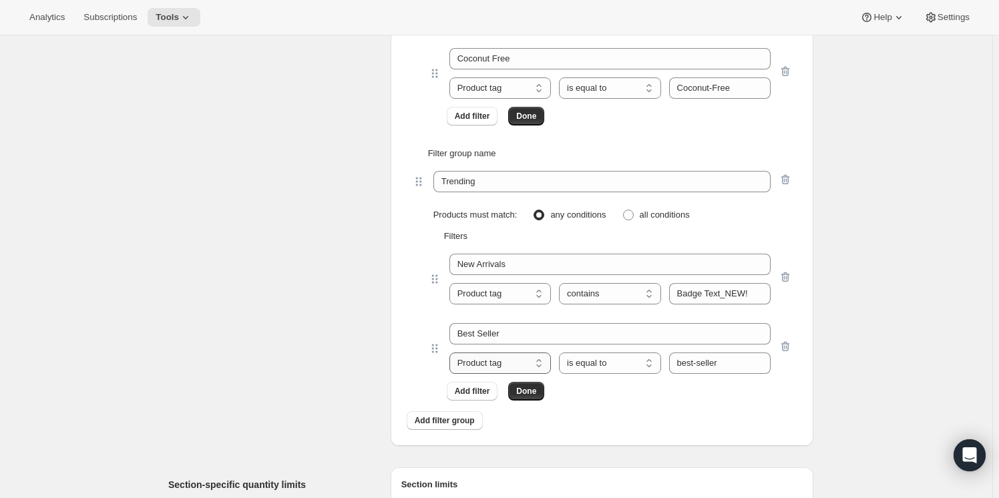
scroll to position [2914, 0]
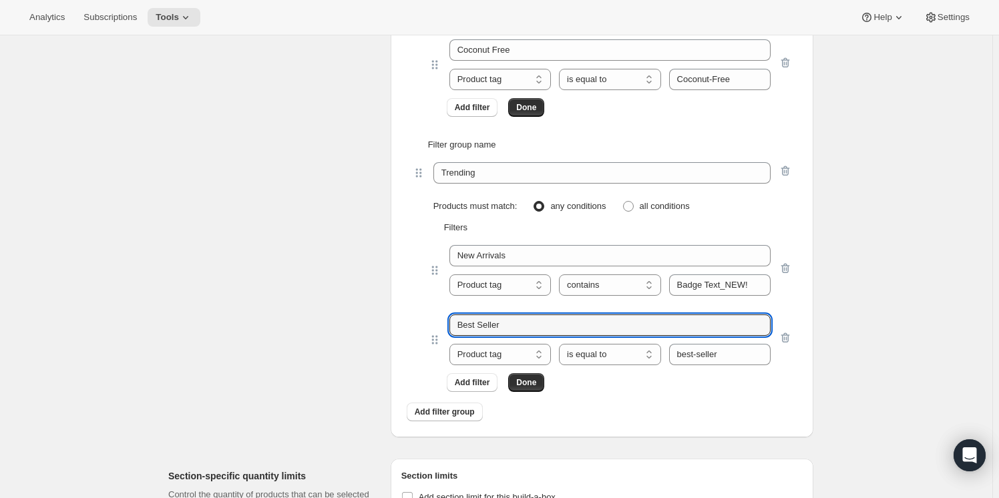
drag, startPoint x: 483, startPoint y: 320, endPoint x: 365, endPoint y: 320, distance: 117.6
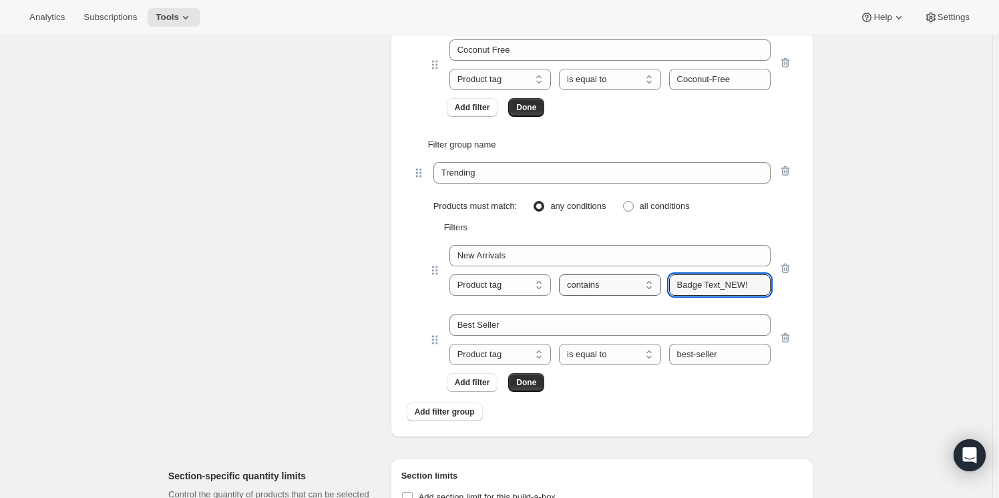
drag, startPoint x: 758, startPoint y: 283, endPoint x: 620, endPoint y: 285, distance: 138.3
click at [620, 285] on div "Product tag Variant's title Product tag is equal to is not equal to contains do…" at bounding box center [609, 285] width 321 height 21
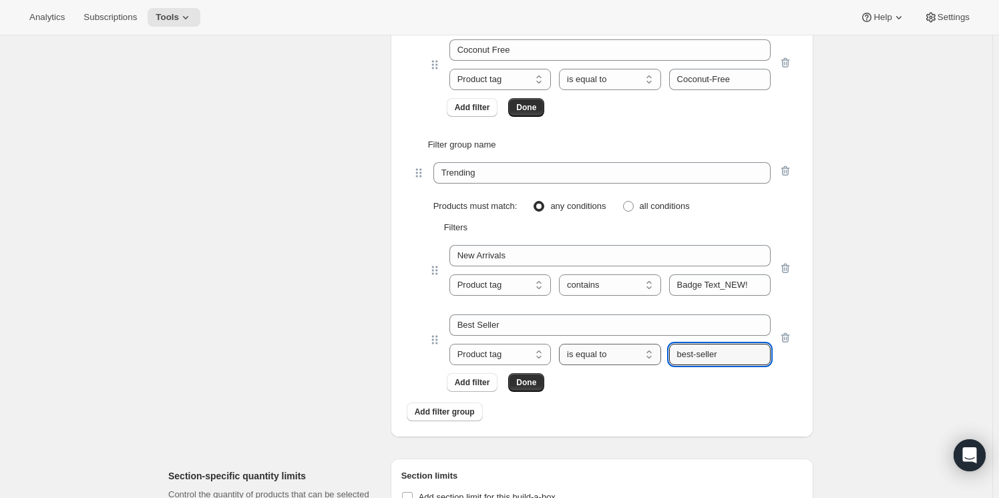
click at [627, 354] on div "Product tag Variant's title Product tag is equal to is not equal to contains do…" at bounding box center [609, 354] width 321 height 21
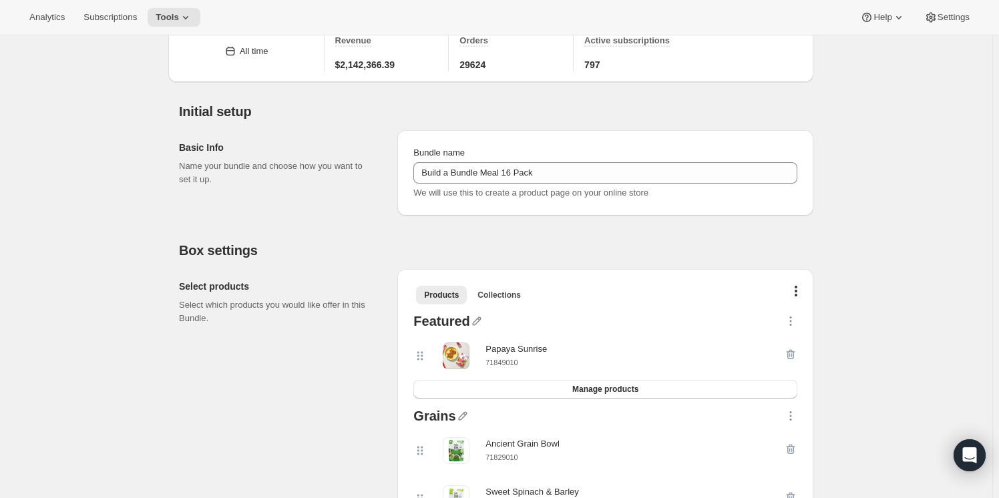
scroll to position [0, 0]
